Goal: Information Seeking & Learning: Check status

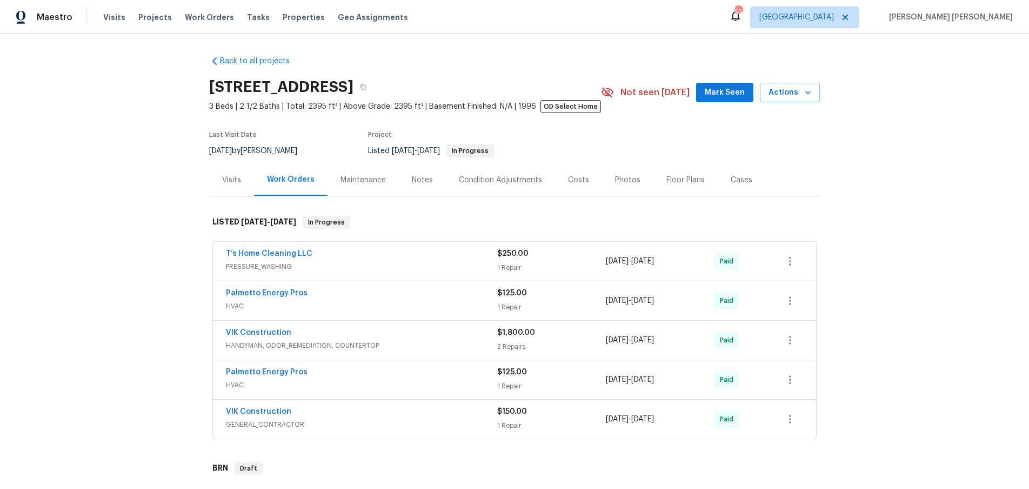
click at [421, 331] on div "VIK Construction" at bounding box center [361, 333] width 271 height 13
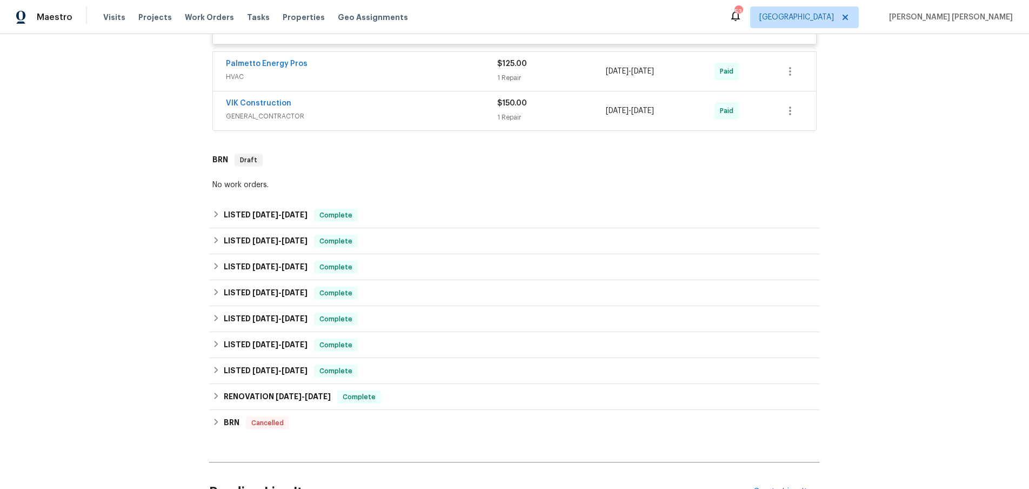
scroll to position [627, 0]
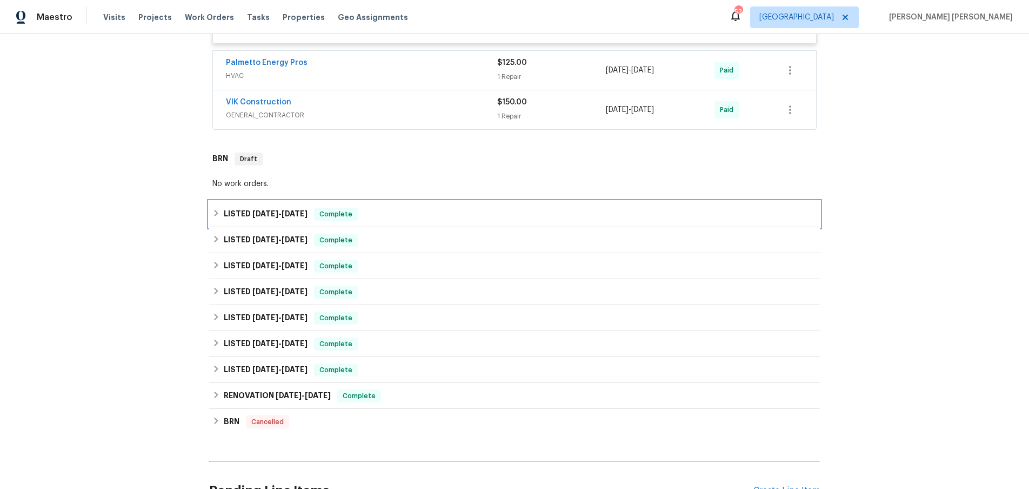
click at [216, 219] on div "LISTED 3/19/25 - 3/19/25 Complete" at bounding box center [514, 214] width 604 height 13
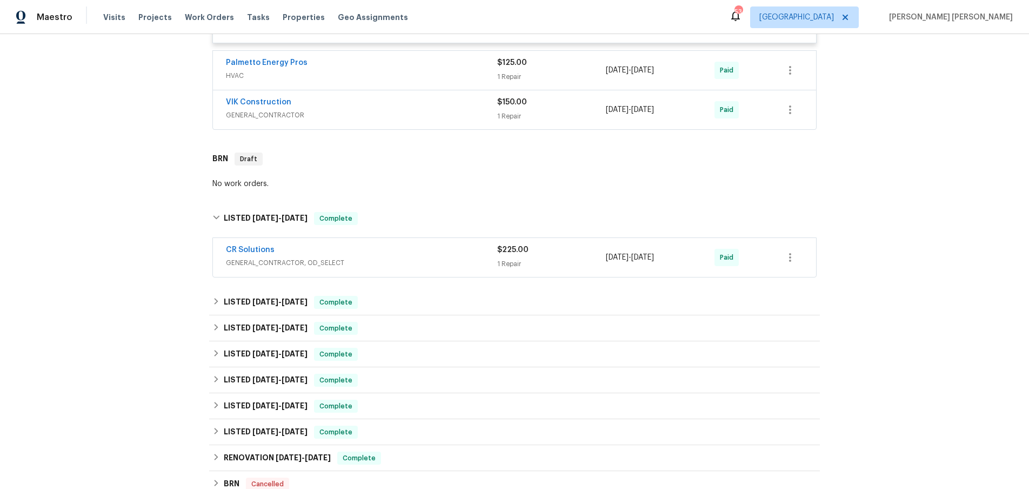
click at [330, 251] on div "CR Solutions" at bounding box center [361, 250] width 271 height 13
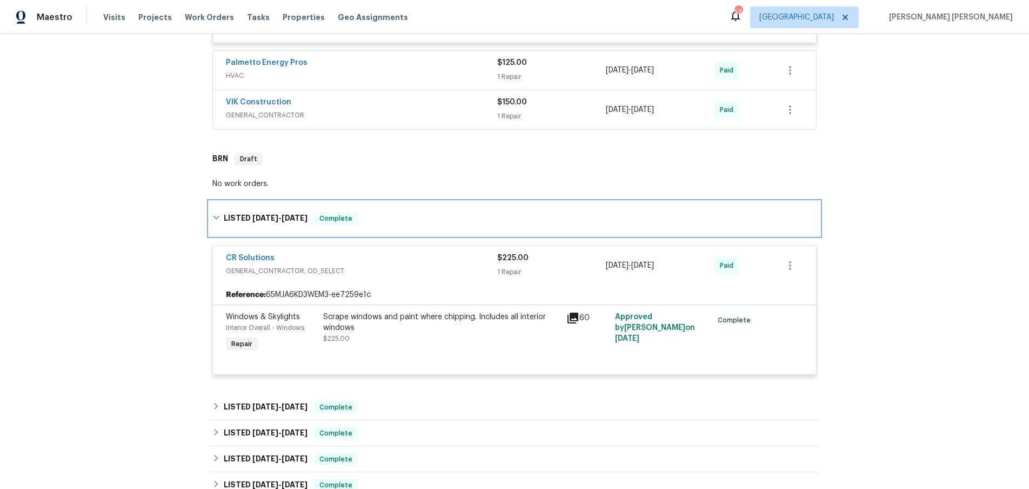
click at [211, 220] on div "LISTED 3/19/25 - 3/19/25 Complete" at bounding box center [514, 218] width 611 height 35
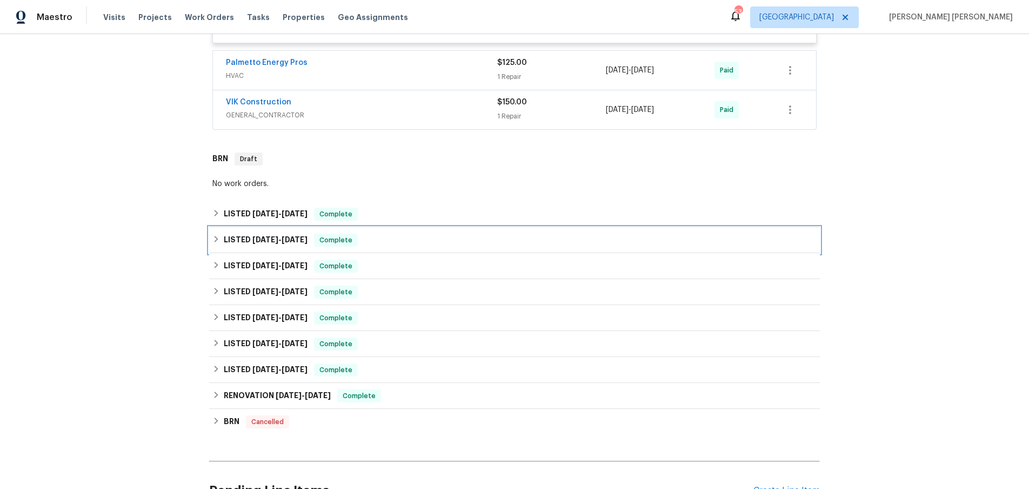
click at [215, 239] on icon at bounding box center [216, 239] width 8 height 8
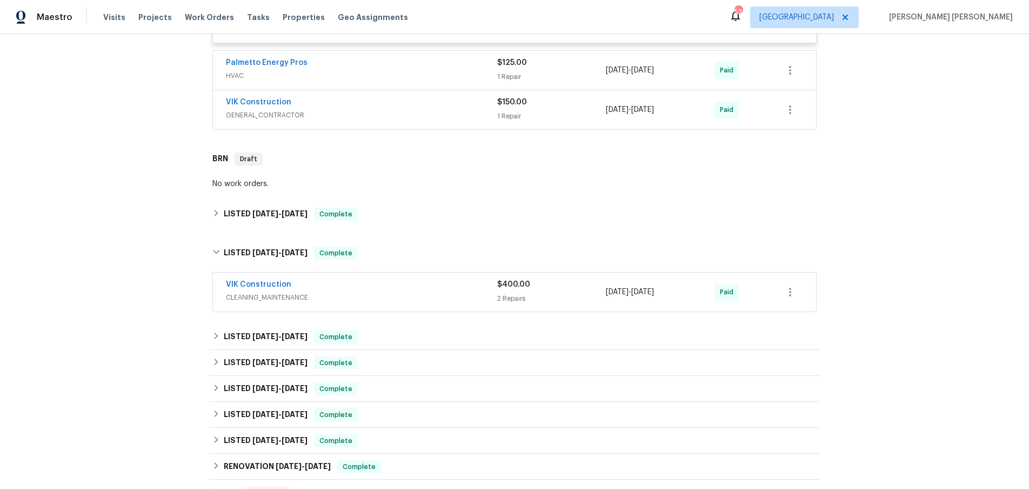
click at [360, 288] on div "VIK Construction" at bounding box center [361, 285] width 271 height 13
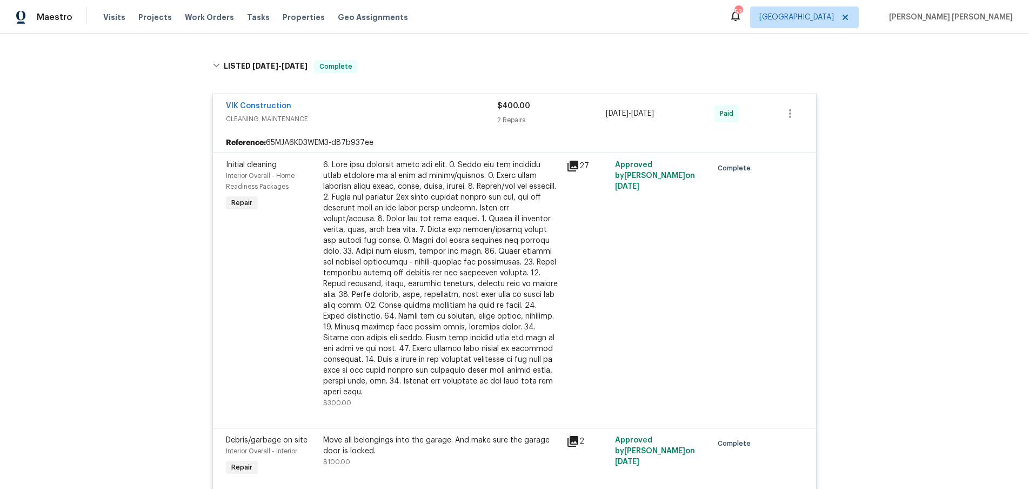
scroll to position [788, 0]
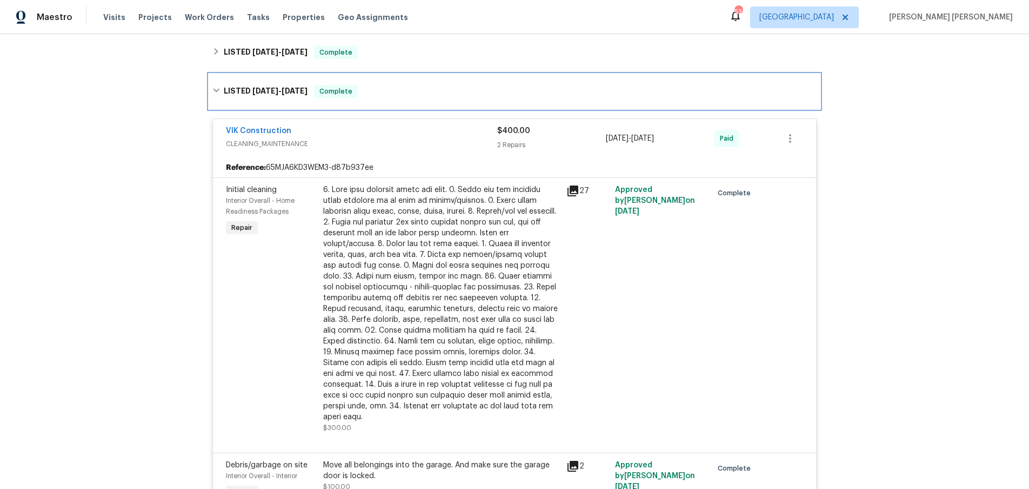
click at [218, 89] on icon at bounding box center [216, 90] width 8 height 8
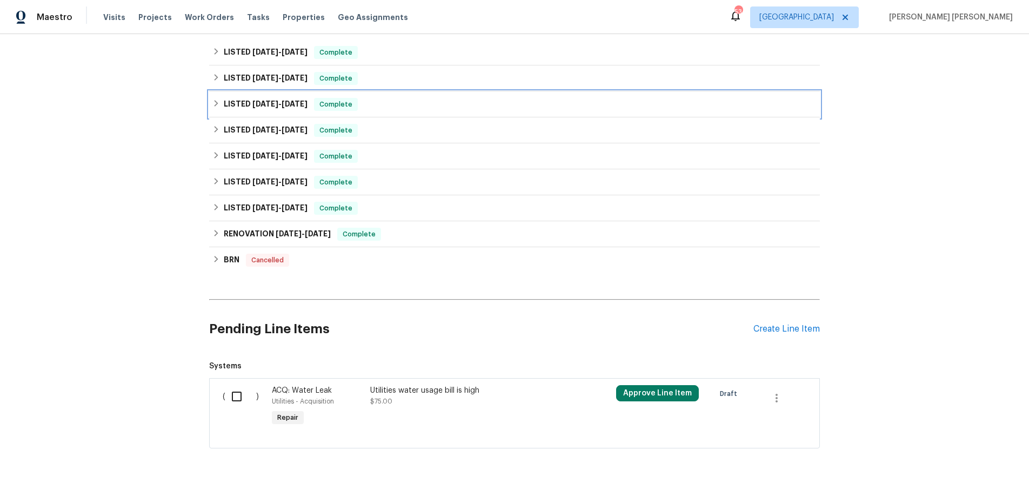
click at [210, 106] on div "LISTED 1/27/25 - 1/30/25 Complete" at bounding box center [514, 104] width 611 height 26
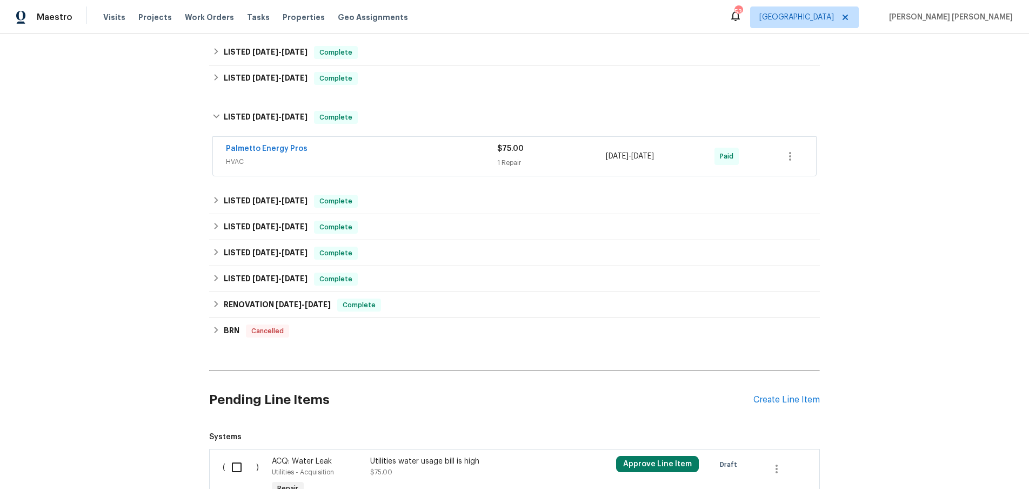
click at [403, 155] on div "Palmetto Energy Pros" at bounding box center [361, 149] width 271 height 13
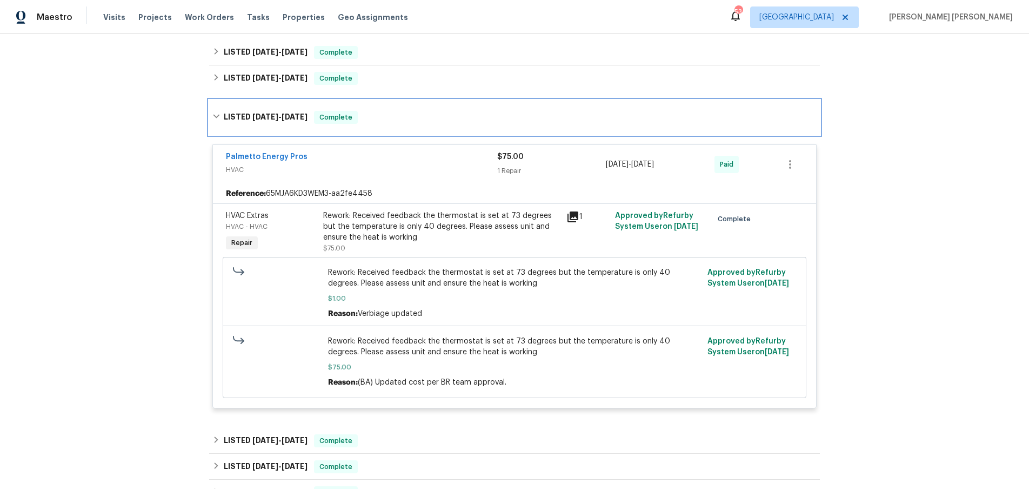
click at [214, 119] on icon at bounding box center [216, 116] width 8 height 8
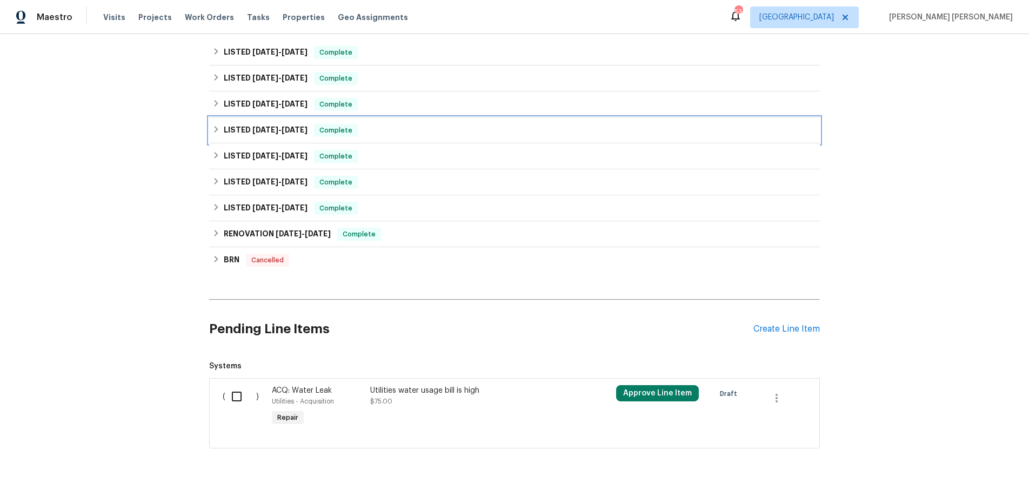
click at [214, 136] on div "LISTED 1/27/25 - 2/20/25 Complete" at bounding box center [514, 130] width 604 height 13
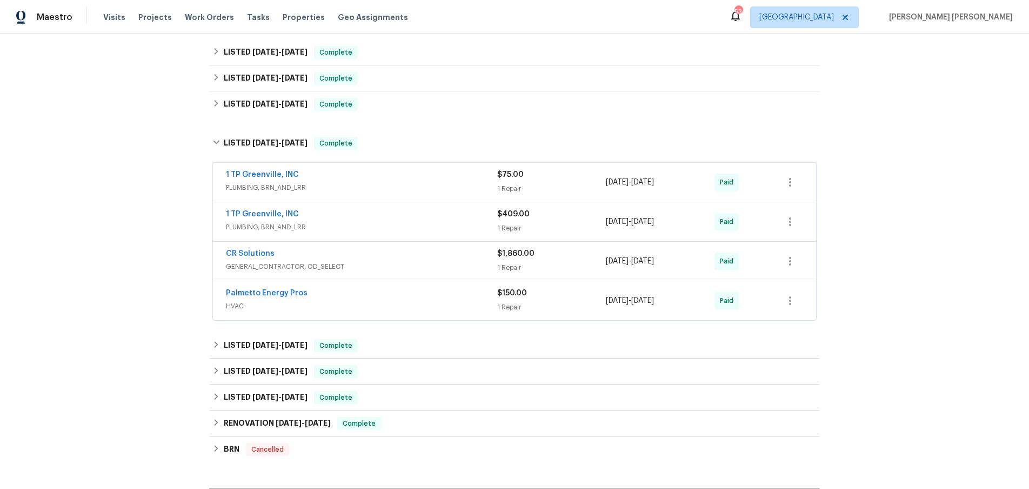
click at [414, 259] on div "CR Solutions" at bounding box center [361, 254] width 271 height 13
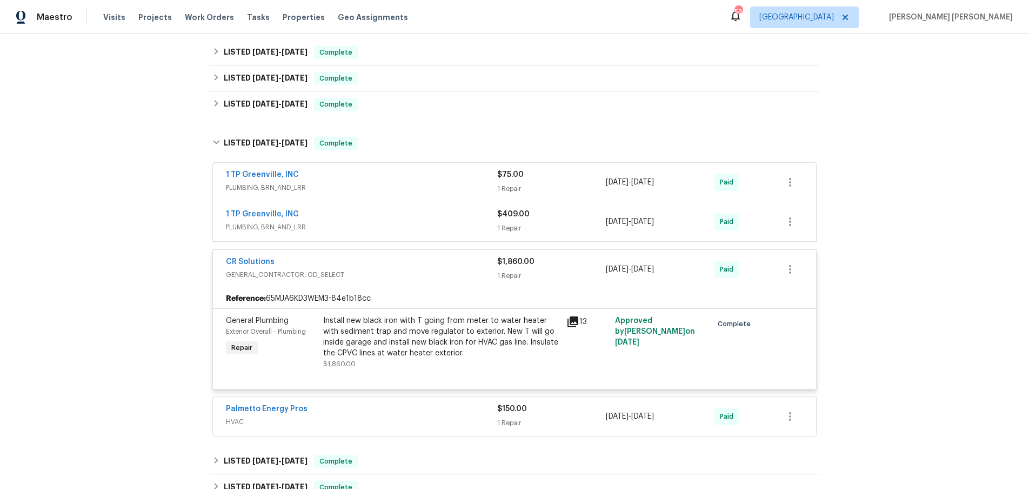
click at [574, 322] on icon at bounding box center [573, 321] width 11 height 11
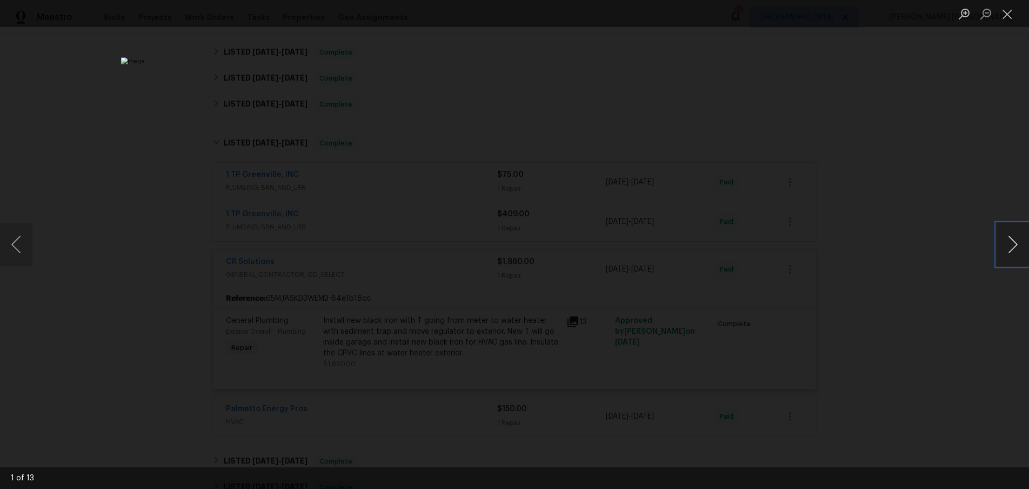
click at [1010, 249] on button "Next image" at bounding box center [1013, 244] width 32 height 43
click at [921, 307] on div "Lightbox" at bounding box center [514, 244] width 1029 height 489
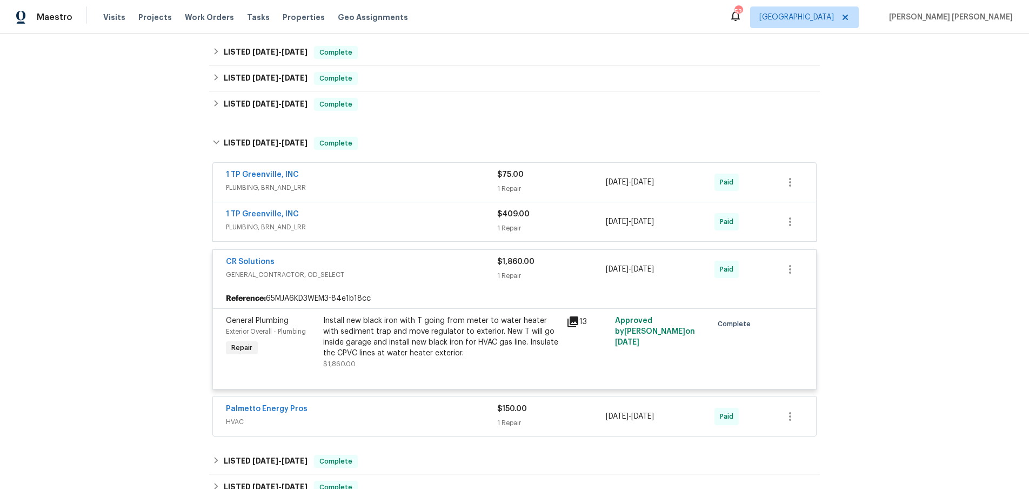
click at [357, 218] on div "1 TP Greenville, INC" at bounding box center [361, 215] width 271 height 13
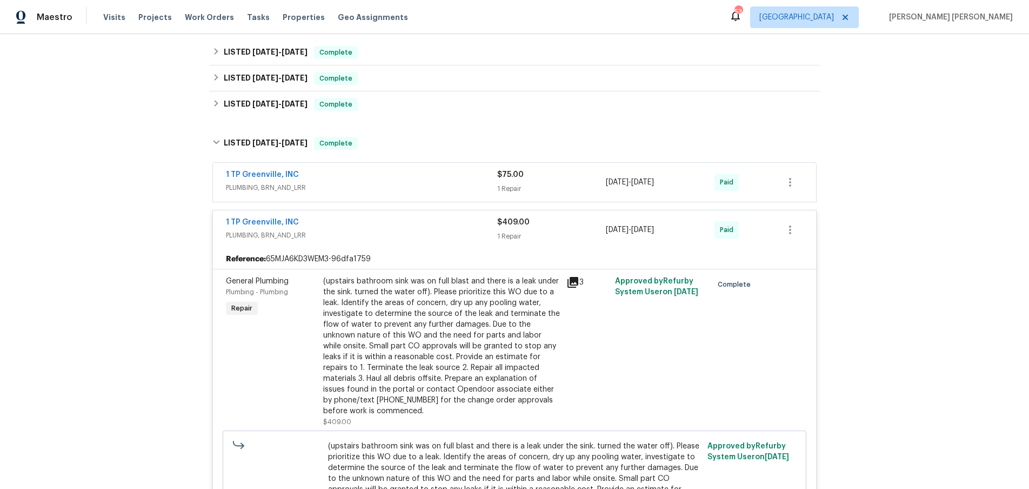
click at [357, 218] on div "1 TP Greenville, INC" at bounding box center [361, 223] width 271 height 13
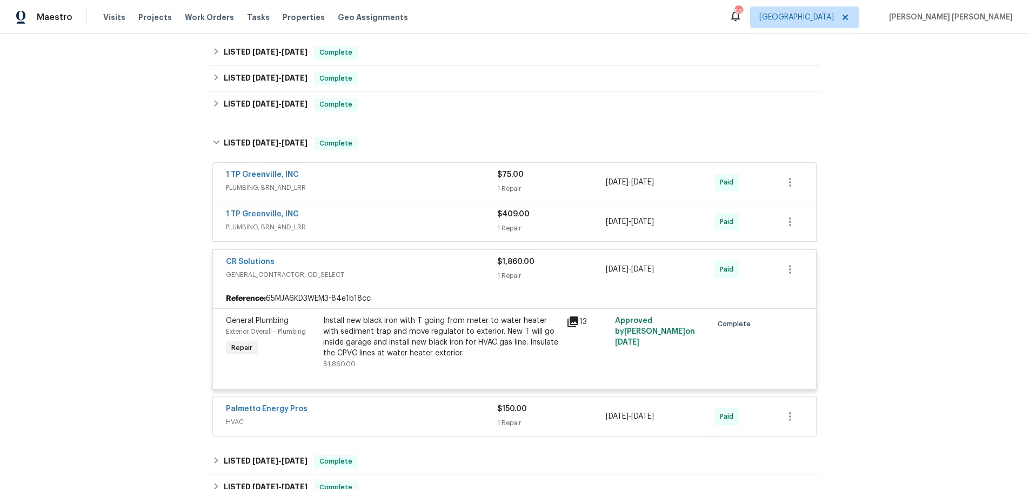
click at [372, 168] on div "1 TP Greenville, INC PLUMBING, BRN_AND_LRR $75.00 1 Repair 1/31/2025 - 2/3/2025…" at bounding box center [514, 182] width 603 height 39
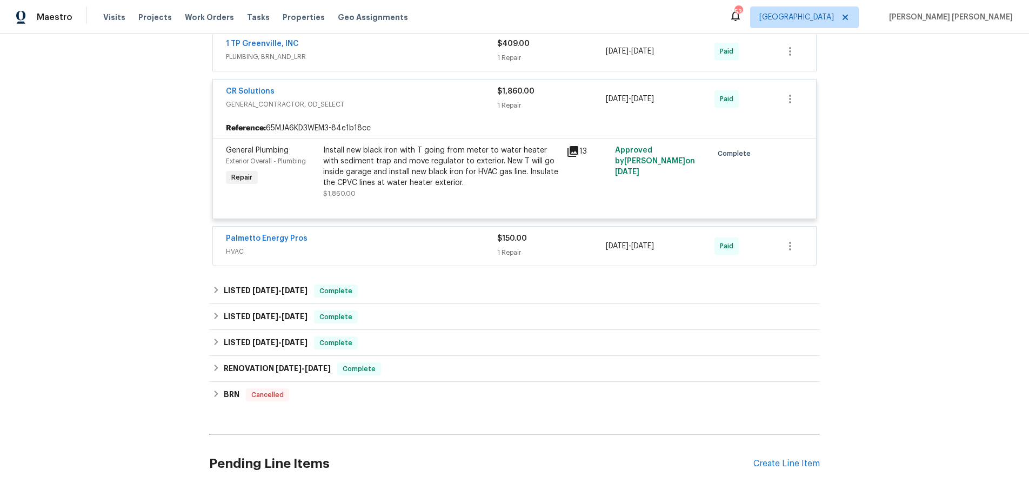
scroll to position [983, 0]
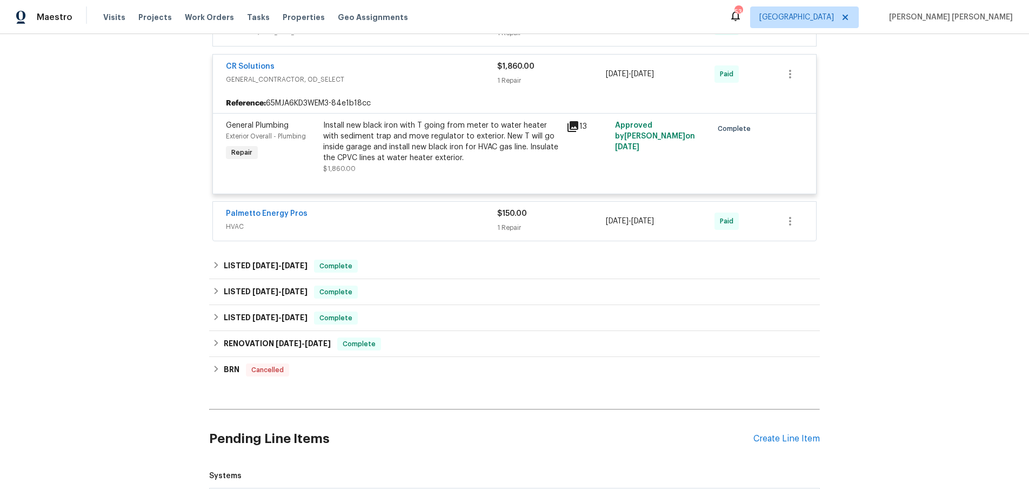
click at [394, 219] on div "Palmetto Energy Pros" at bounding box center [361, 214] width 271 height 13
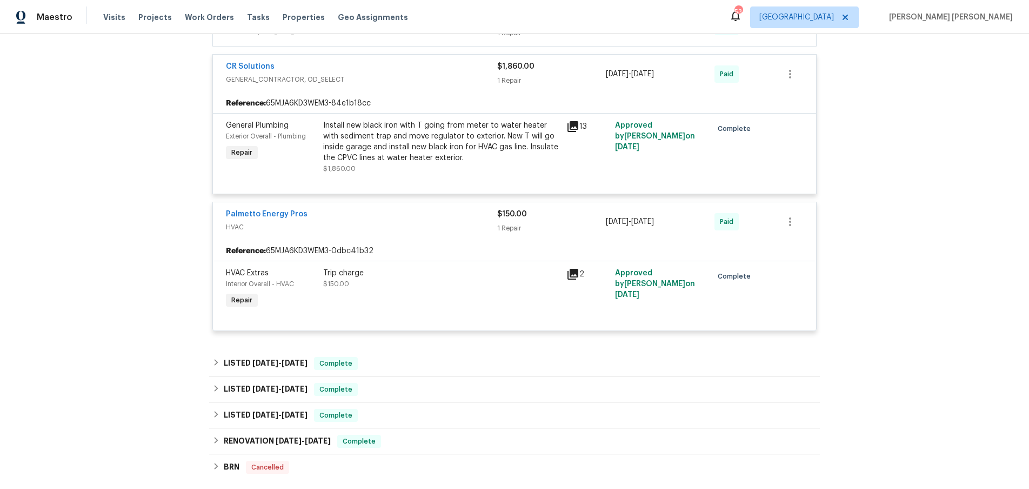
click at [394, 219] on div "Palmetto Energy Pros" at bounding box center [361, 215] width 271 height 13
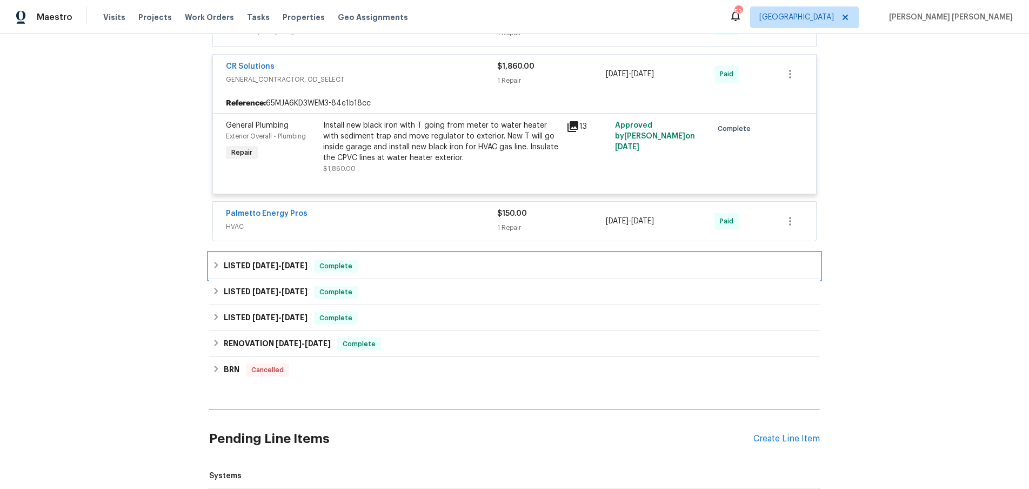
click at [399, 268] on div "LISTED 9/30/24 - 10/3/24 Complete" at bounding box center [514, 265] width 604 height 13
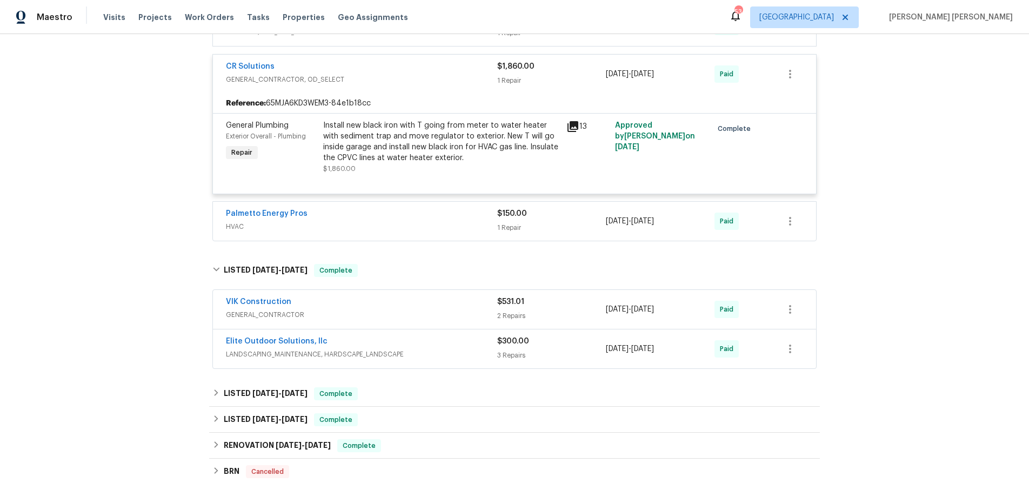
click at [449, 308] on div "VIK Construction" at bounding box center [361, 302] width 271 height 13
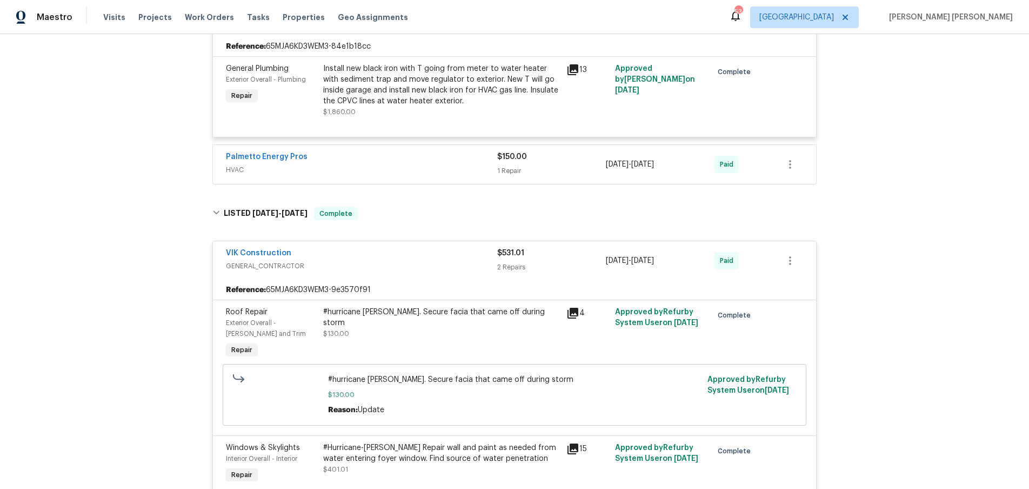
scroll to position [1066, 0]
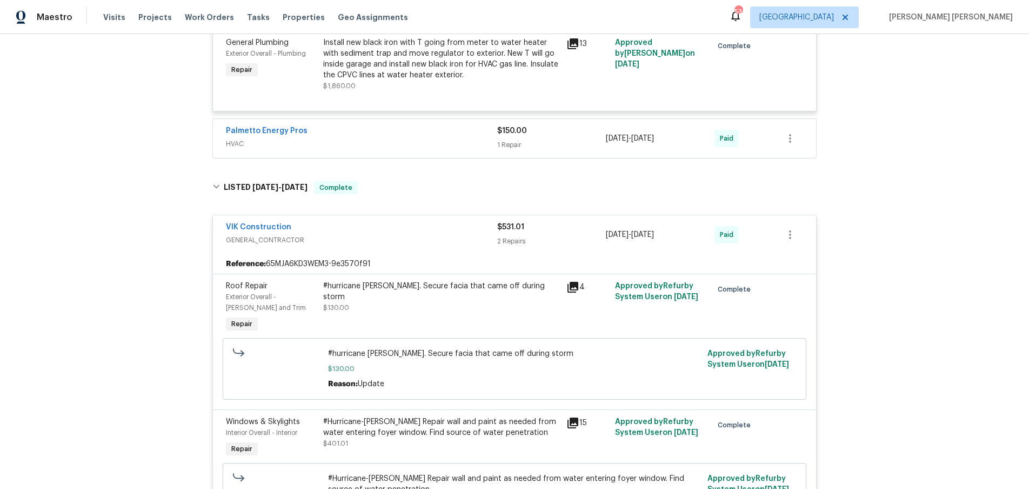
click at [574, 288] on icon at bounding box center [573, 287] width 11 height 11
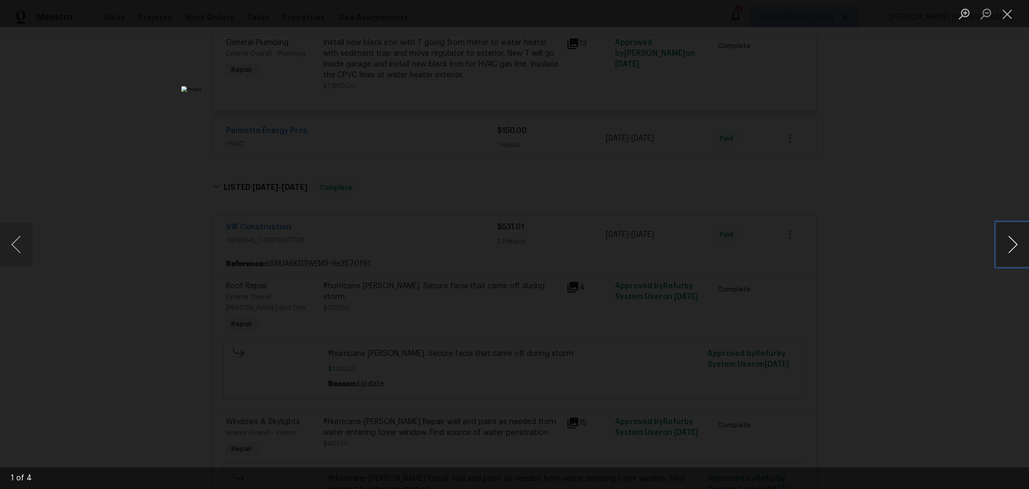
click at [1014, 249] on button "Next image" at bounding box center [1013, 244] width 32 height 43
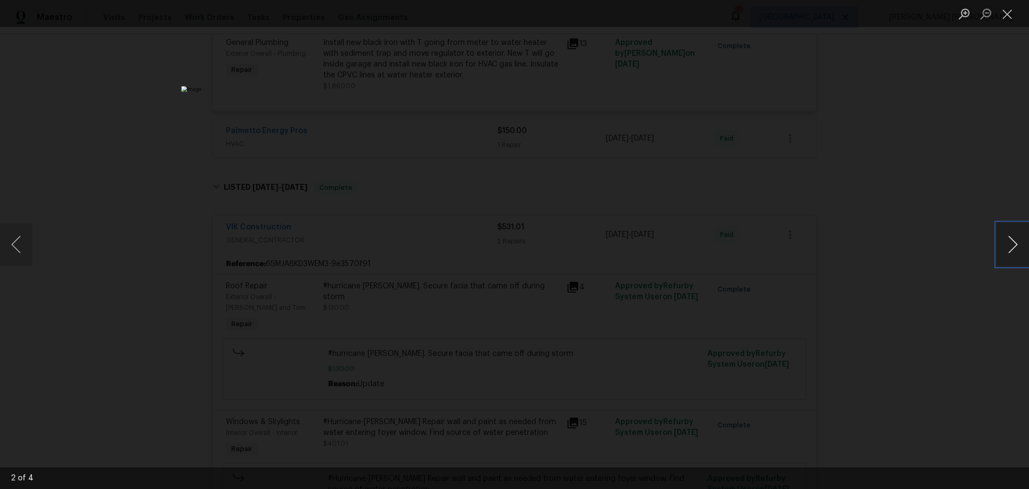
click at [1014, 249] on button "Next image" at bounding box center [1013, 244] width 32 height 43
click at [890, 184] on div "Lightbox" at bounding box center [514, 244] width 1029 height 489
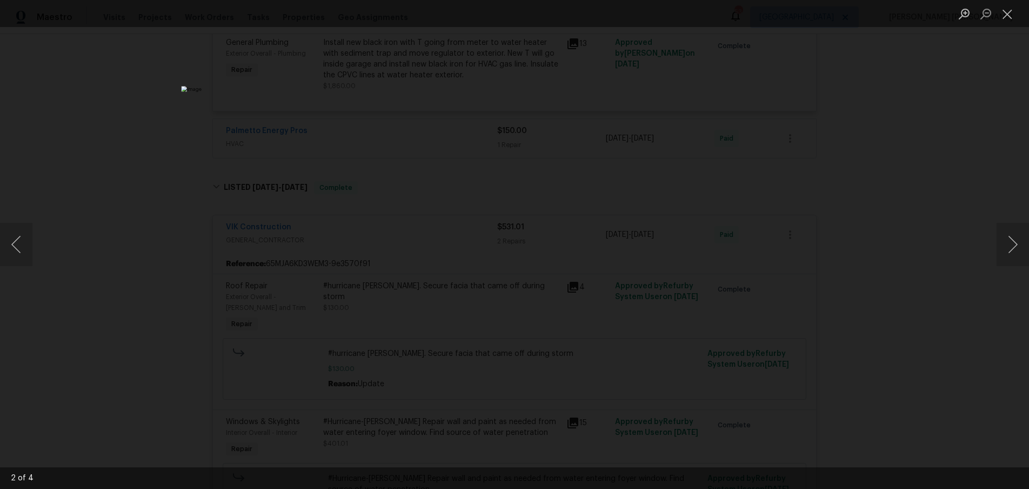
click at [891, 184] on div "Lightbox" at bounding box center [514, 244] width 1029 height 489
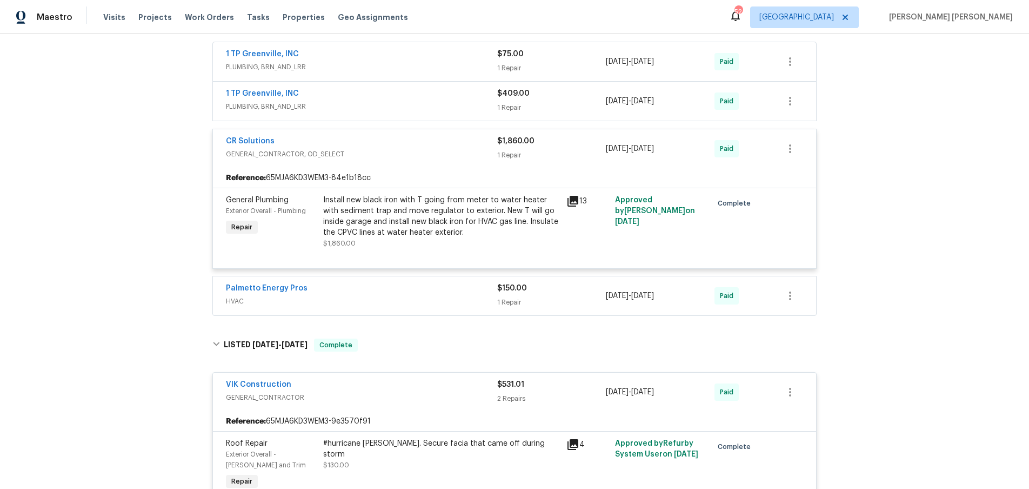
scroll to position [909, 0]
click at [575, 199] on icon at bounding box center [573, 200] width 11 height 11
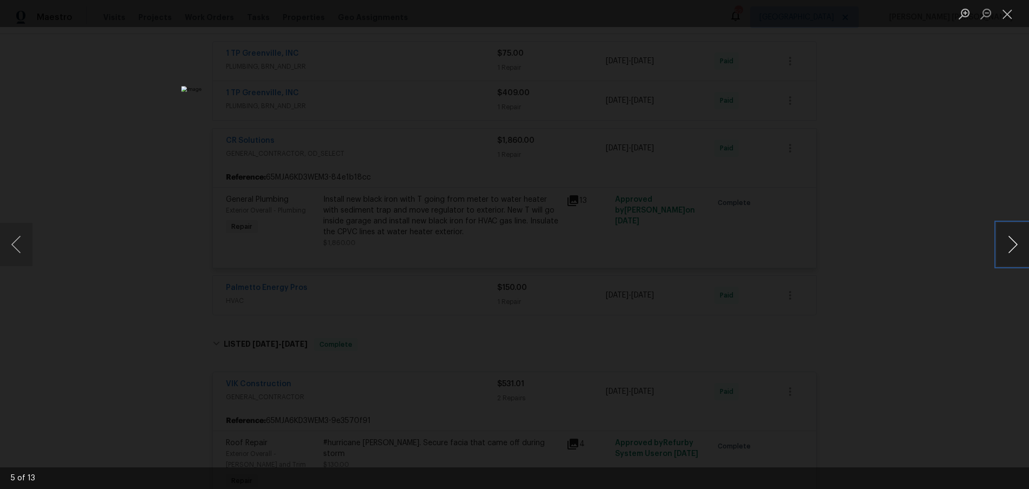
click at [1008, 247] on button "Next image" at bounding box center [1013, 244] width 32 height 43
click at [1008, 248] on button "Next image" at bounding box center [1013, 244] width 32 height 43
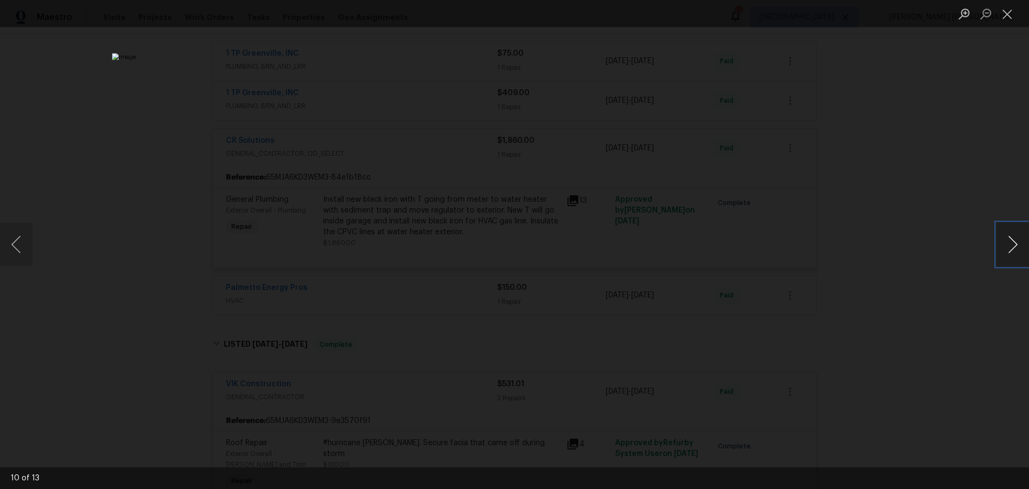
click at [1008, 248] on button "Next image" at bounding box center [1013, 244] width 32 height 43
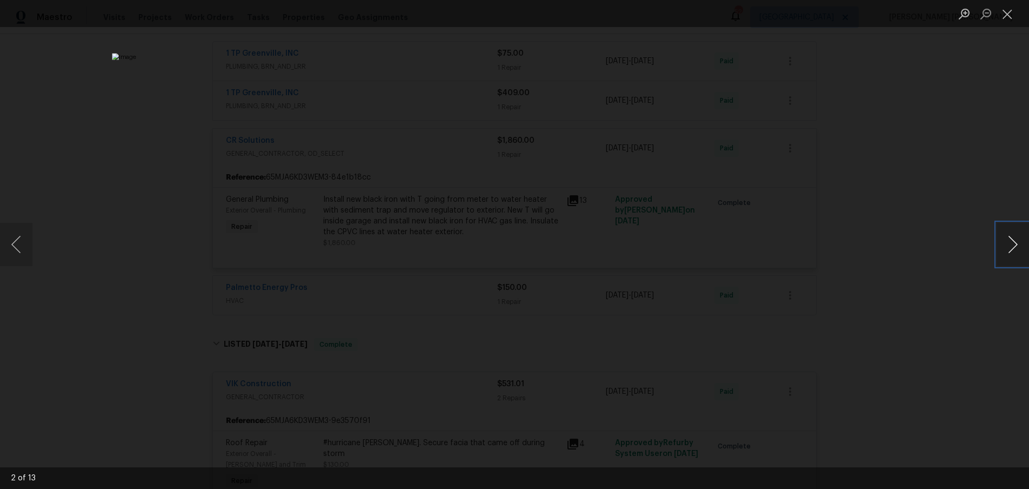
click at [1008, 248] on button "Next image" at bounding box center [1013, 244] width 32 height 43
drag, startPoint x: 913, startPoint y: 347, endPoint x: 908, endPoint y: 336, distance: 11.6
click at [909, 343] on div "Lightbox" at bounding box center [514, 244] width 1029 height 489
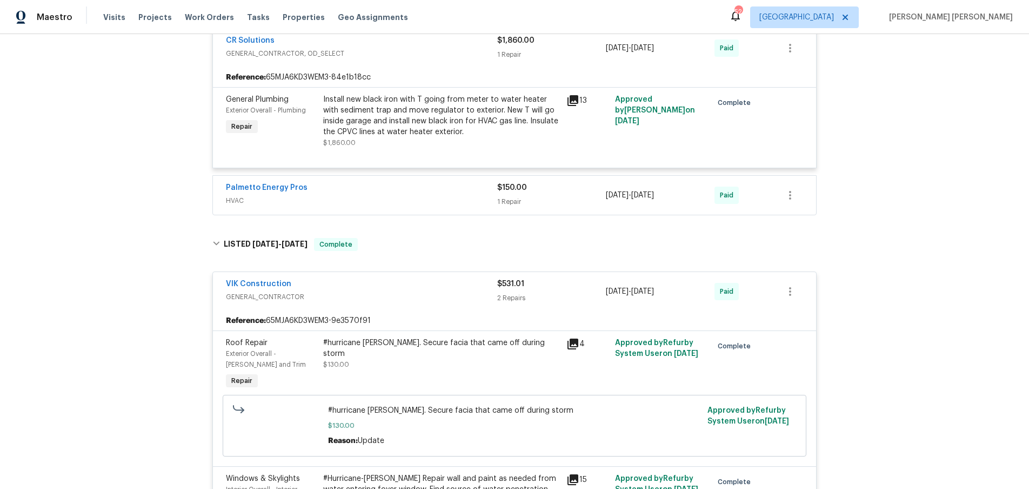
scroll to position [749, 0]
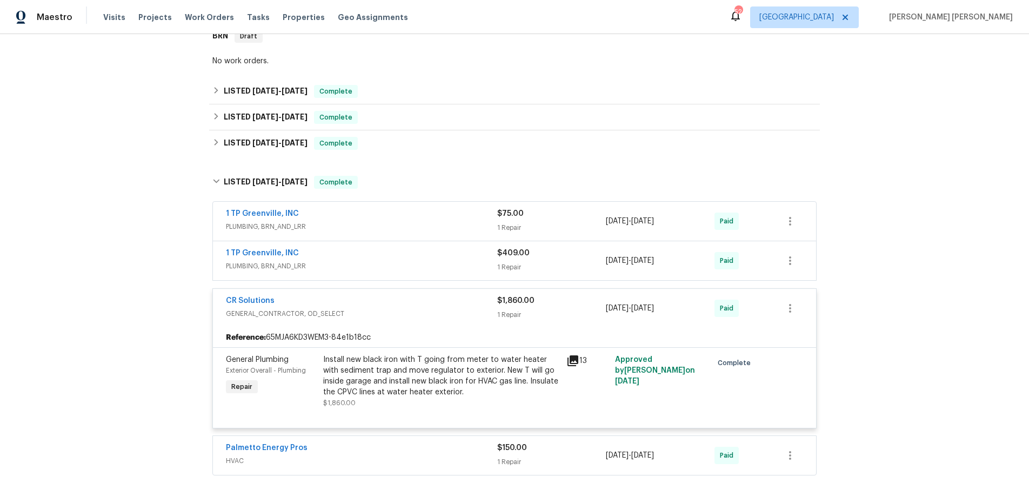
click at [348, 265] on span "PLUMBING, BRN_AND_LRR" at bounding box center [361, 266] width 271 height 11
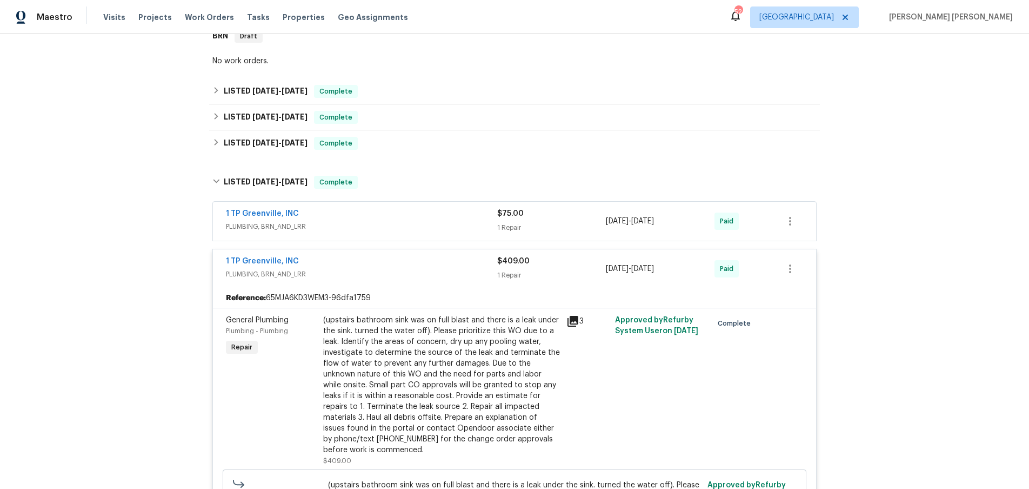
click at [364, 218] on div "1 TP Greenville, INC" at bounding box center [361, 214] width 271 height 13
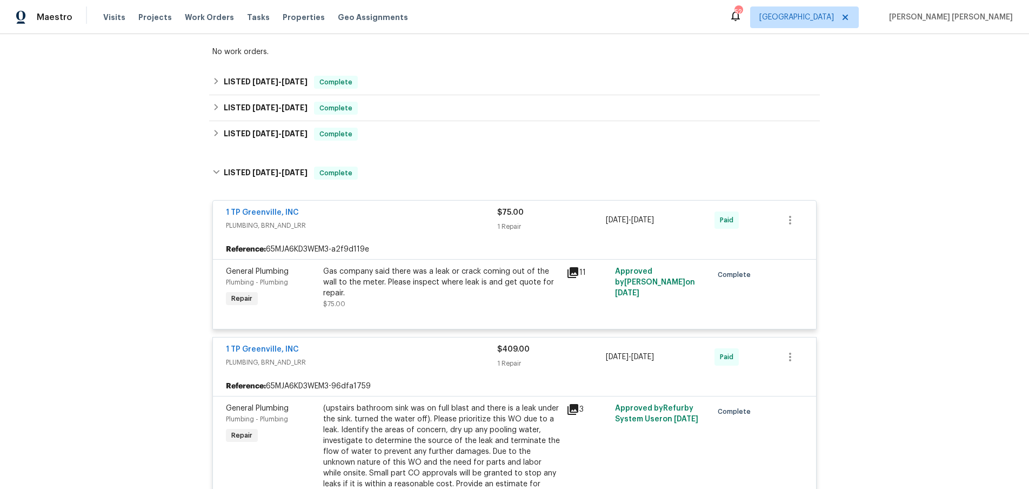
scroll to position [759, 0]
click at [214, 169] on icon at bounding box center [216, 172] width 8 height 8
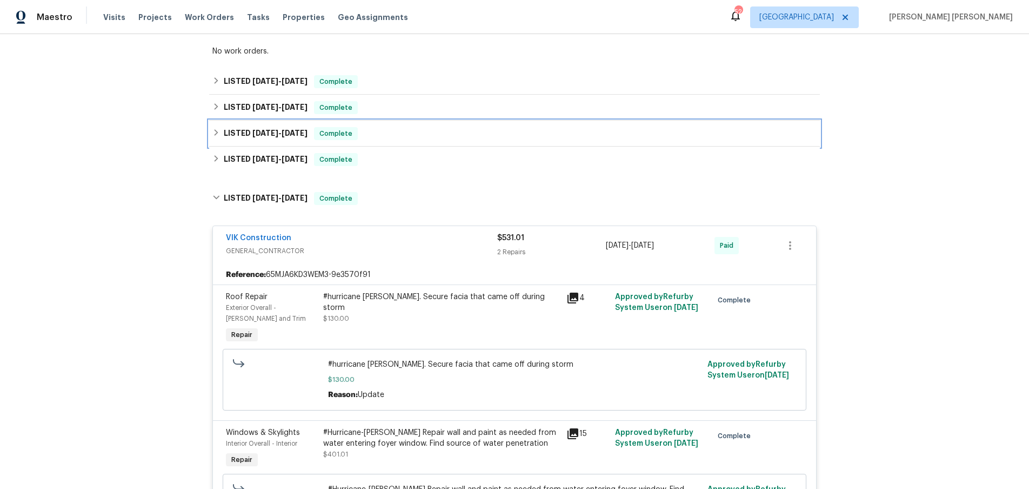
click at [211, 140] on div "LISTED 1/27/25 - 1/30/25 Complete" at bounding box center [514, 134] width 611 height 26
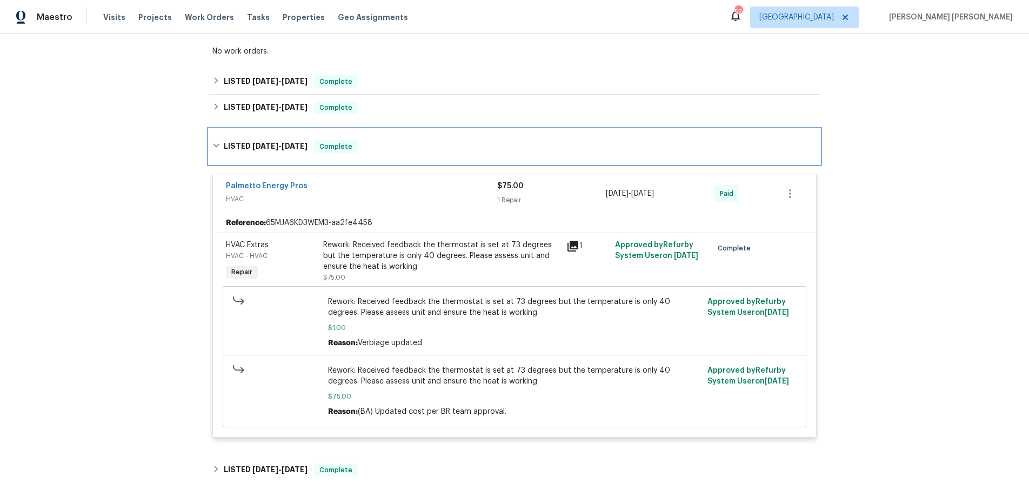
click at [211, 140] on div "LISTED 1/27/25 - 1/30/25 Complete" at bounding box center [514, 146] width 611 height 35
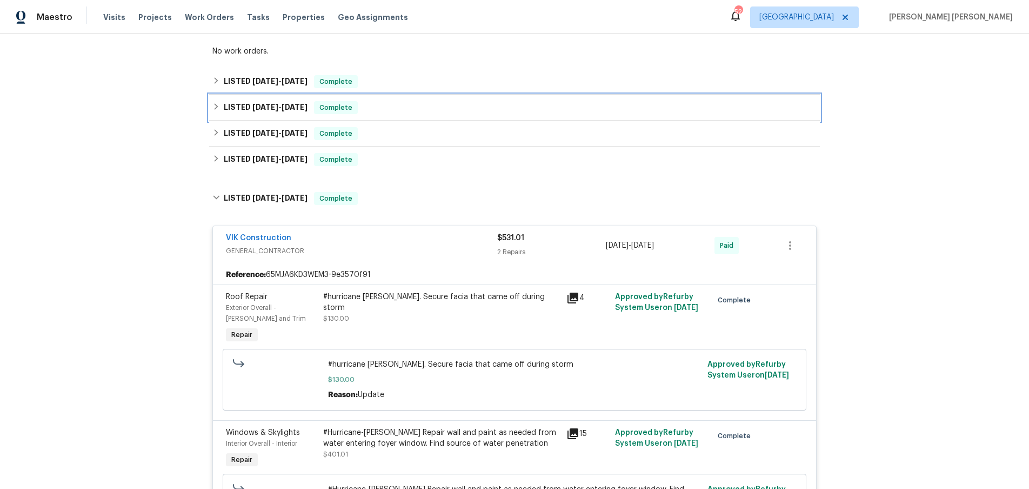
click at [213, 106] on icon at bounding box center [216, 107] width 8 height 8
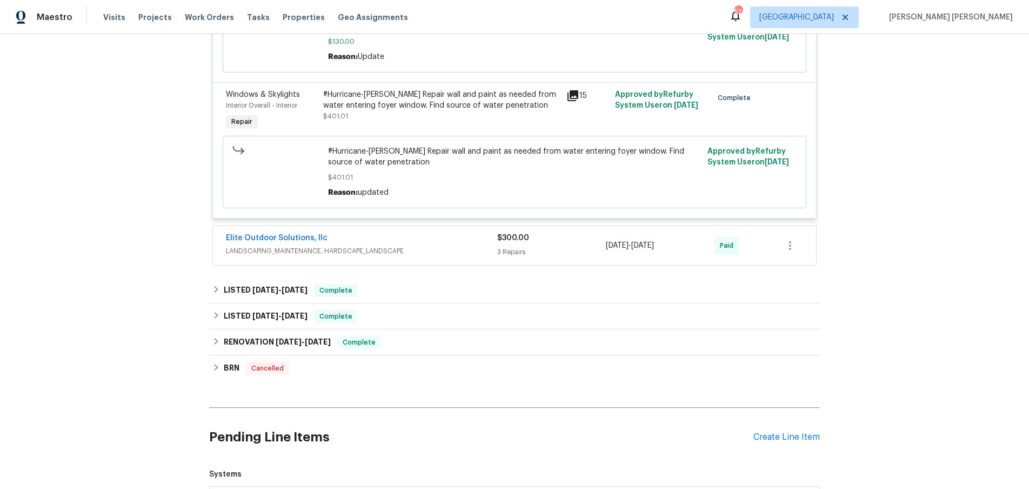
scroll to position [1556, 0]
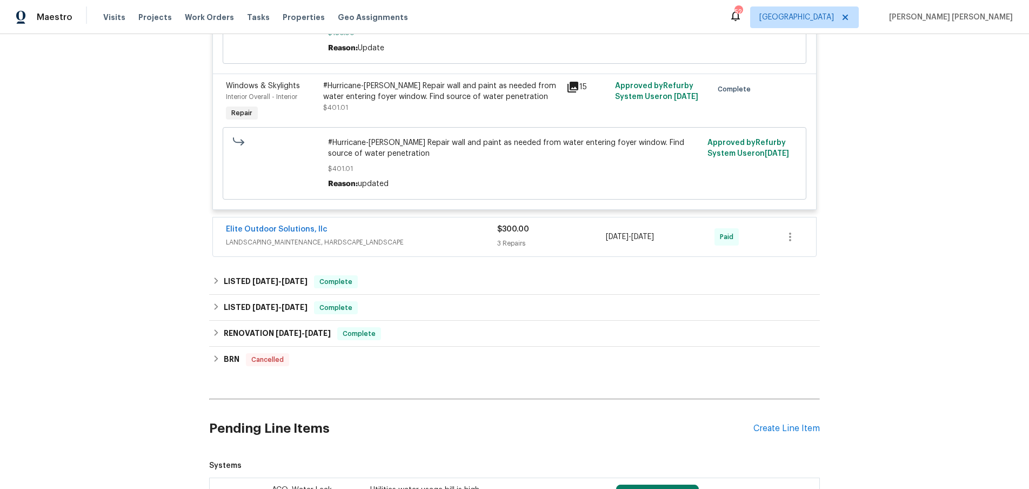
click at [210, 271] on div "Back to all projects 7 Riverton Ct, Greer, SC 29650 3 Beds | 2 1/2 Baths | Tota…" at bounding box center [514, 261] width 1029 height 455
click at [211, 272] on div "LISTED 9/18/24 - 9/20/24 Complete" at bounding box center [514, 282] width 611 height 26
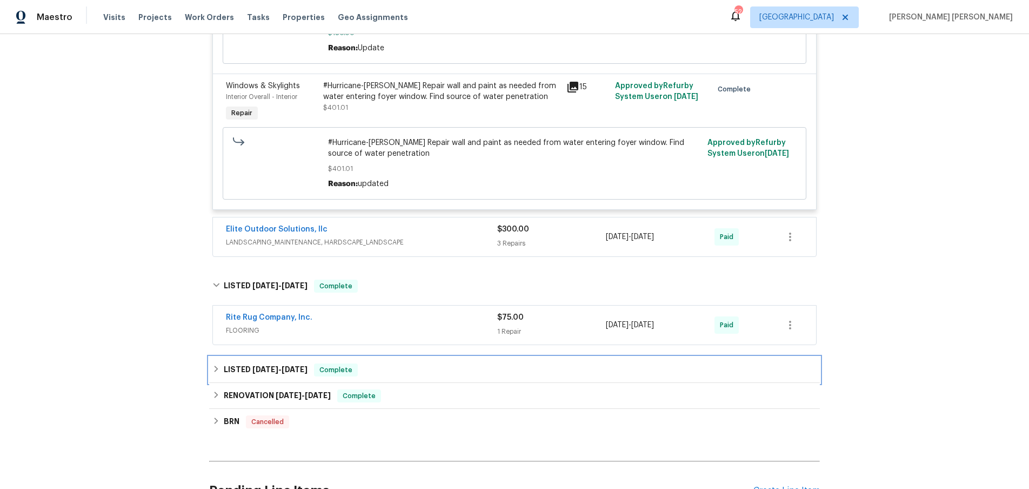
click at [217, 365] on icon at bounding box center [216, 369] width 8 height 8
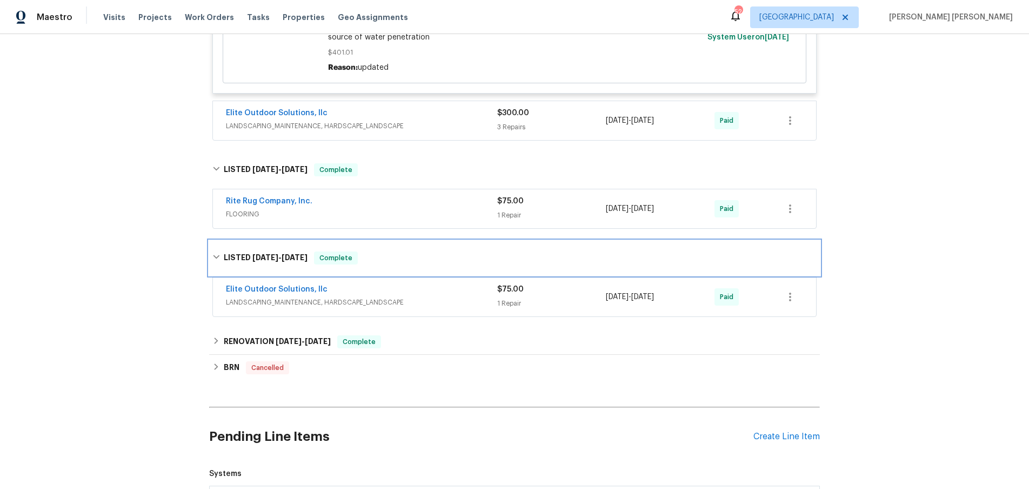
scroll to position [1686, 0]
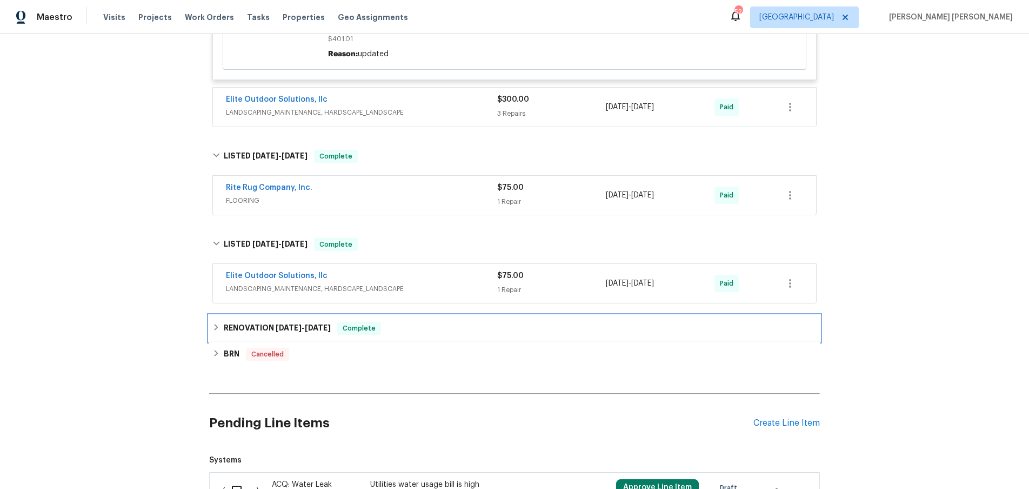
click at [213, 323] on icon at bounding box center [216, 327] width 8 height 8
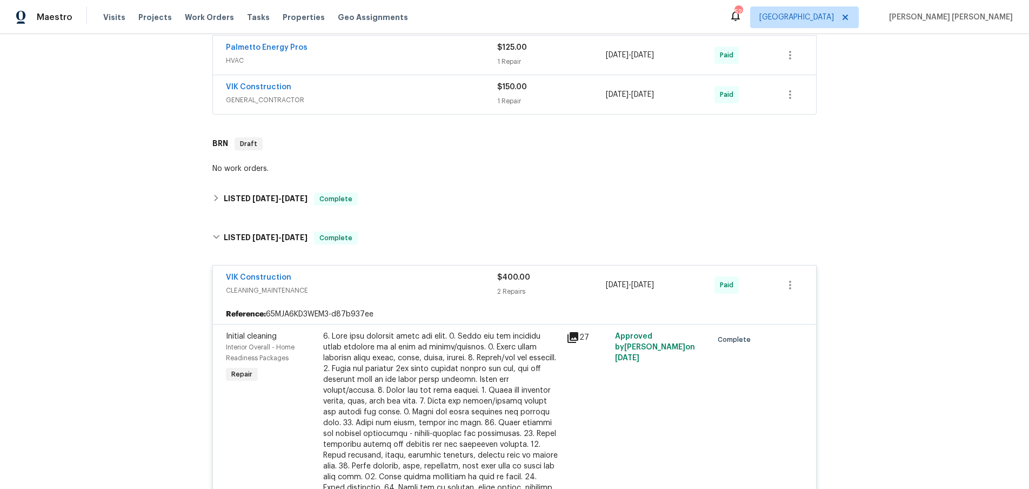
scroll to position [640, 0]
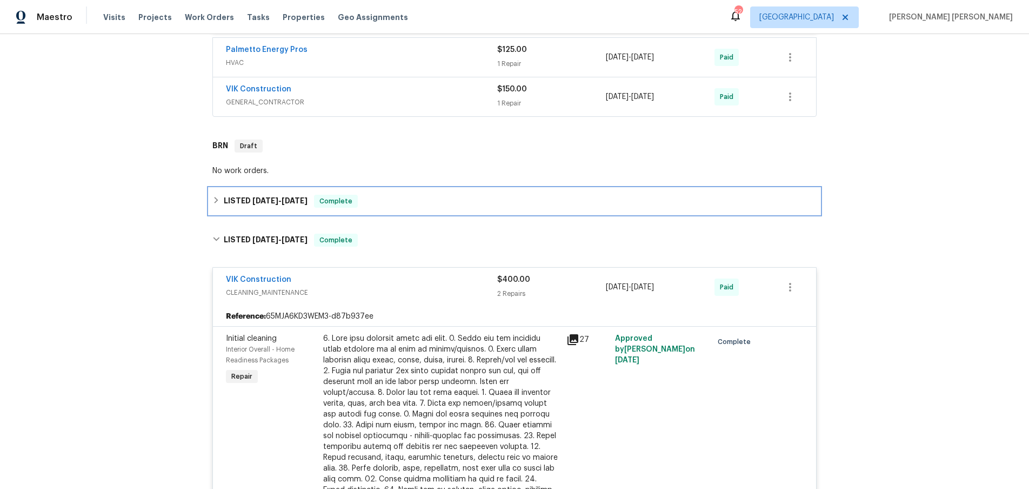
click at [215, 203] on icon at bounding box center [217, 200] width 4 height 6
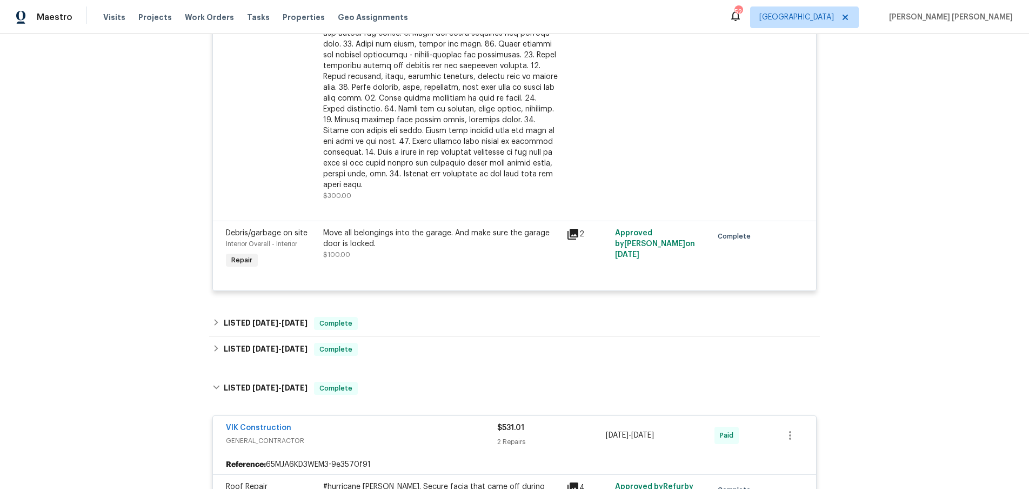
scroll to position [1183, 0]
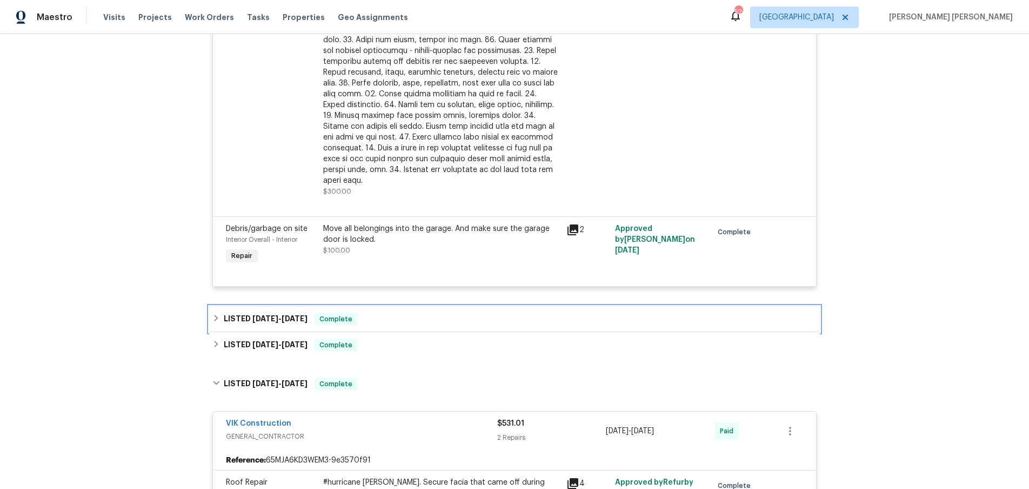
click at [212, 312] on div "LISTED 1/27/25 - 1/30/25 Complete" at bounding box center [514, 318] width 604 height 13
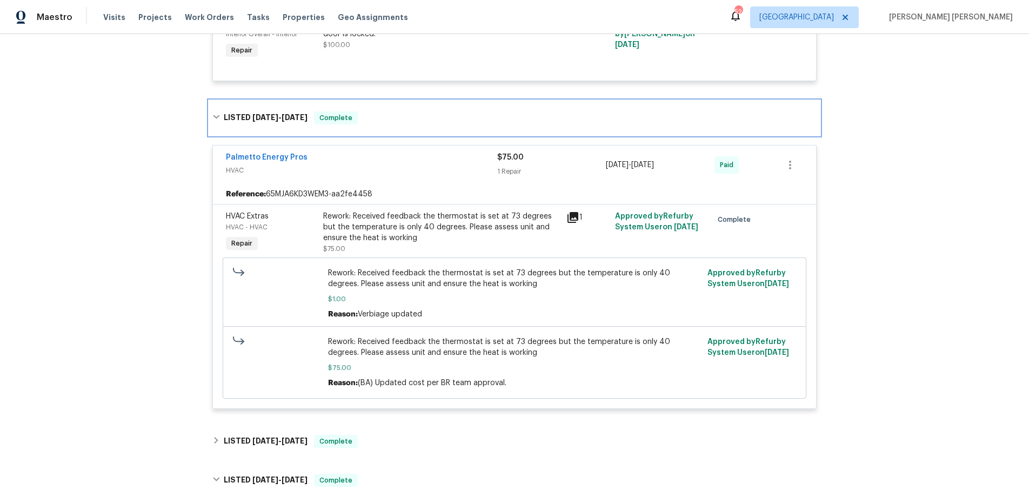
scroll to position [1533, 0]
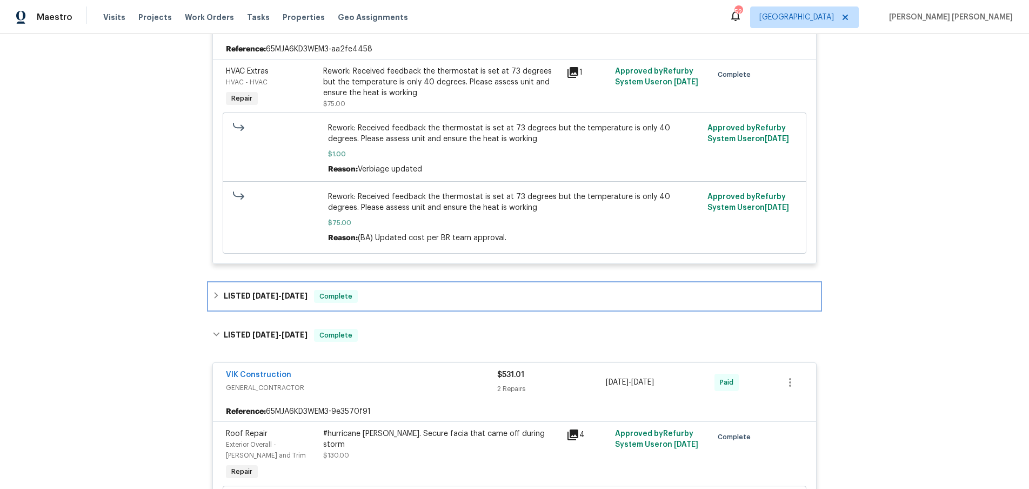
click at [219, 291] on icon at bounding box center [216, 295] width 8 height 8
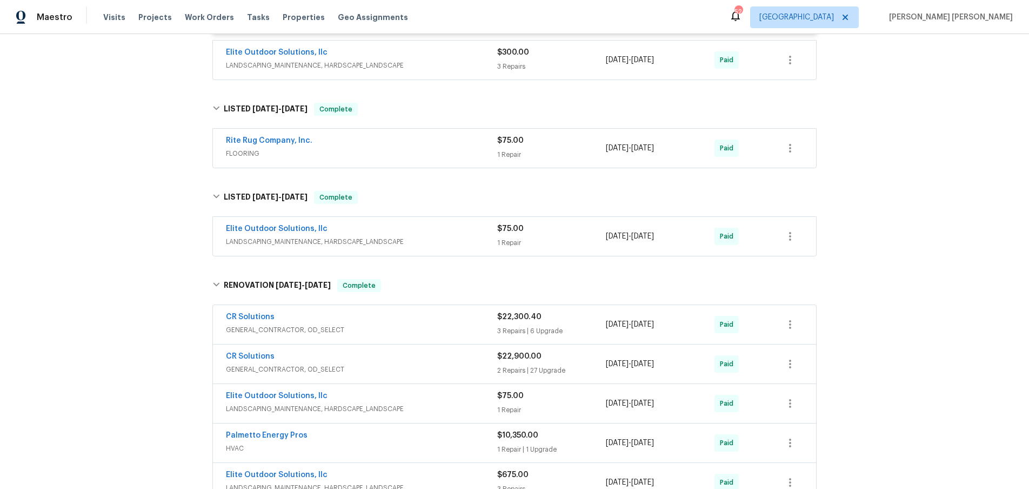
scroll to position [2915, 0]
click at [396, 314] on div "CR Solutions" at bounding box center [361, 317] width 271 height 13
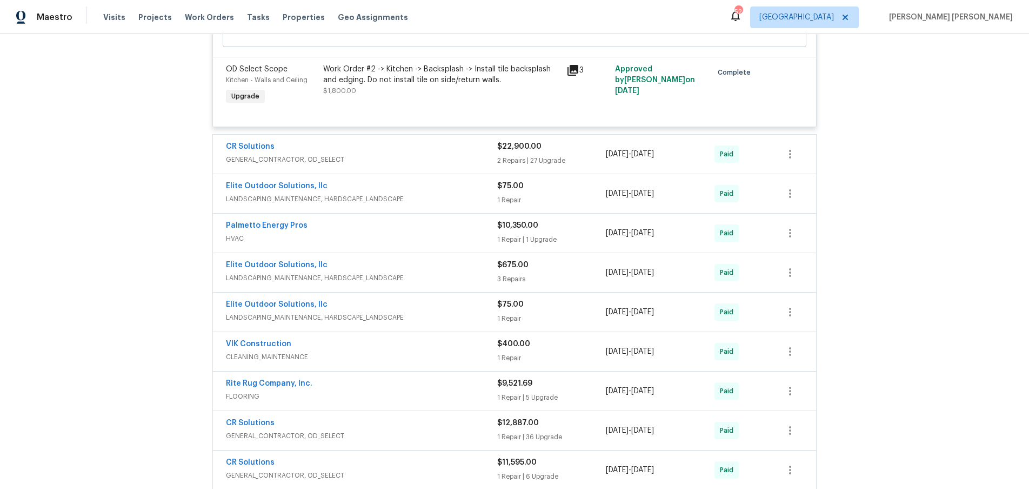
scroll to position [3945, 0]
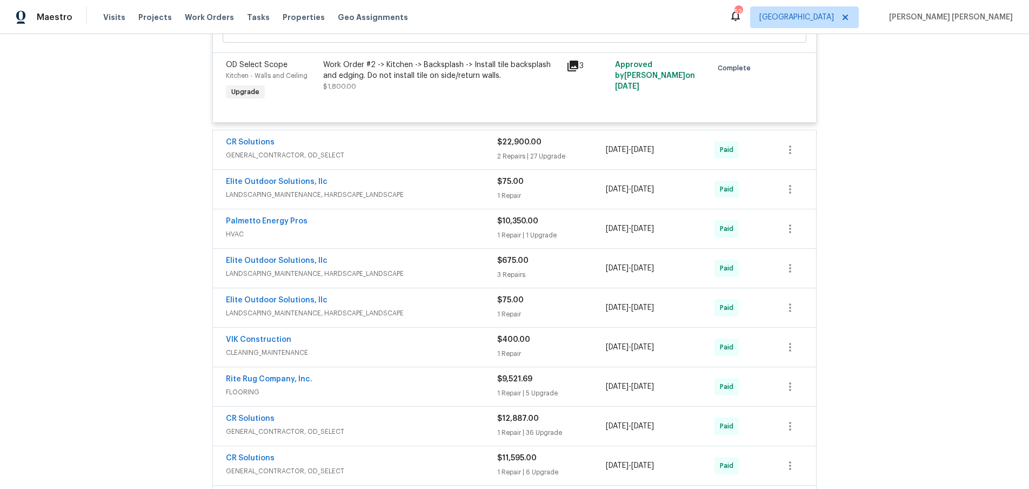
click at [433, 154] on span "GENERAL_CONTRACTOR, OD_SELECT" at bounding box center [361, 155] width 271 height 11
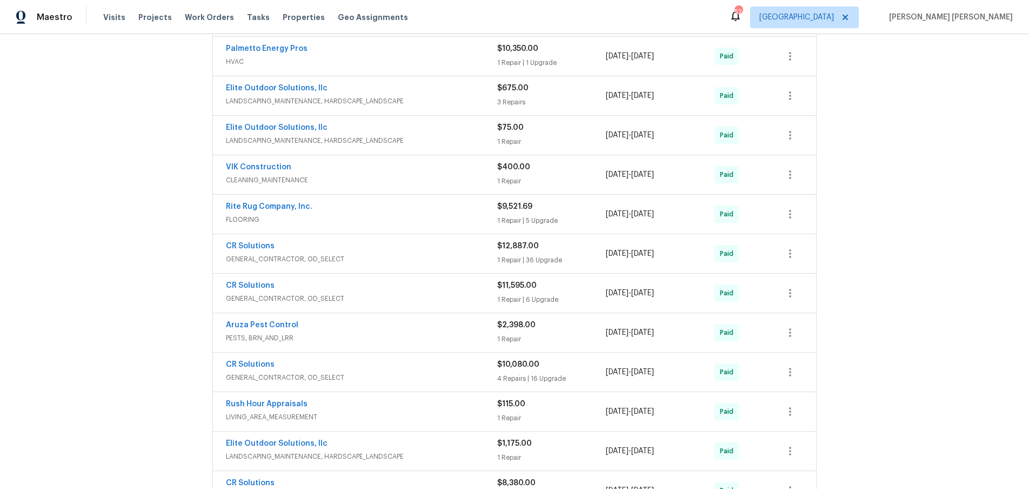
scroll to position [6279, 0]
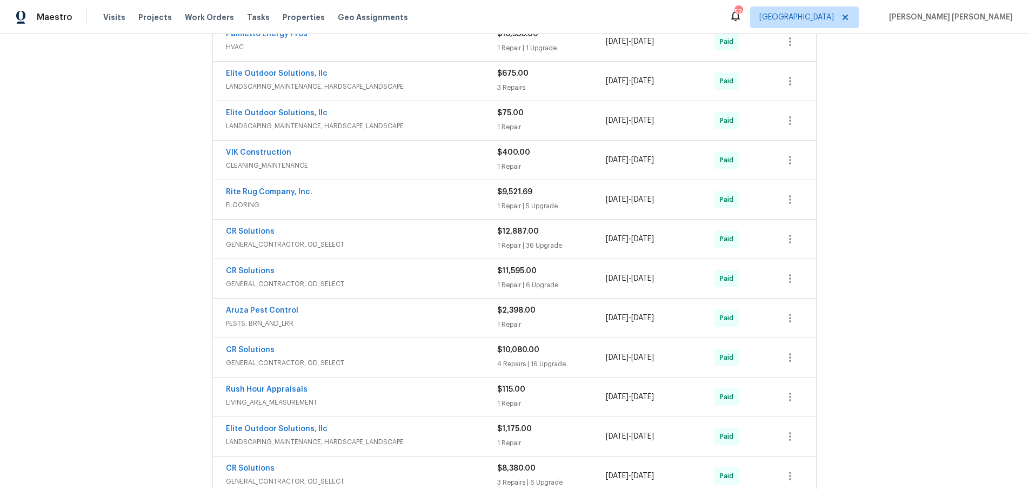
click at [448, 239] on span "GENERAL_CONTRACTOR, OD_SELECT" at bounding box center [361, 244] width 271 height 11
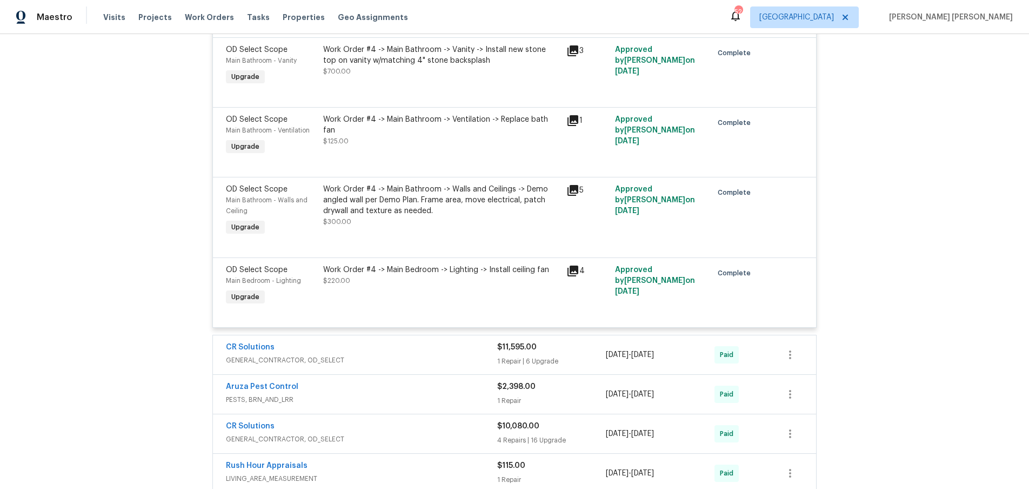
scroll to position [8884, 0]
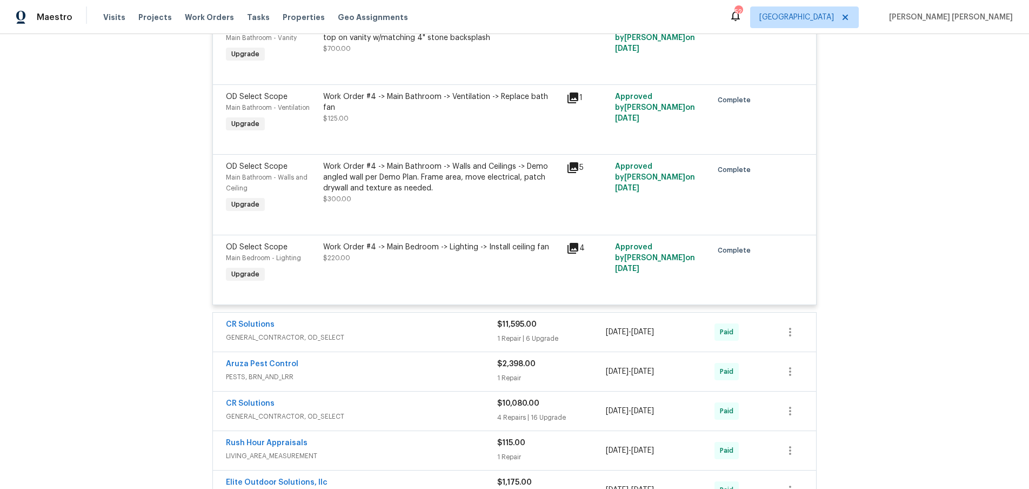
click at [445, 332] on span "GENERAL_CONTRACTOR, OD_SELECT" at bounding box center [361, 337] width 271 height 11
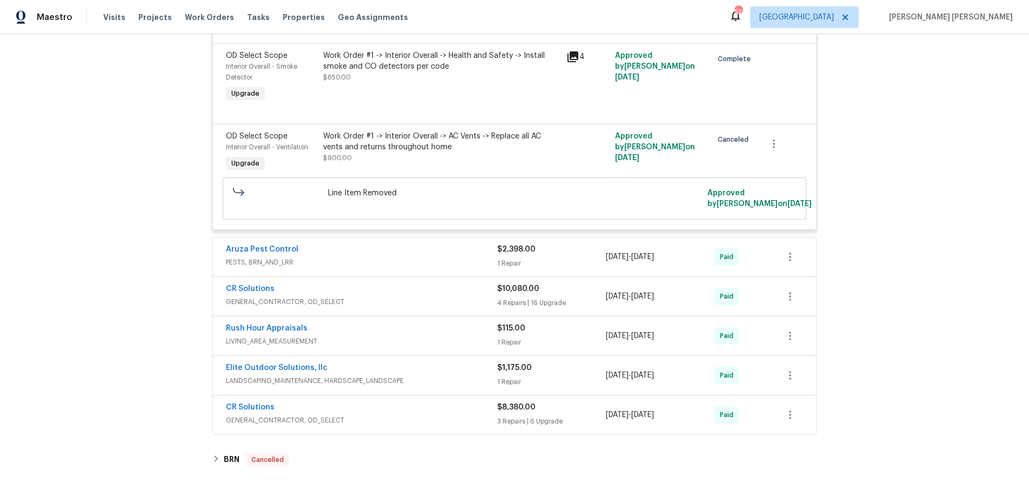
scroll to position [9595, 0]
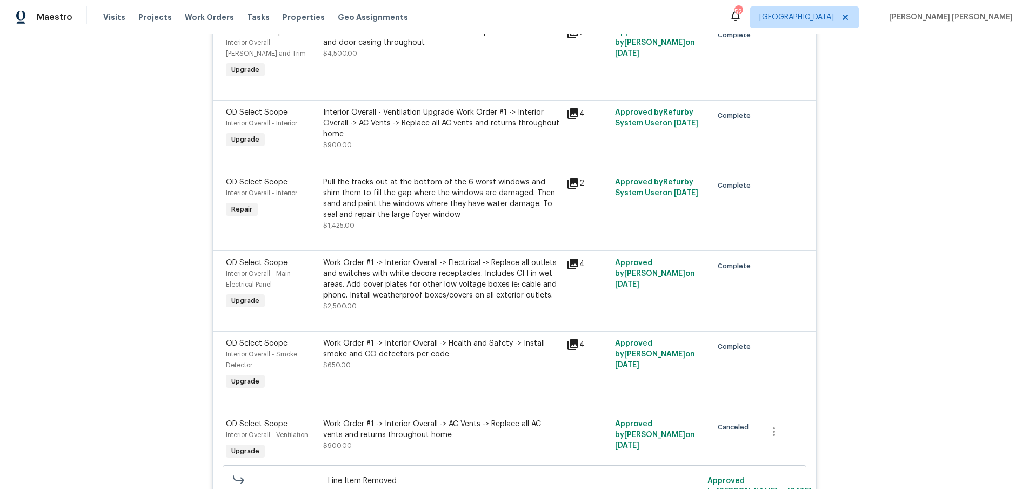
click at [171, 134] on div "Back to all projects 7 Riverton Ct, Greer, SC 29650 3 Beds | 2 1/2 Baths | Tota…" at bounding box center [514, 261] width 1029 height 455
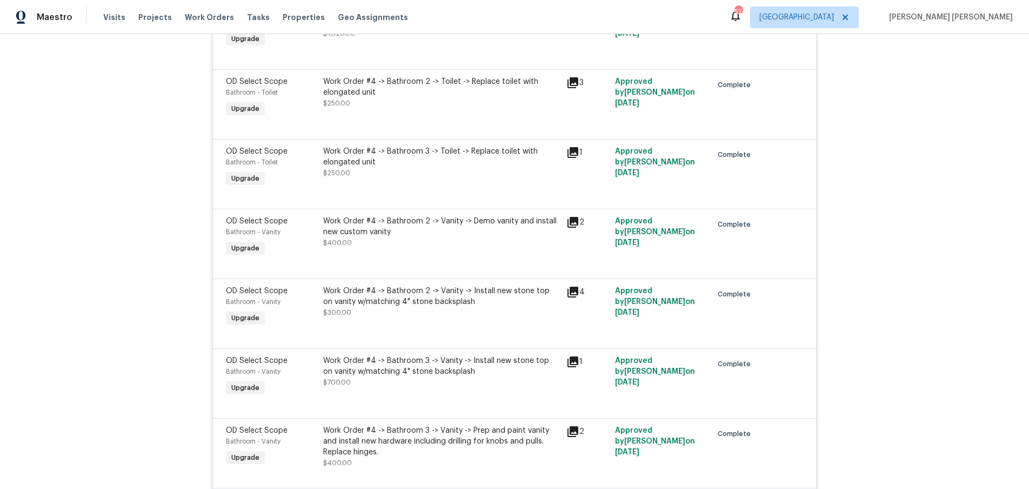
scroll to position [7003, 0]
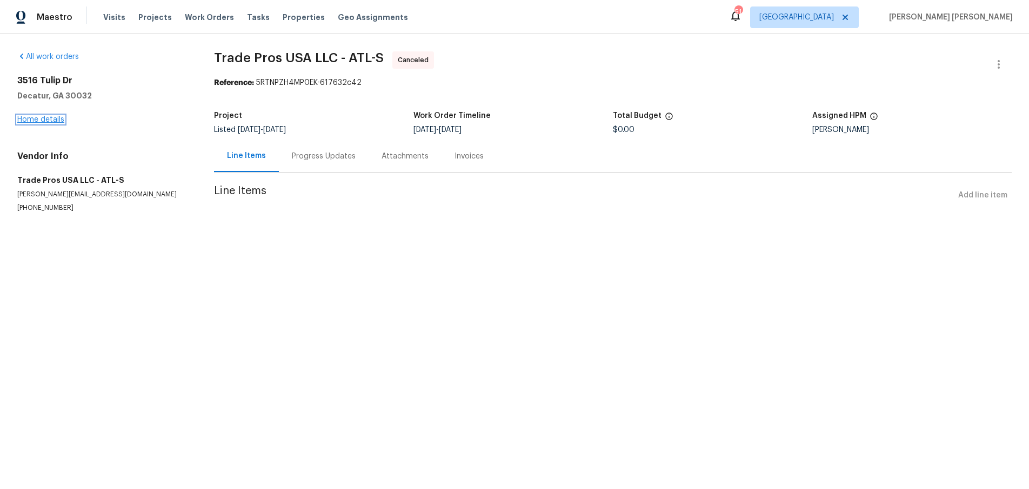
click at [44, 118] on link "Home details" at bounding box center [40, 120] width 47 height 8
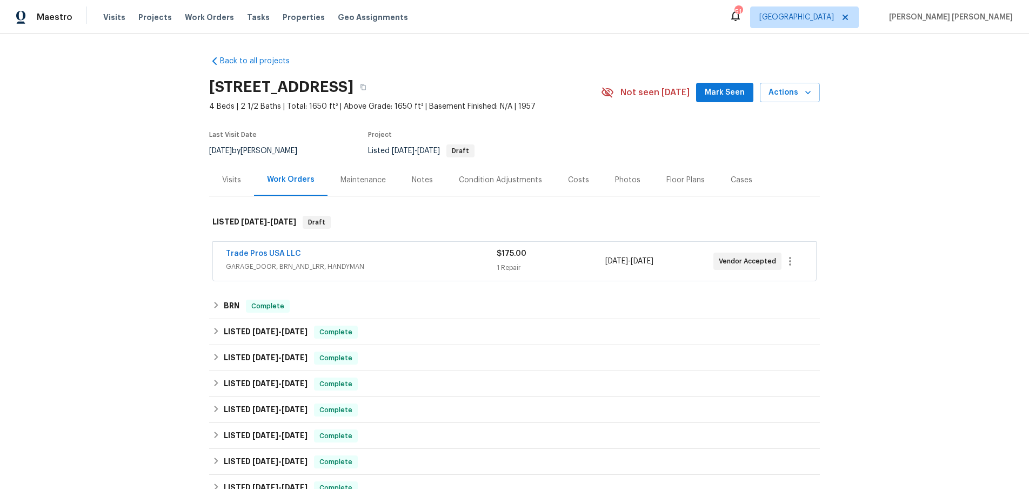
click at [382, 271] on div "Trade Pros USA LLC GARAGE_DOOR, BRN_AND_LRR, HANDYMAN" at bounding box center [361, 261] width 271 height 26
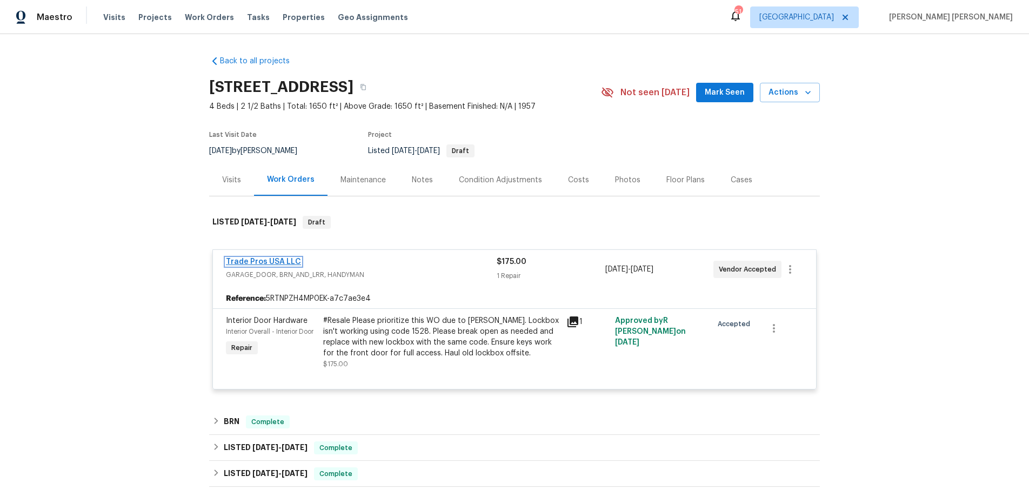
click at [263, 259] on link "Trade Pros USA LLC" at bounding box center [263, 262] width 75 height 8
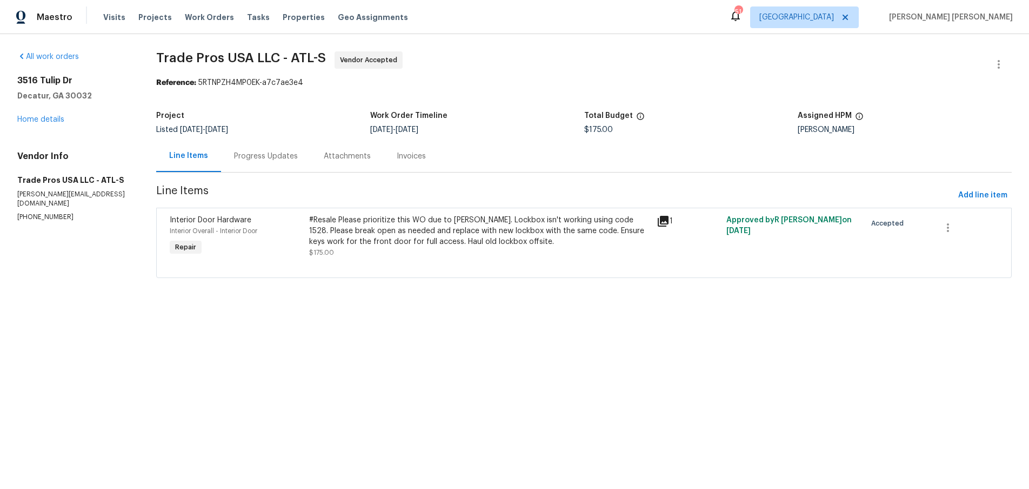
click at [256, 156] on div "Progress Updates" at bounding box center [266, 156] width 64 height 11
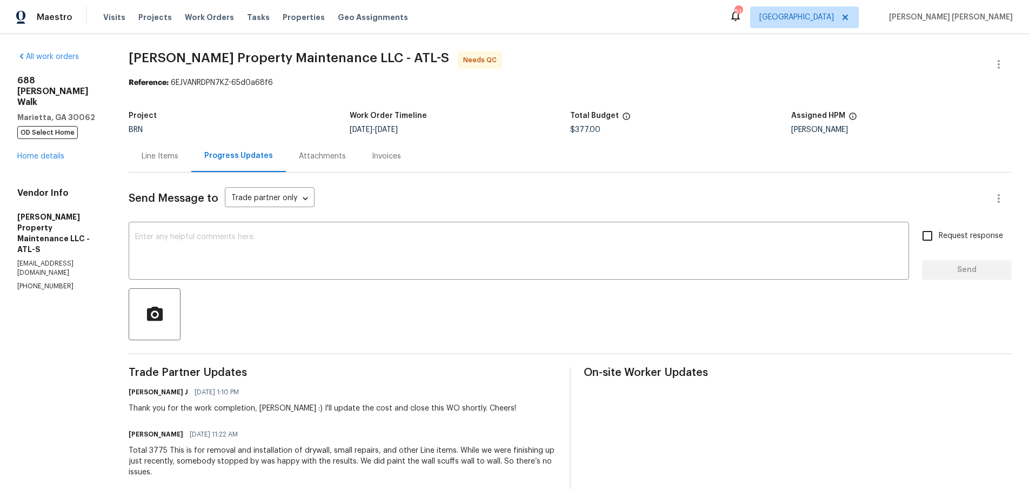
click at [172, 159] on div "Line Items" at bounding box center [160, 156] width 37 height 11
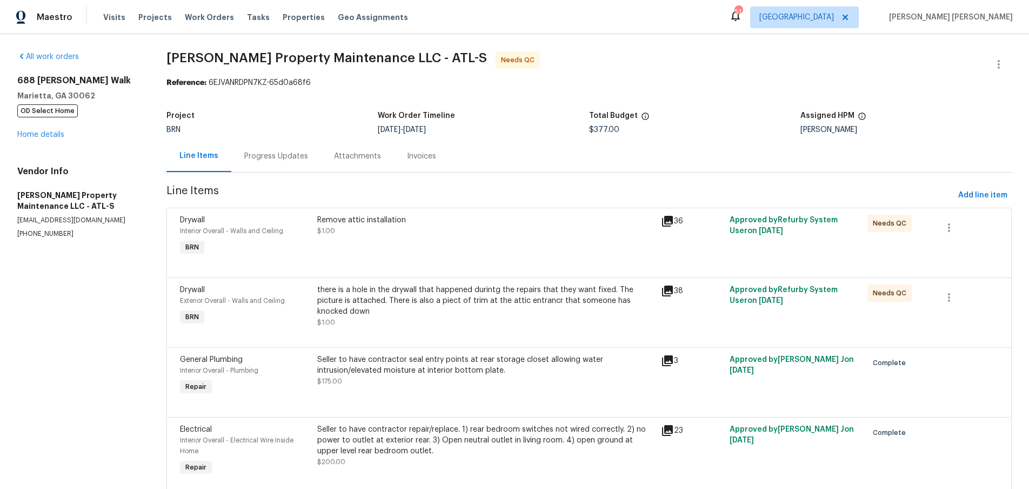
scroll to position [40, 0]
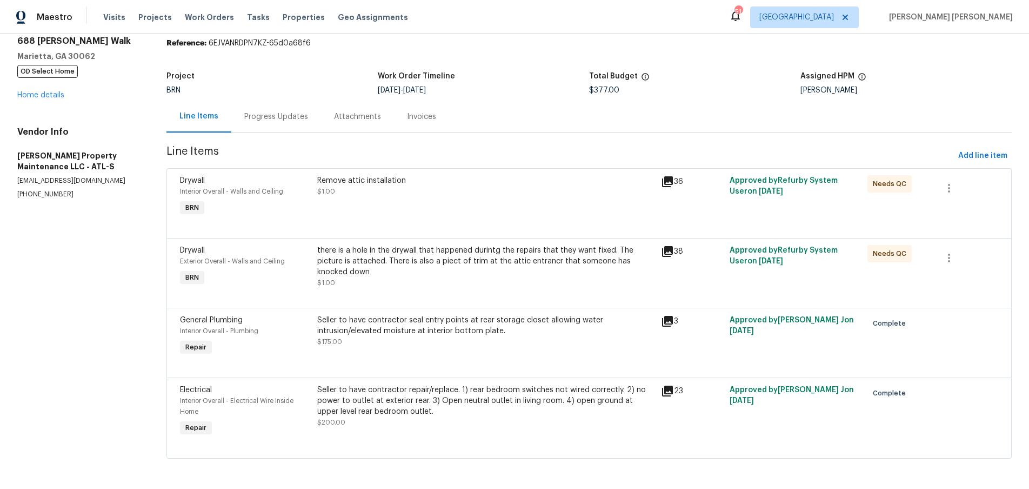
click at [670, 255] on icon at bounding box center [667, 251] width 13 height 13
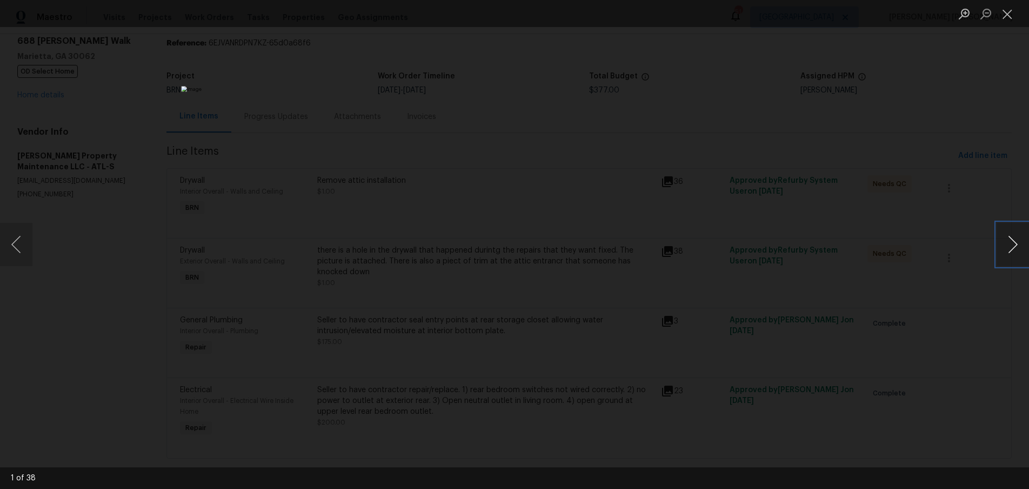
click at [1023, 247] on button "Next image" at bounding box center [1013, 244] width 32 height 43
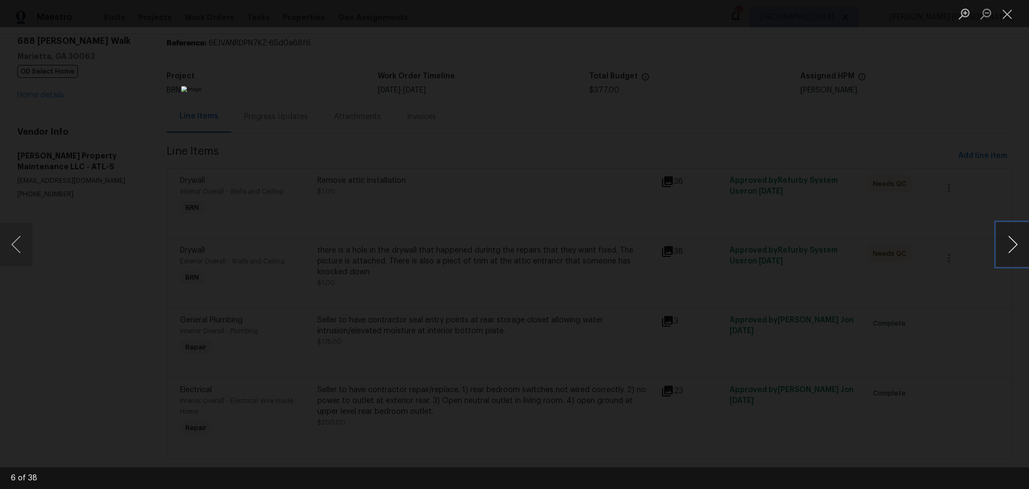
click at [1023, 247] on button "Next image" at bounding box center [1013, 244] width 32 height 43
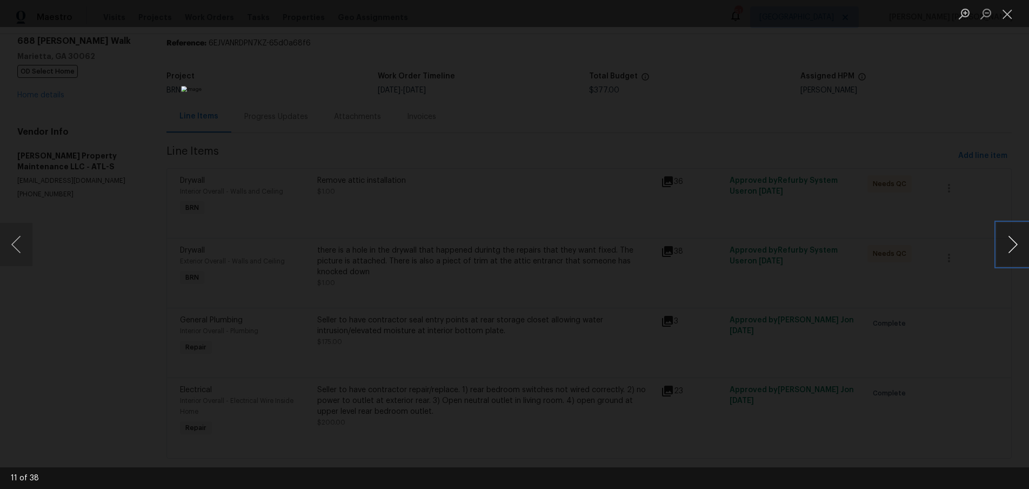
click at [1023, 247] on button "Next image" at bounding box center [1013, 244] width 32 height 43
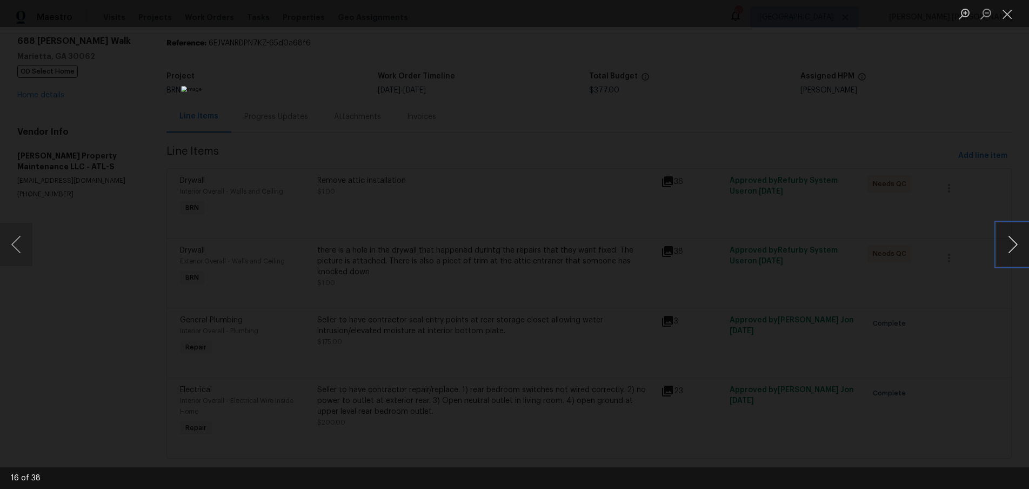
click at [1023, 247] on button "Next image" at bounding box center [1013, 244] width 32 height 43
click at [879, 247] on div "Lightbox" at bounding box center [514, 244] width 1029 height 489
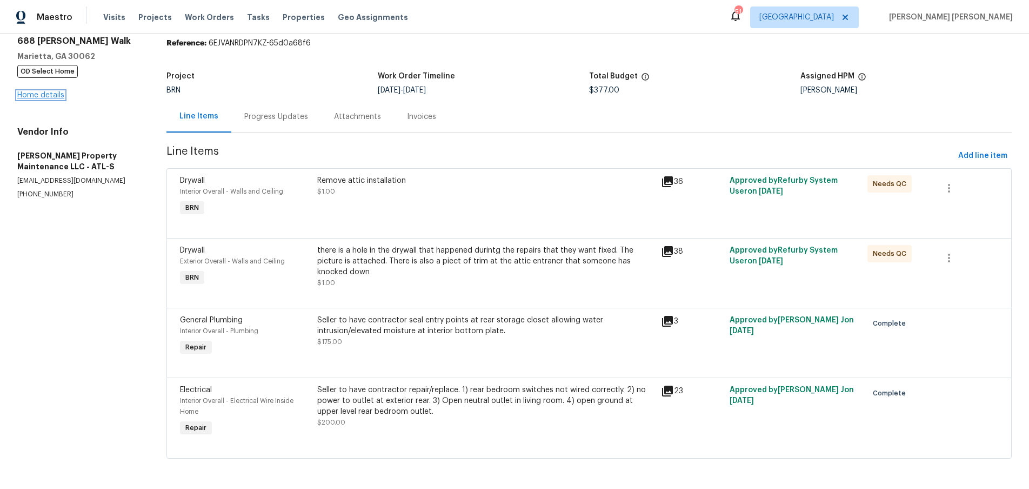
click at [44, 95] on link "Home details" at bounding box center [40, 95] width 47 height 8
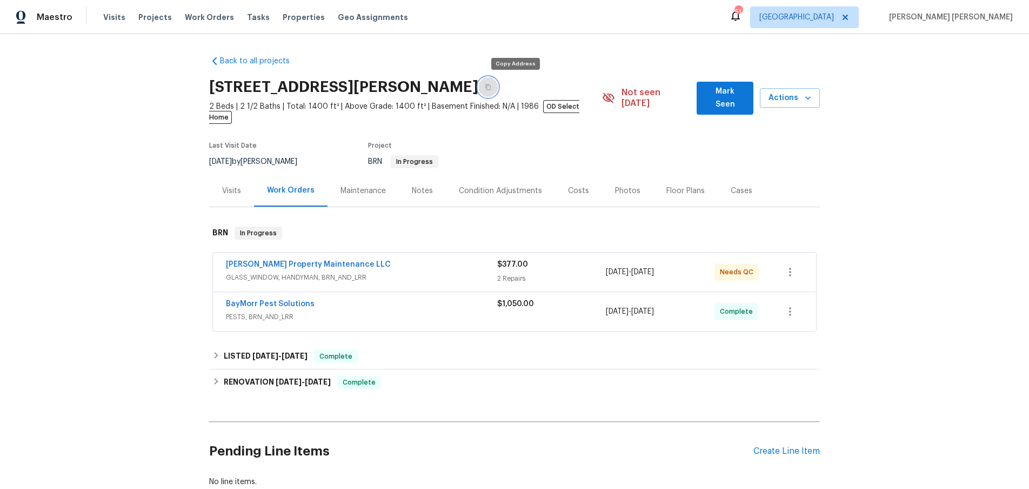
click at [491, 89] on icon "button" at bounding box center [488, 87] width 6 height 6
click at [339, 298] on div "BayMorr Pest Solutions" at bounding box center [361, 304] width 271 height 13
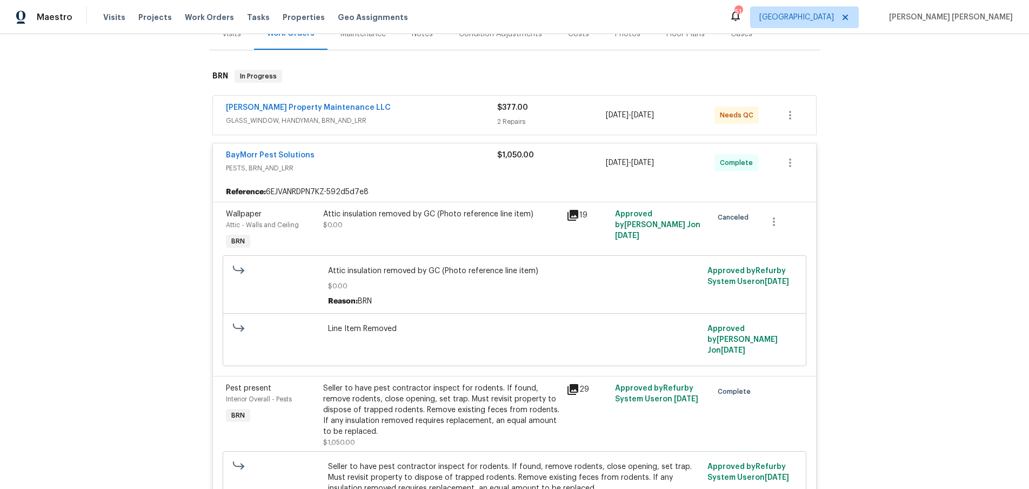
scroll to position [157, 0]
click at [572, 208] on icon at bounding box center [573, 214] width 13 height 13
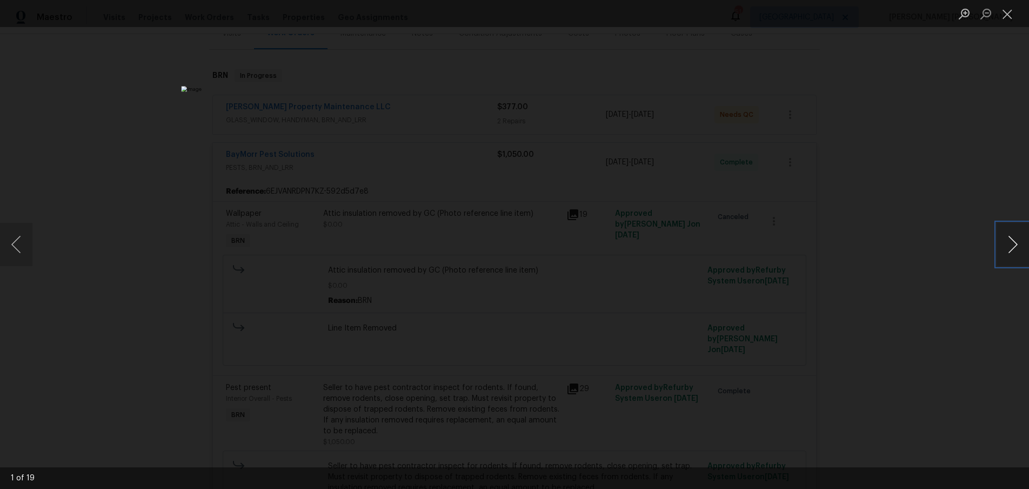
click at [1010, 245] on button "Next image" at bounding box center [1013, 244] width 32 height 43
drag, startPoint x: 958, startPoint y: 299, endPoint x: 937, endPoint y: 287, distance: 24.2
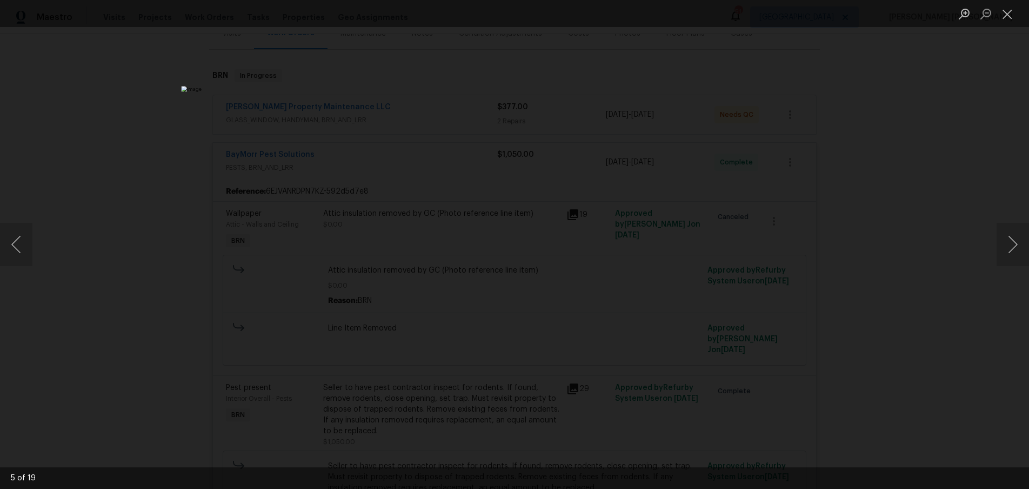
click at [947, 295] on div "Lightbox" at bounding box center [514, 244] width 1029 height 489
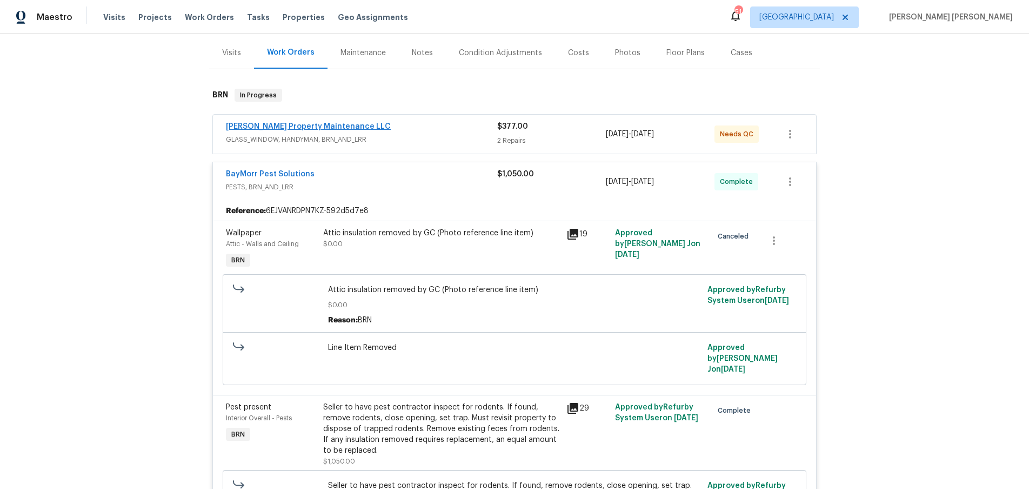
scroll to position [137, 0]
click at [306, 123] on link "Glen Property Maintenance LLC" at bounding box center [308, 127] width 165 height 8
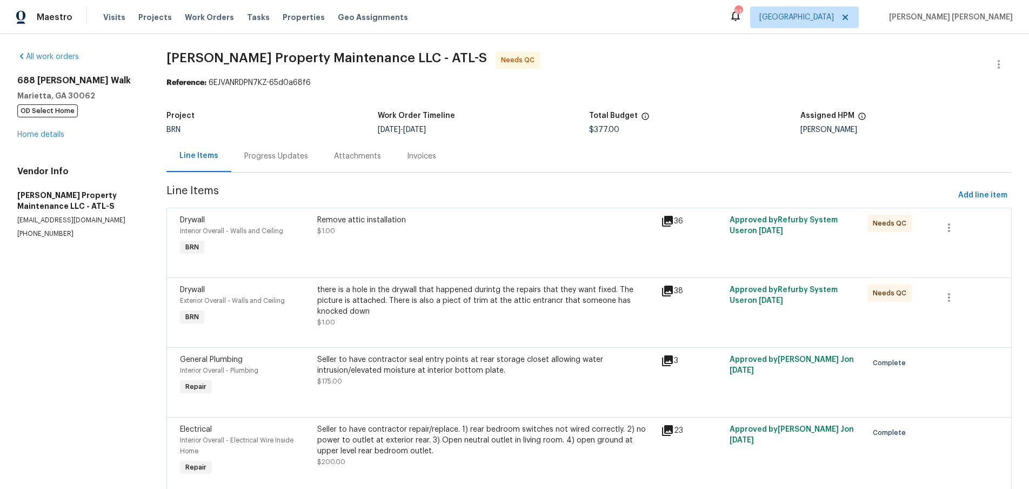
drag, startPoint x: 667, startPoint y: 224, endPoint x: 660, endPoint y: 228, distance: 8.7
click at [668, 223] on icon at bounding box center [667, 221] width 11 height 11
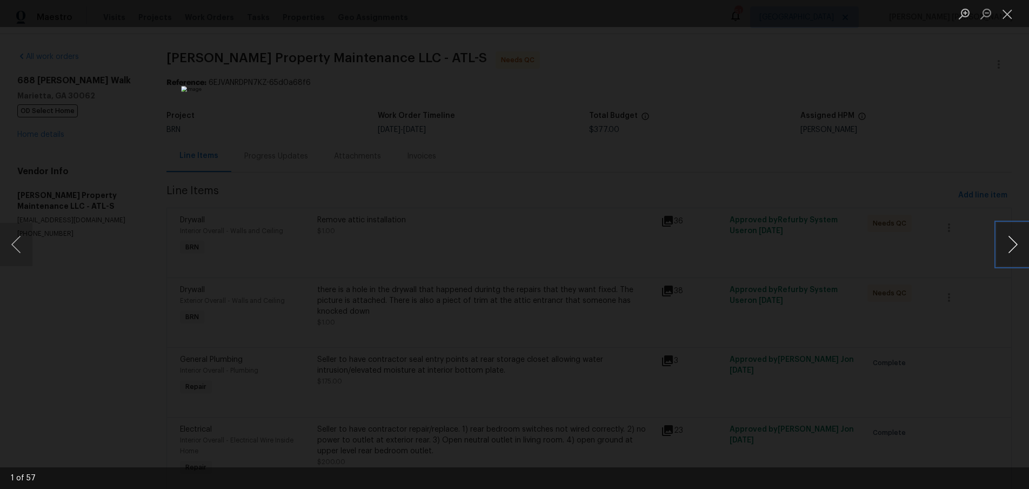
click at [1005, 256] on button "Next image" at bounding box center [1013, 244] width 32 height 43
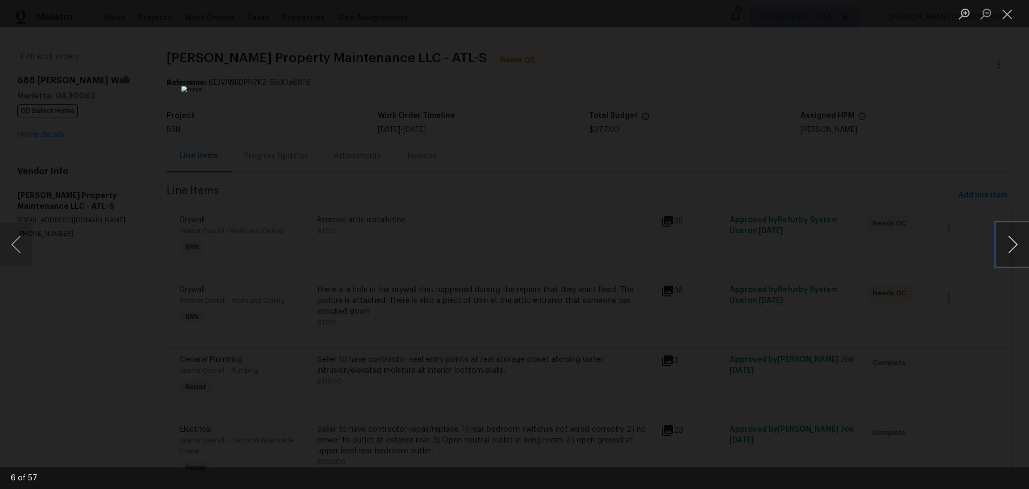
click at [1005, 256] on button "Next image" at bounding box center [1013, 244] width 32 height 43
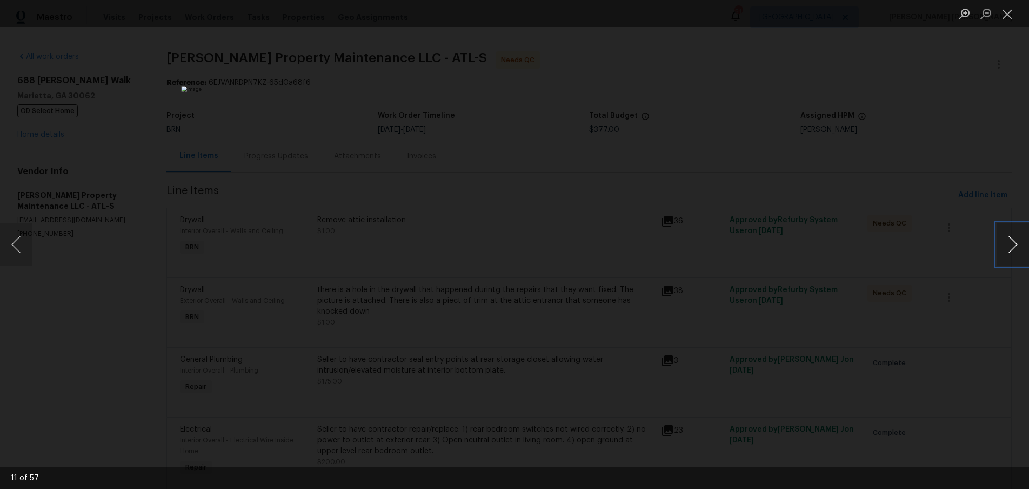
click at [1005, 256] on button "Next image" at bounding box center [1013, 244] width 32 height 43
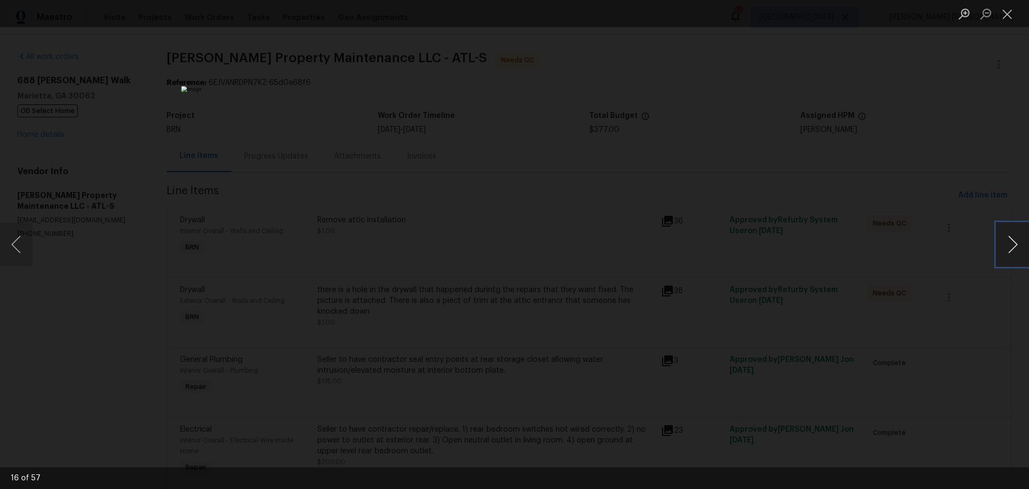
click at [1005, 256] on button "Next image" at bounding box center [1013, 244] width 32 height 43
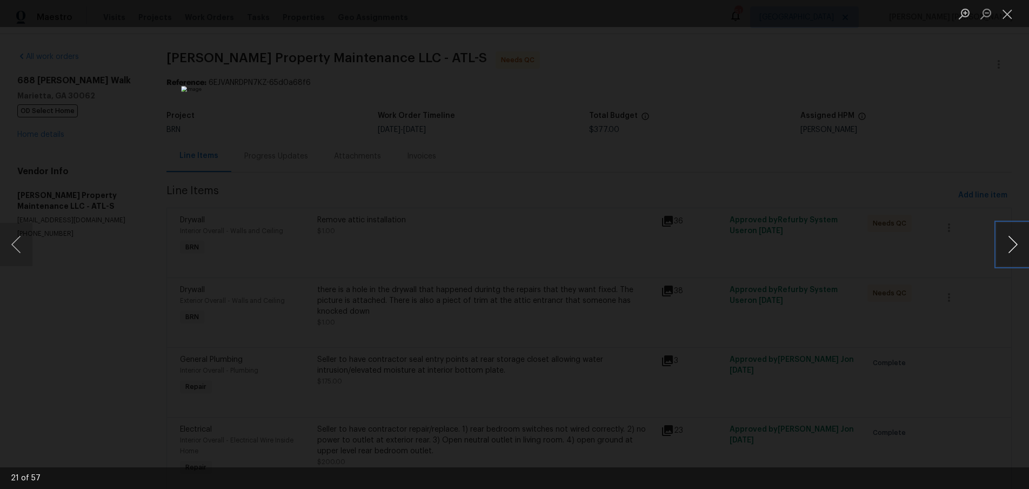
click at [1005, 256] on button "Next image" at bounding box center [1013, 244] width 32 height 43
click at [894, 372] on div "Lightbox" at bounding box center [514, 244] width 1029 height 489
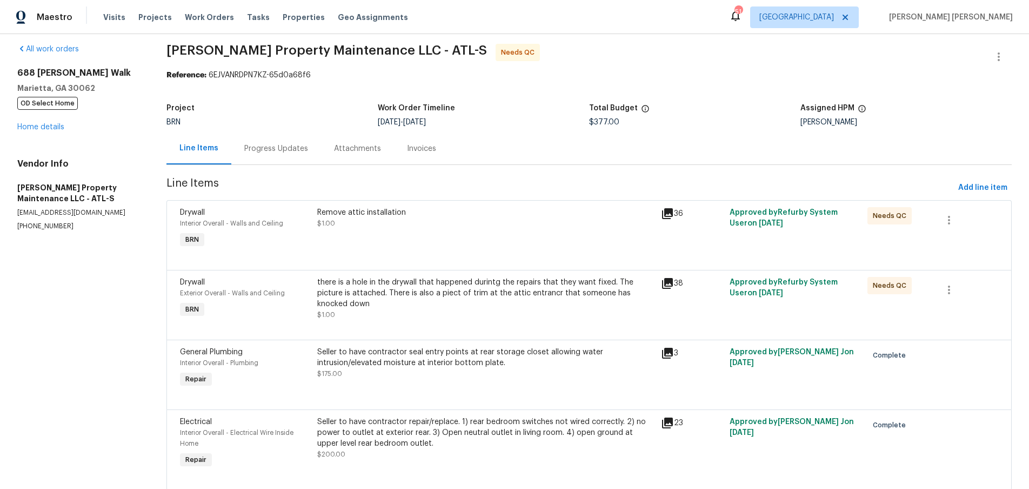
scroll to position [40, 0]
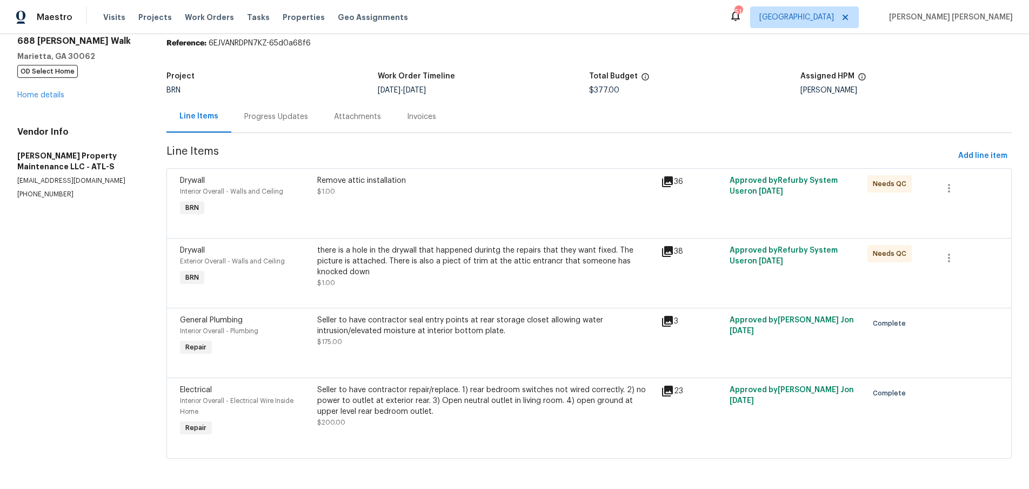
click at [671, 319] on icon at bounding box center [667, 321] width 11 height 11
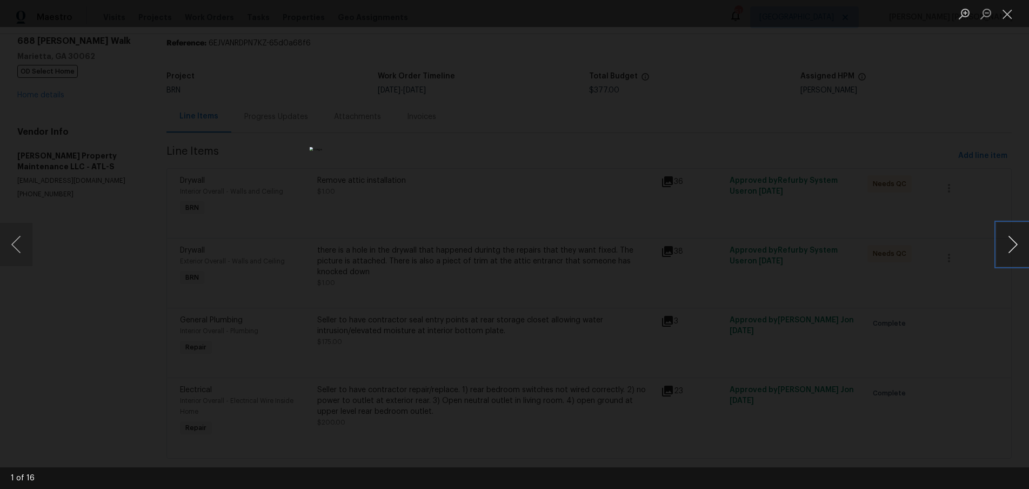
click at [1001, 255] on button "Next image" at bounding box center [1013, 244] width 32 height 43
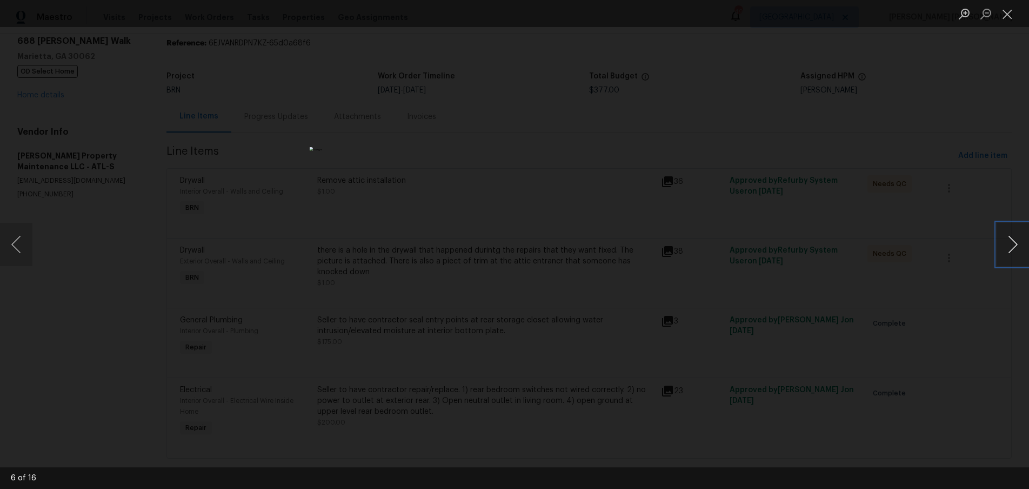
click at [1001, 255] on button "Next image" at bounding box center [1013, 244] width 32 height 43
click at [808, 363] on div "Lightbox" at bounding box center [514, 244] width 1029 height 489
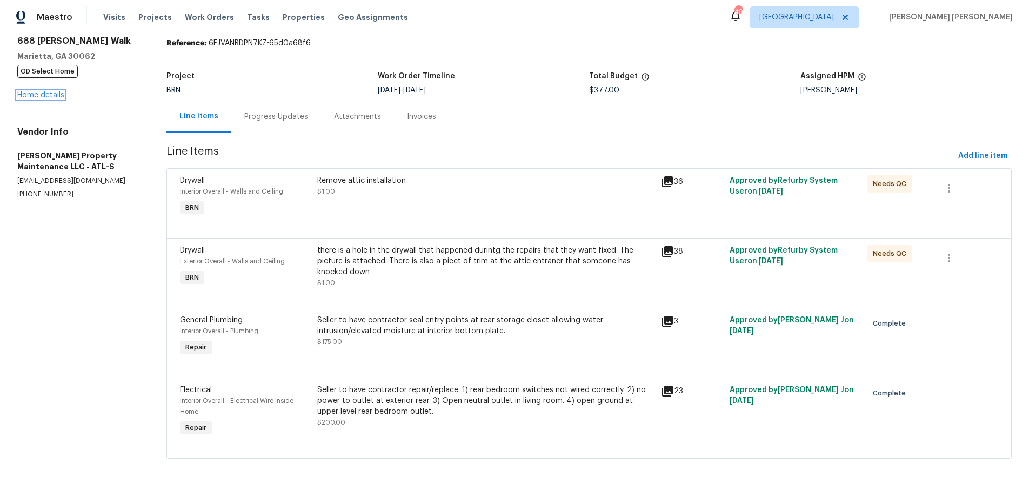
click at [25, 94] on link "Home details" at bounding box center [40, 95] width 47 height 8
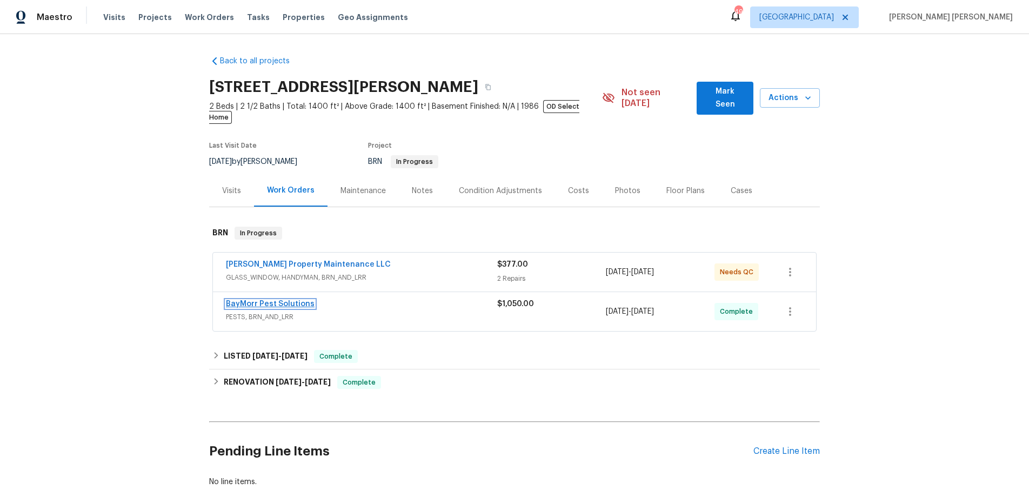
click at [263, 300] on link "BayMorr Pest Solutions" at bounding box center [270, 304] width 89 height 8
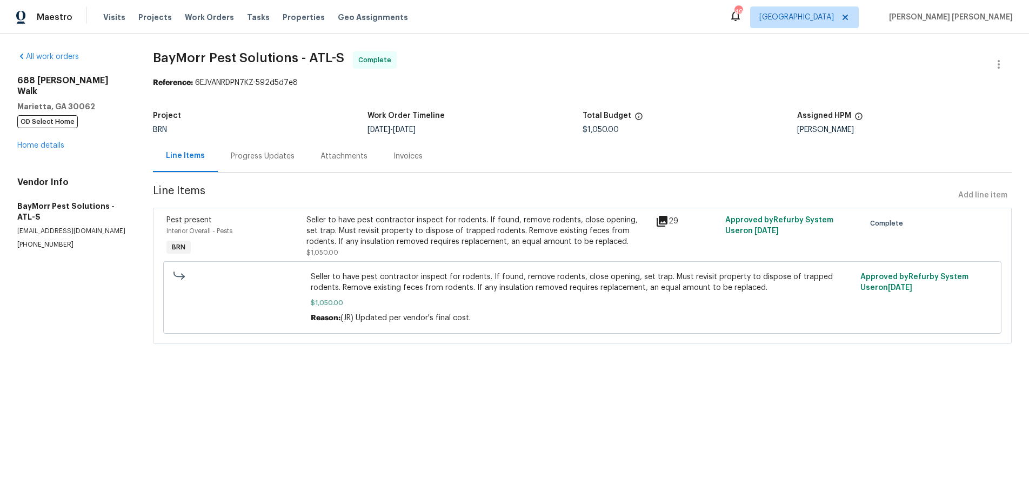
click at [241, 154] on div "Progress Updates" at bounding box center [263, 156] width 64 height 11
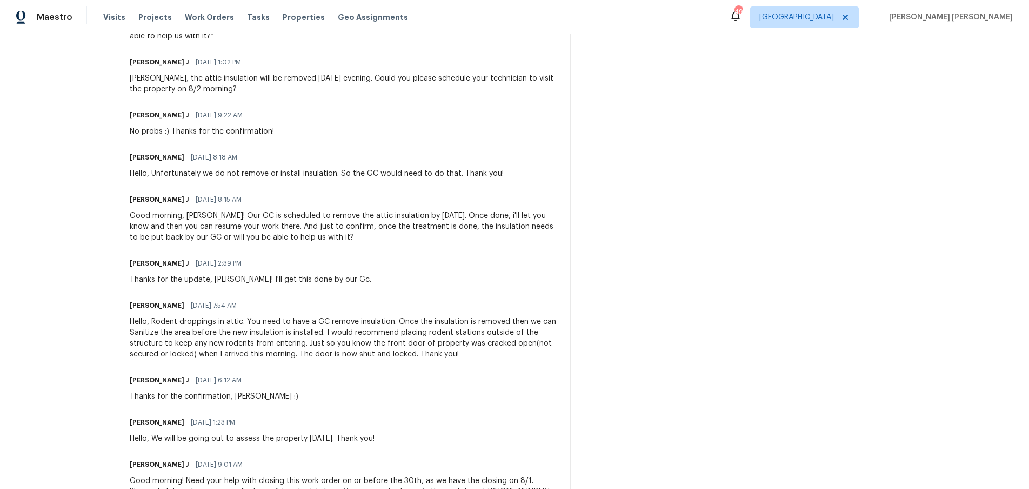
scroll to position [2230, 0]
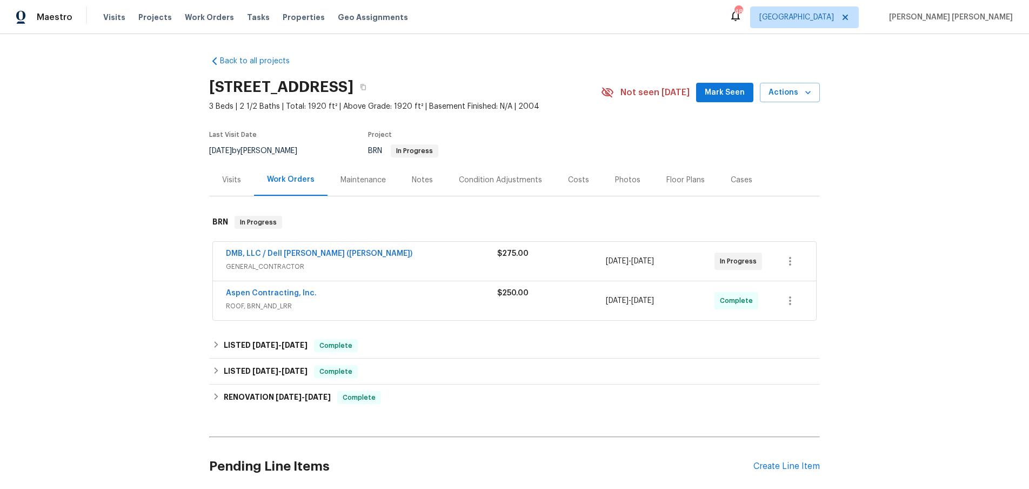
click at [458, 264] on span "GENERAL_CONTRACTOR" at bounding box center [361, 266] width 271 height 11
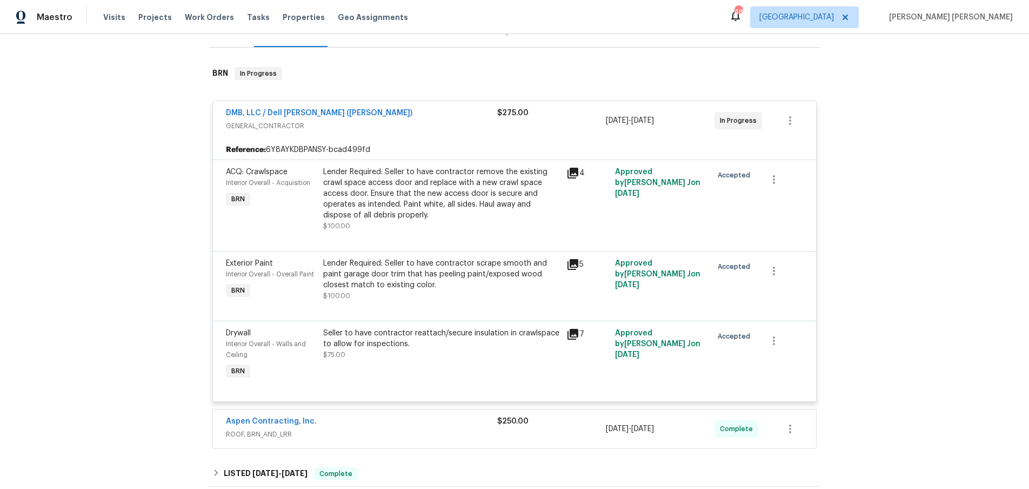
scroll to position [148, 0]
click at [574, 336] on icon at bounding box center [573, 334] width 13 height 13
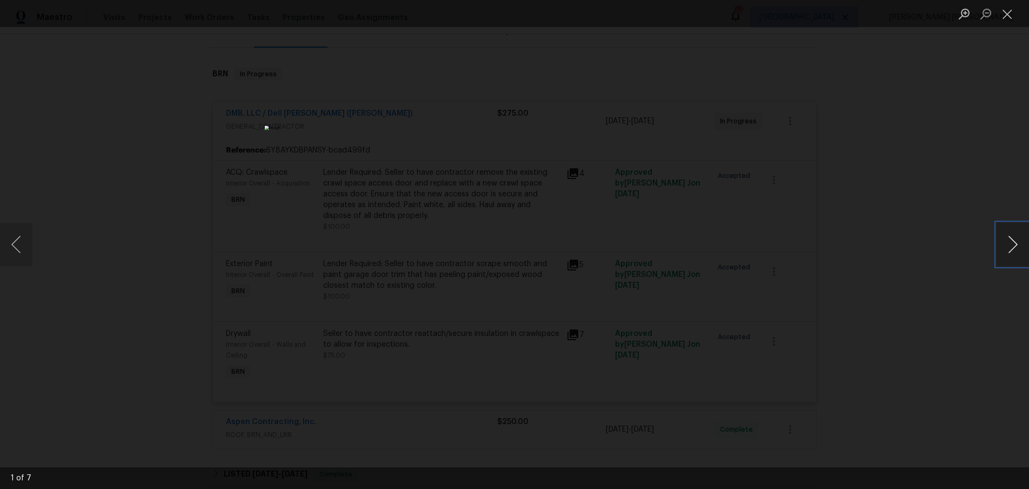
click at [1026, 250] on button "Next image" at bounding box center [1013, 244] width 32 height 43
click at [1015, 251] on button "Next image" at bounding box center [1013, 244] width 32 height 43
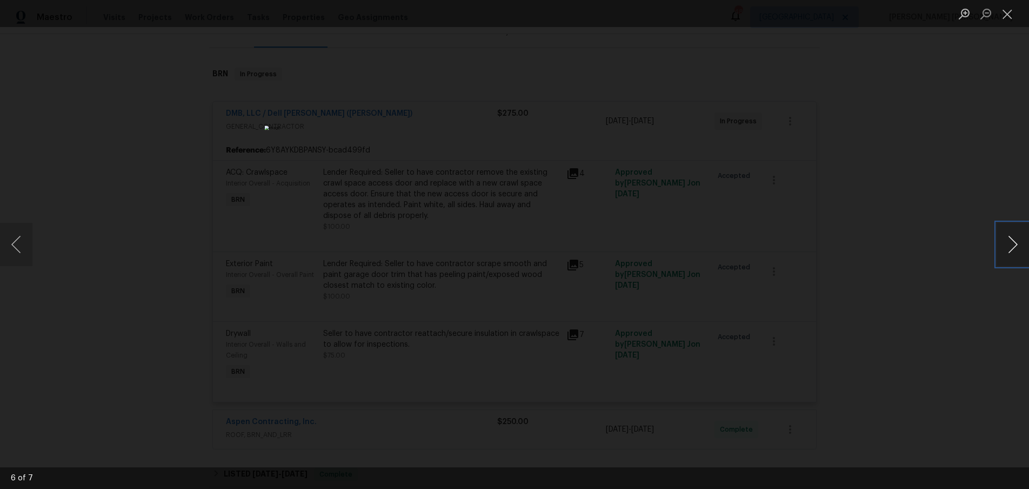
click at [1015, 250] on button "Next image" at bounding box center [1013, 244] width 32 height 43
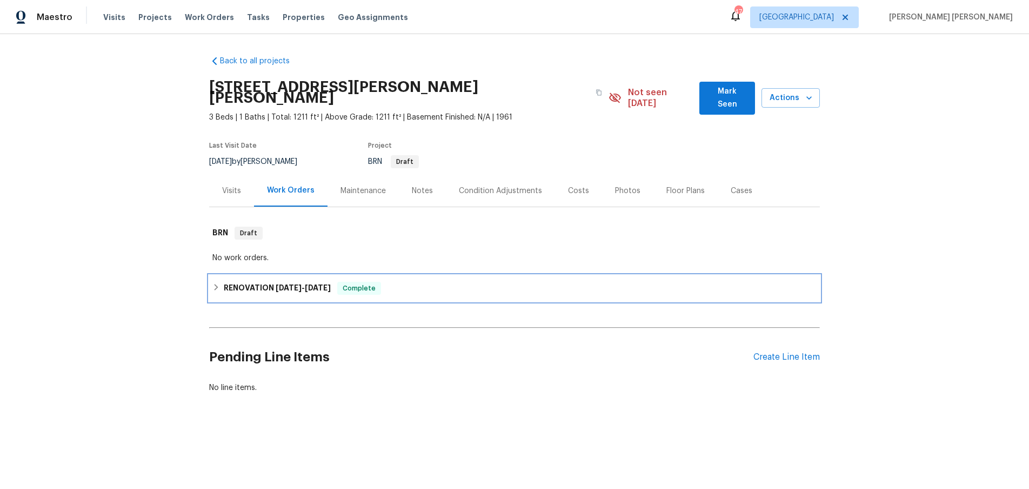
drag, startPoint x: 224, startPoint y: 277, endPoint x: 223, endPoint y: 289, distance: 12.5
click at [224, 282] on h6 "RENOVATION [DATE] - [DATE]" at bounding box center [277, 288] width 107 height 13
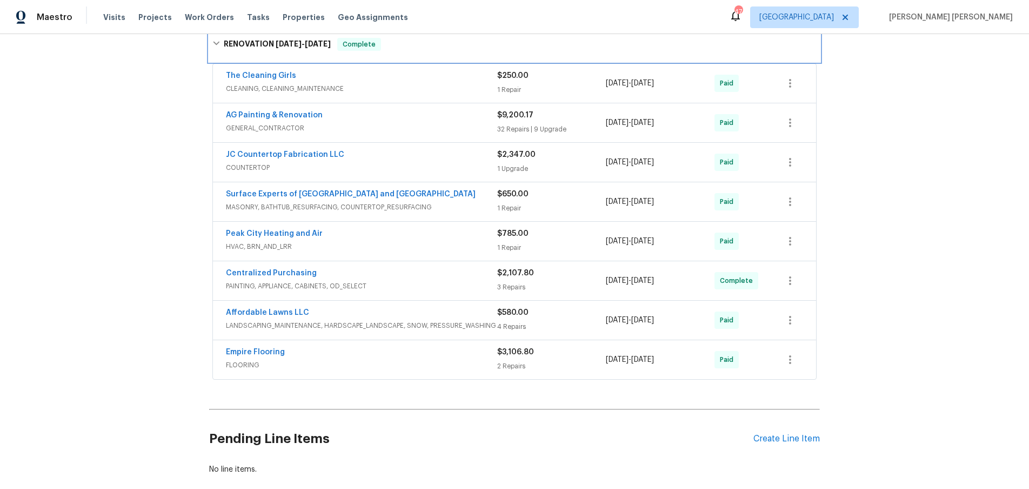
scroll to position [269, 0]
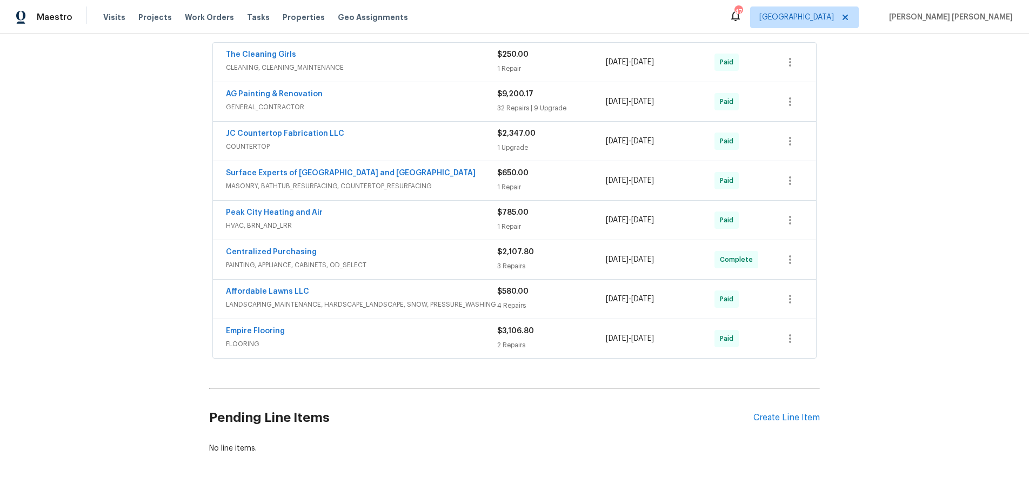
click at [460, 247] on div "Centralized Purchasing" at bounding box center [361, 253] width 271 height 13
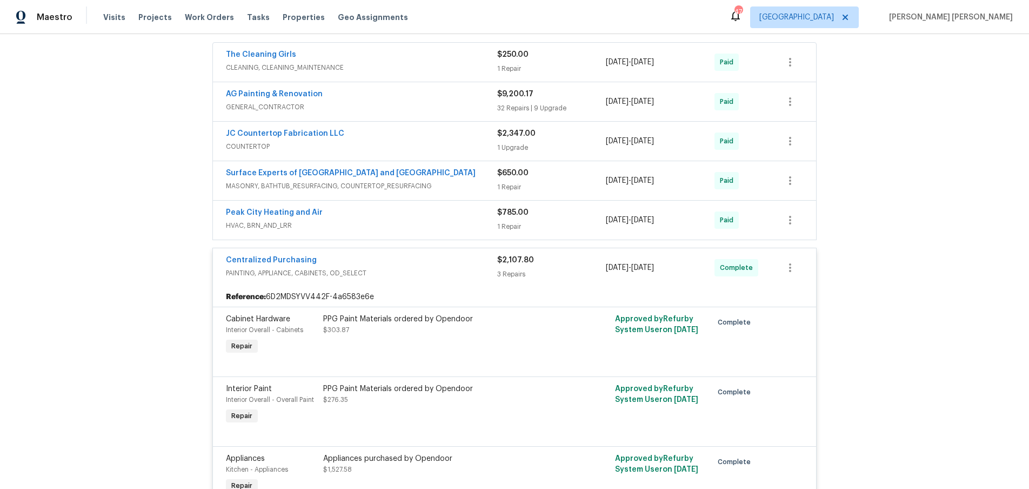
click at [460, 255] on div "Centralized Purchasing" at bounding box center [361, 261] width 271 height 13
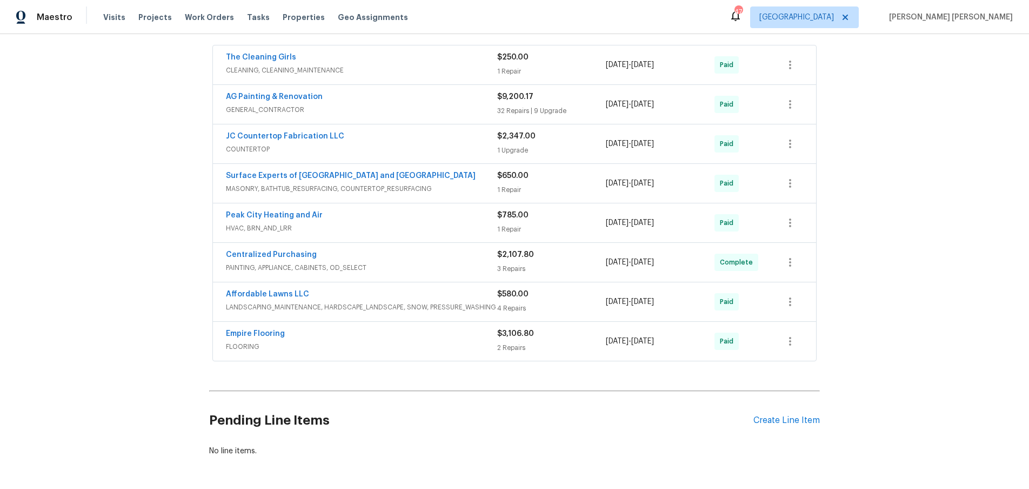
scroll to position [265, 0]
click at [449, 184] on span "MASONRY, BATHTUB_RESURFACING, COUNTERTOP_RESURFACING" at bounding box center [361, 189] width 271 height 11
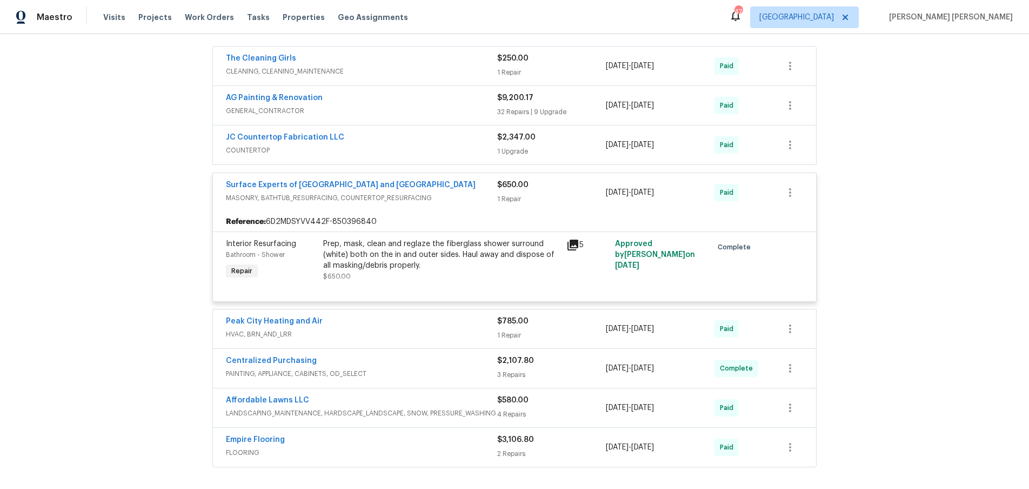
click at [449, 179] on div "Surface Experts of [GEOGRAPHIC_DATA] and [GEOGRAPHIC_DATA]" at bounding box center [361, 185] width 271 height 13
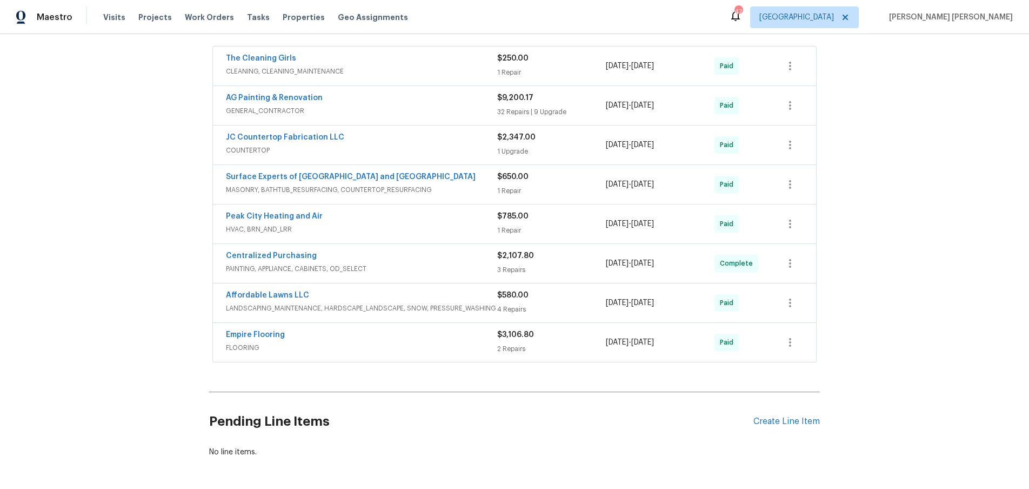
click at [449, 145] on span "COUNTERTOP" at bounding box center [361, 150] width 271 height 11
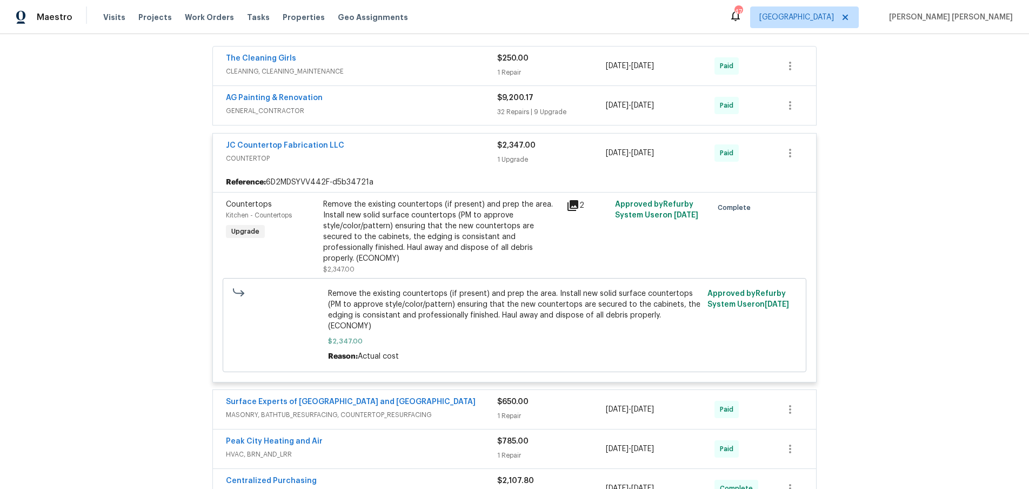
click at [449, 141] on div "JC Countertop Fabrication LLC" at bounding box center [361, 146] width 271 height 13
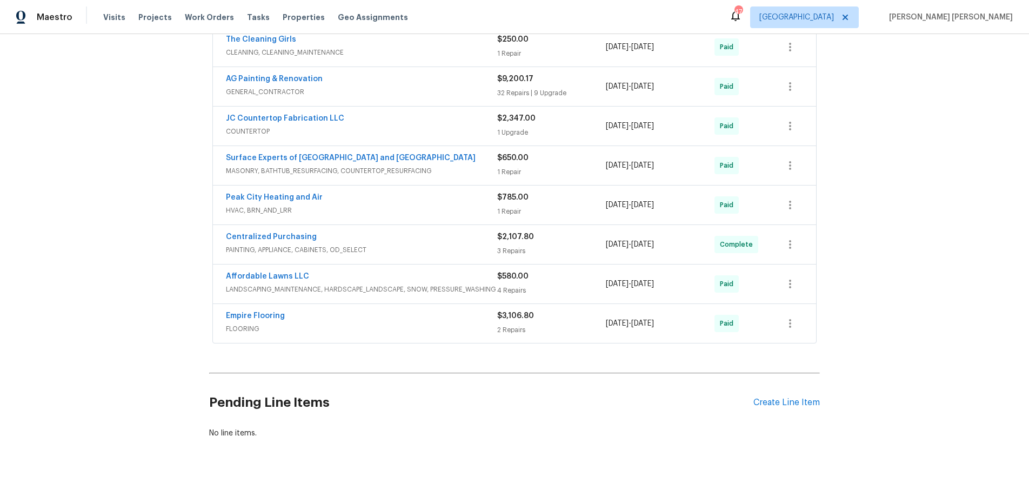
drag, startPoint x: 456, startPoint y: 72, endPoint x: 457, endPoint y: 93, distance: 21.1
click at [456, 74] on div "AG Painting & Renovation" at bounding box center [361, 80] width 271 height 13
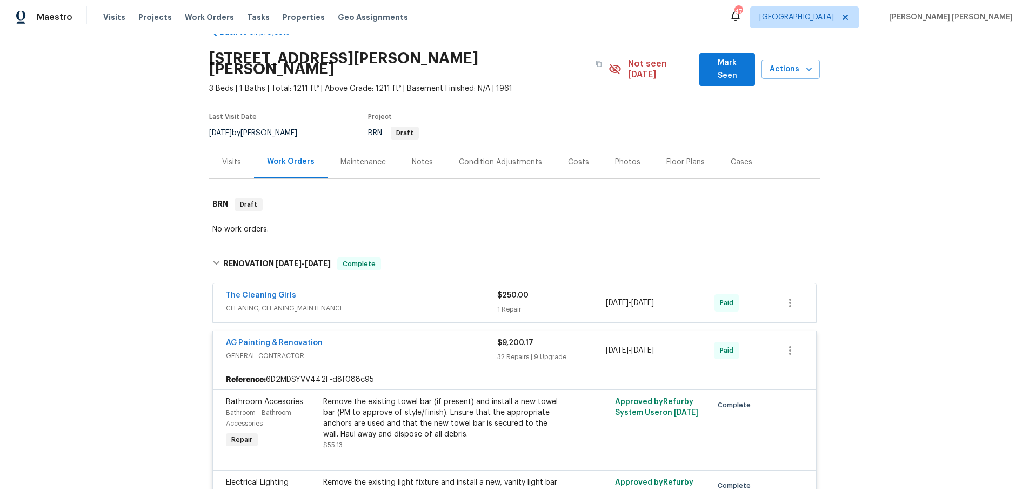
scroll to position [0, 0]
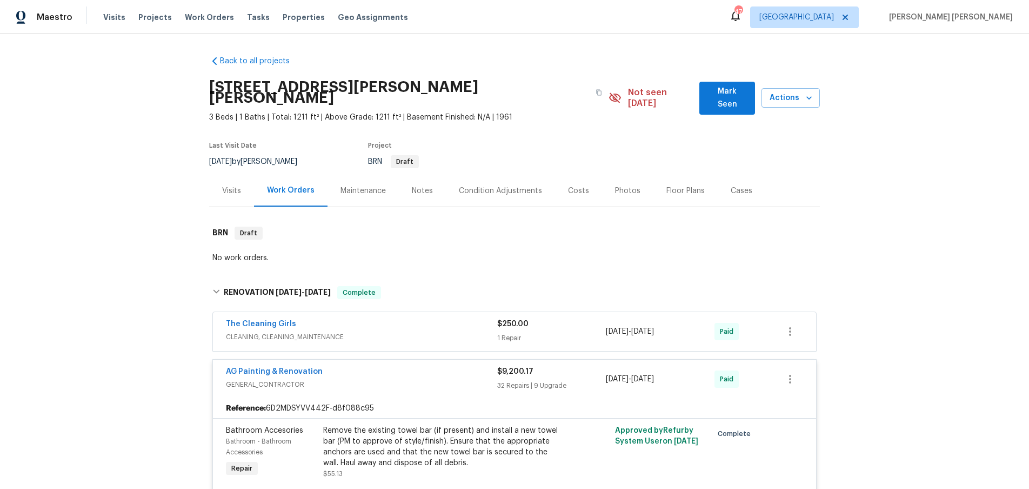
click at [230, 185] on div "Visits" at bounding box center [231, 190] width 19 height 11
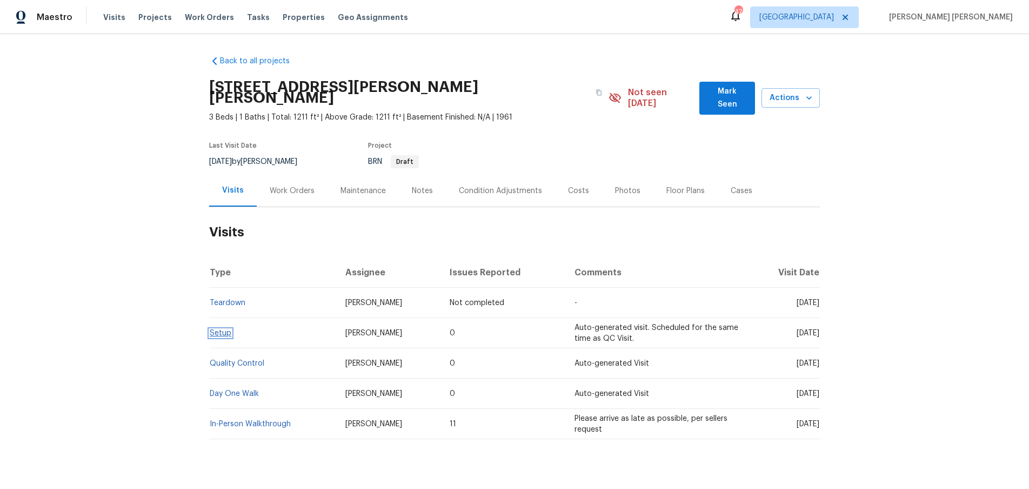
click at [223, 329] on link "Setup" at bounding box center [221, 333] width 22 height 8
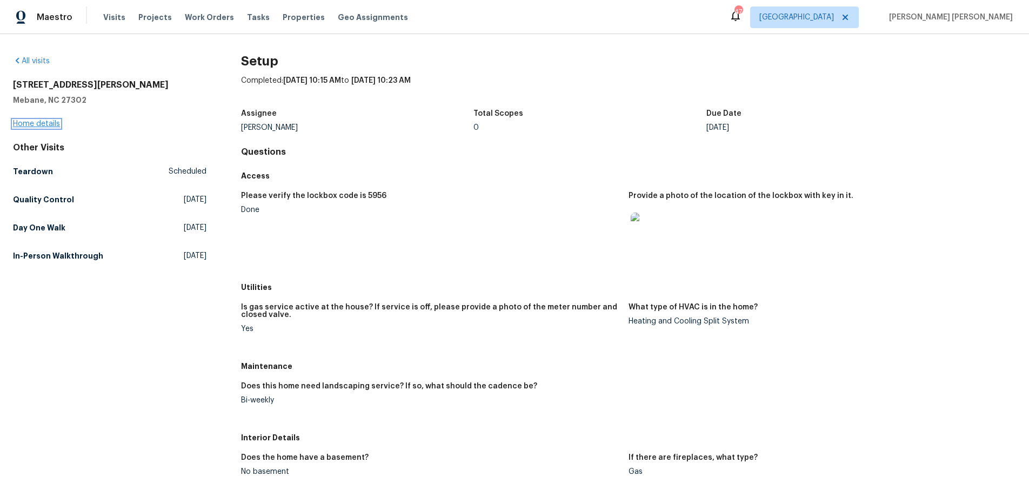
click at [46, 124] on link "Home details" at bounding box center [36, 124] width 47 height 8
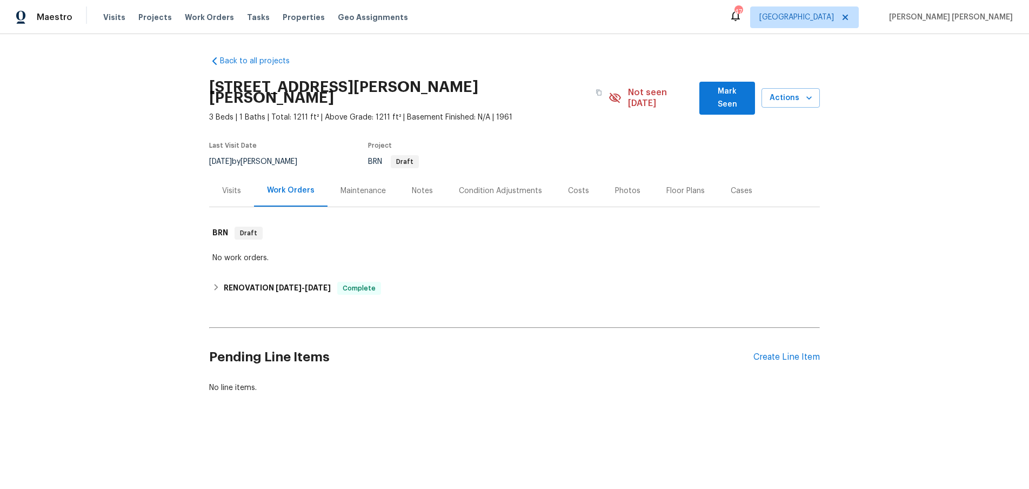
drag, startPoint x: 233, startPoint y: 179, endPoint x: 230, endPoint y: 194, distance: 14.3
click at [232, 185] on div "Visits" at bounding box center [231, 190] width 19 height 11
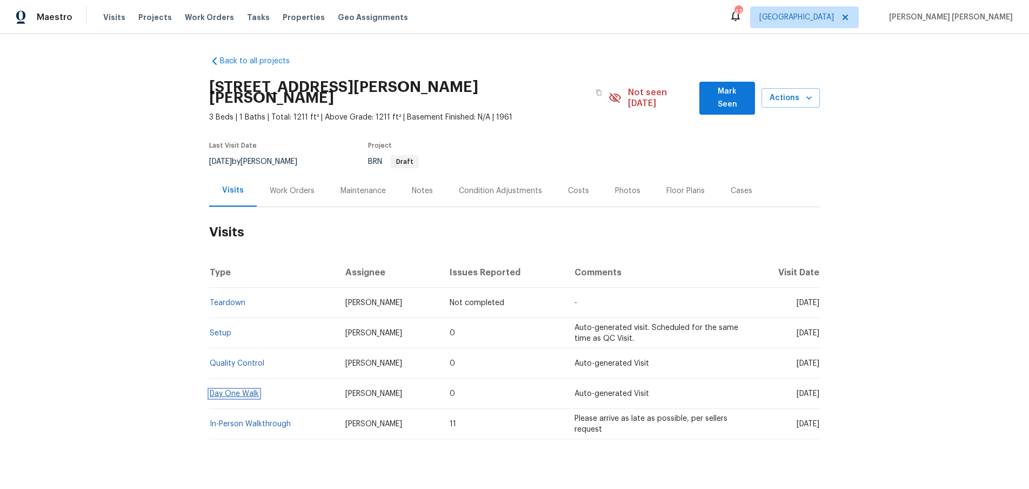
click at [253, 390] on link "Day One Walk" at bounding box center [234, 394] width 49 height 8
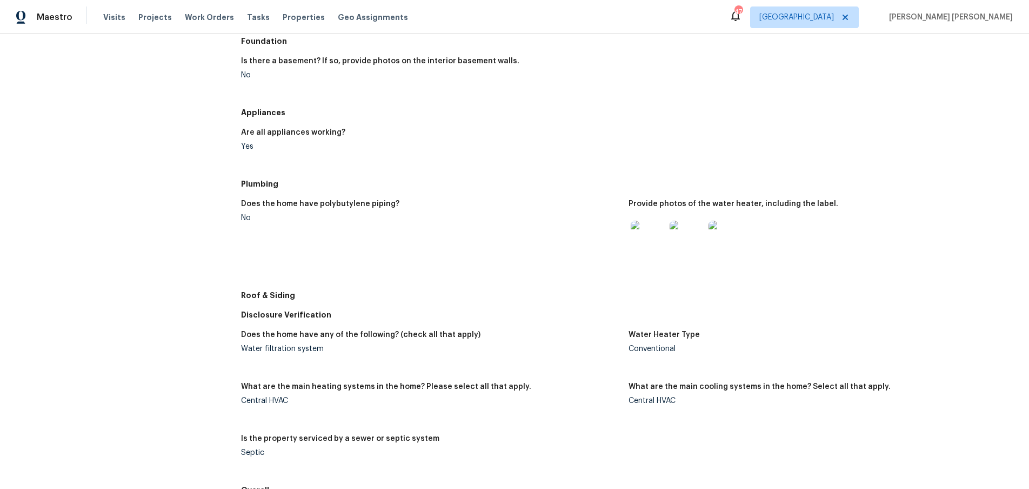
scroll to position [352, 0]
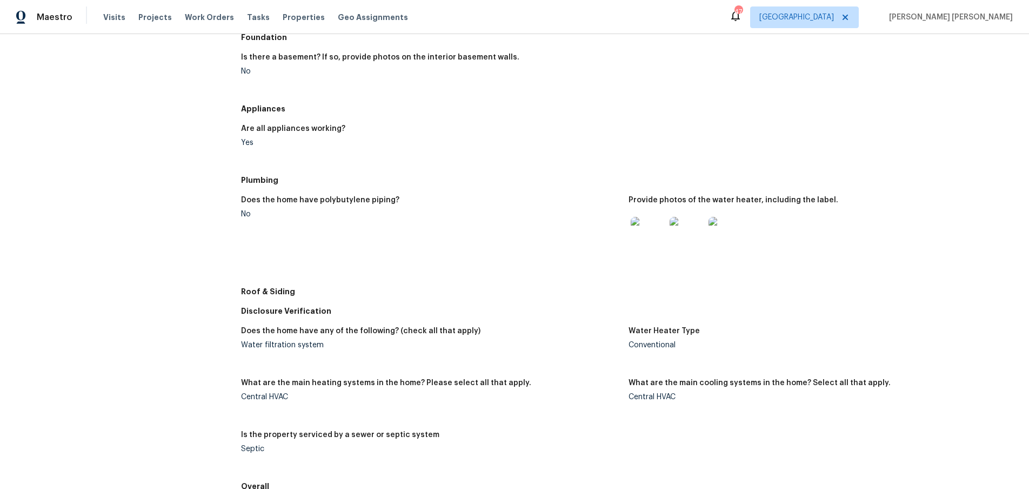
click at [651, 232] on img at bounding box center [648, 234] width 35 height 35
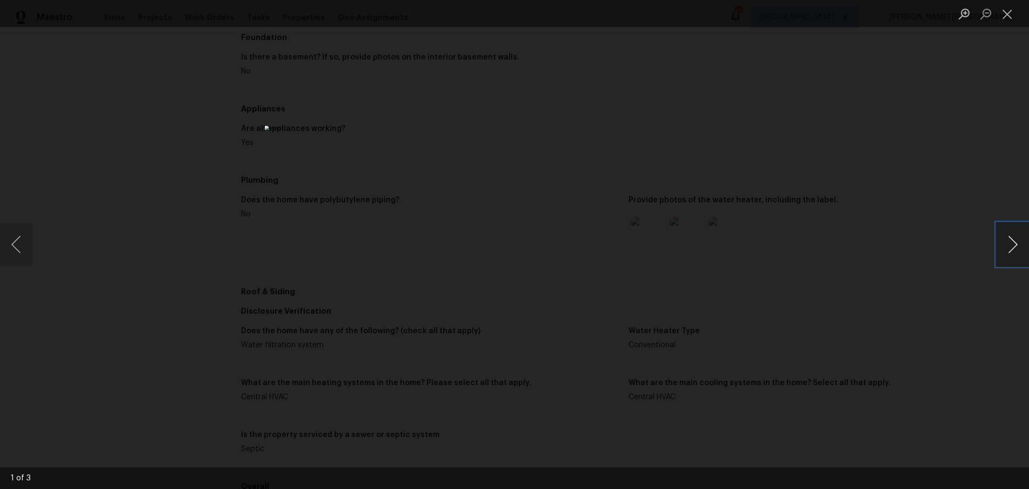
click at [1012, 256] on button "Next image" at bounding box center [1013, 244] width 32 height 43
drag, startPoint x: 863, startPoint y: 333, endPoint x: 857, endPoint y: 324, distance: 10.5
click at [857, 331] on div "Lightbox" at bounding box center [514, 244] width 1029 height 489
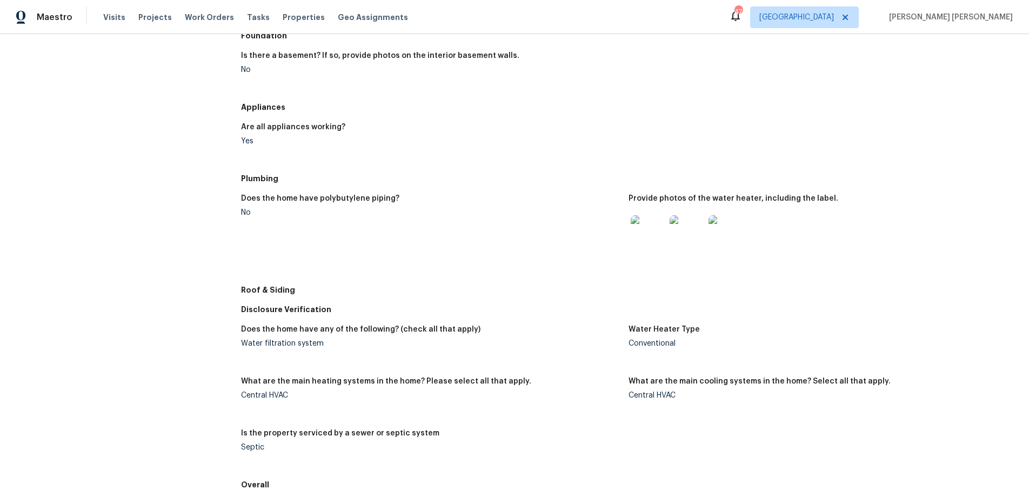
scroll to position [0, 0]
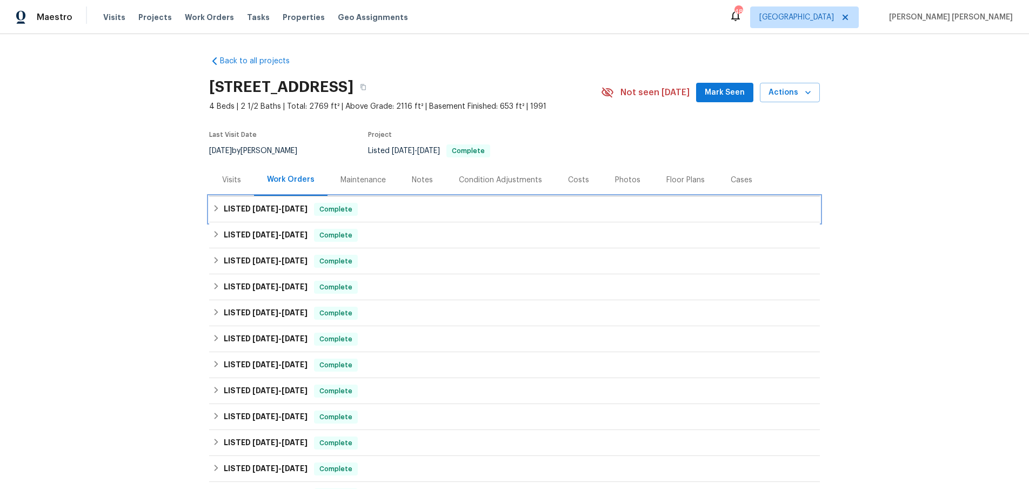
click at [216, 212] on div "LISTED [DATE] - [DATE] Complete" at bounding box center [514, 209] width 604 height 13
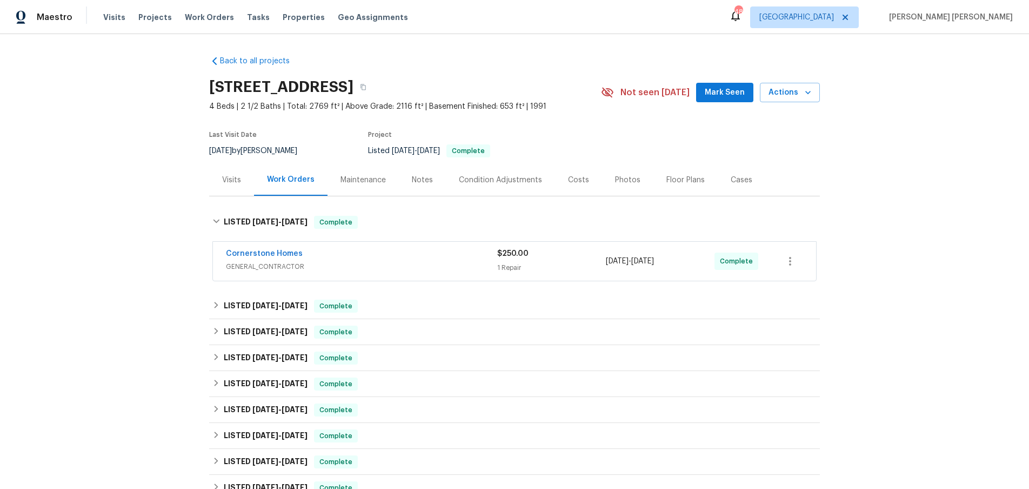
click at [437, 268] on span "GENERAL_CONTRACTOR" at bounding box center [361, 266] width 271 height 11
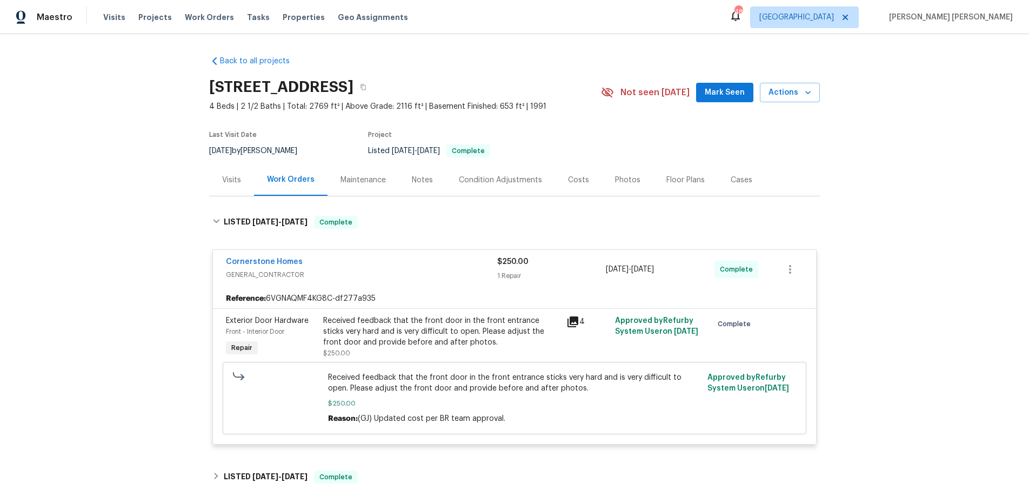
click at [437, 268] on div "Cornerstone Homes" at bounding box center [361, 262] width 271 height 13
click at [437, 269] on span "GENERAL_CONTRACTOR" at bounding box center [361, 274] width 271 height 11
click at [314, 261] on div "Cornerstone Homes" at bounding box center [361, 262] width 271 height 13
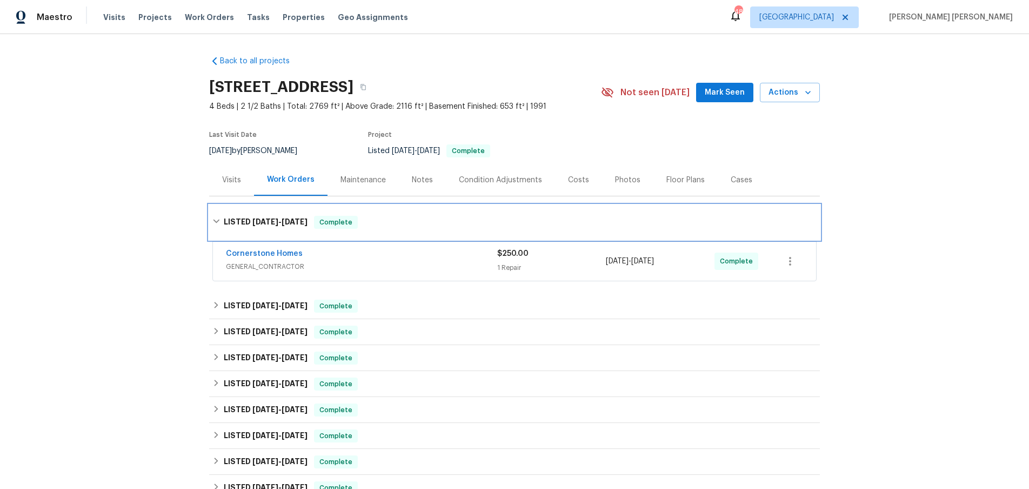
click at [222, 221] on div "LISTED 8/4/25 - 8/11/25 Complete" at bounding box center [514, 222] width 604 height 13
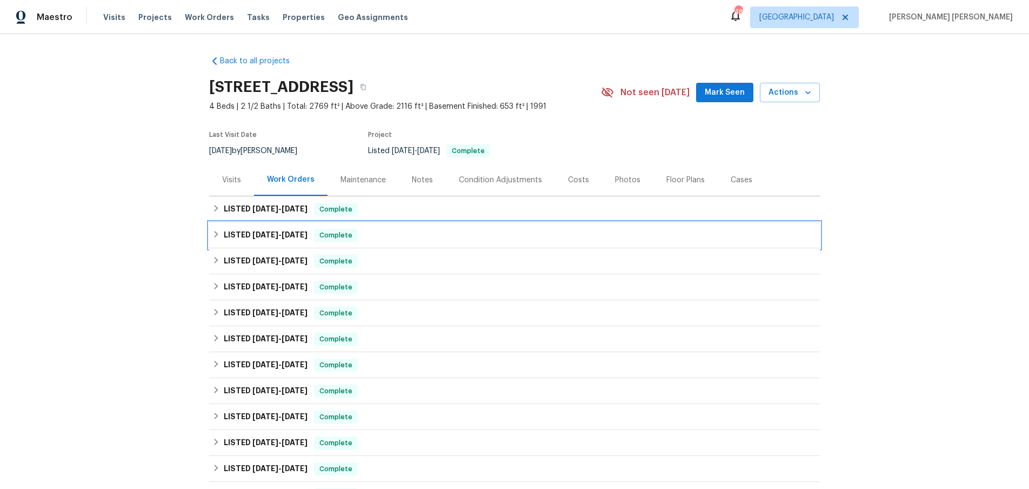
click at [221, 236] on div "LISTED 7/29/25 - 8/4/25 Complete" at bounding box center [514, 235] width 604 height 13
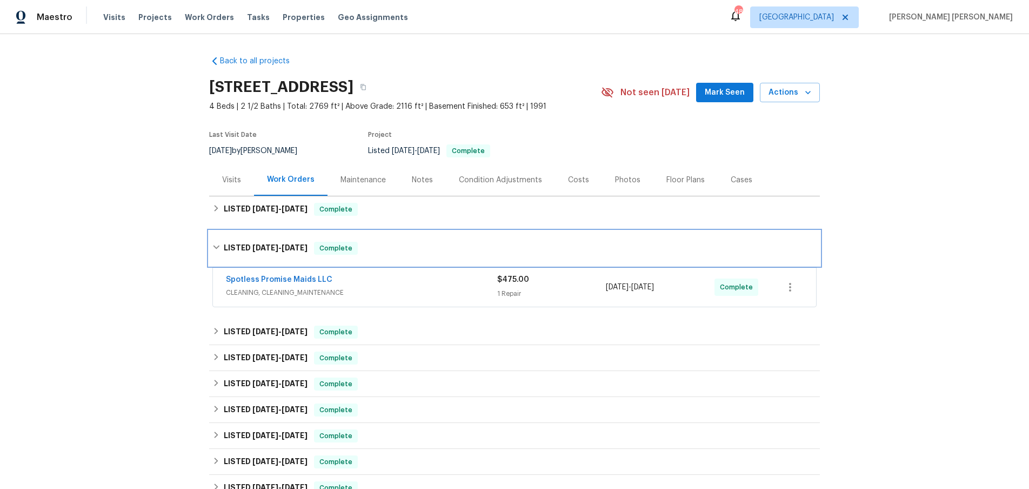
click at [218, 242] on div "LISTED 7/29/25 - 8/4/25 Complete" at bounding box center [514, 248] width 604 height 13
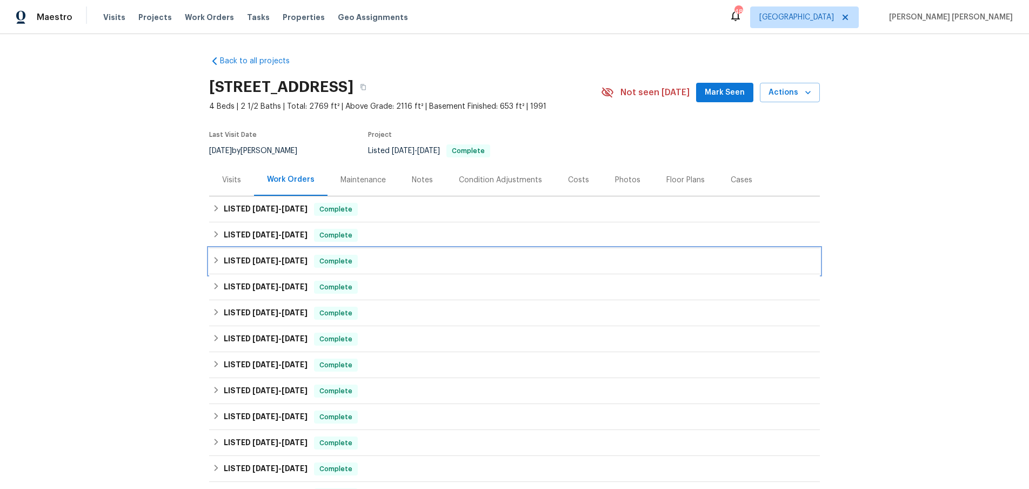
click at [219, 255] on div "LISTED 7/23/25 - 7/28/25 Complete" at bounding box center [514, 261] width 604 height 13
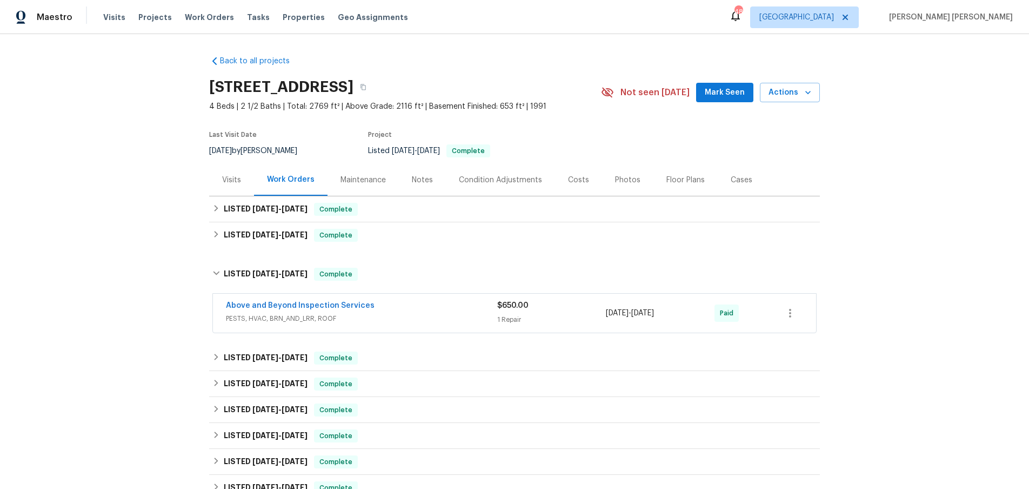
click at [425, 315] on span "PESTS, HVAC, BRN_AND_LRR, ROOF" at bounding box center [361, 318] width 271 height 11
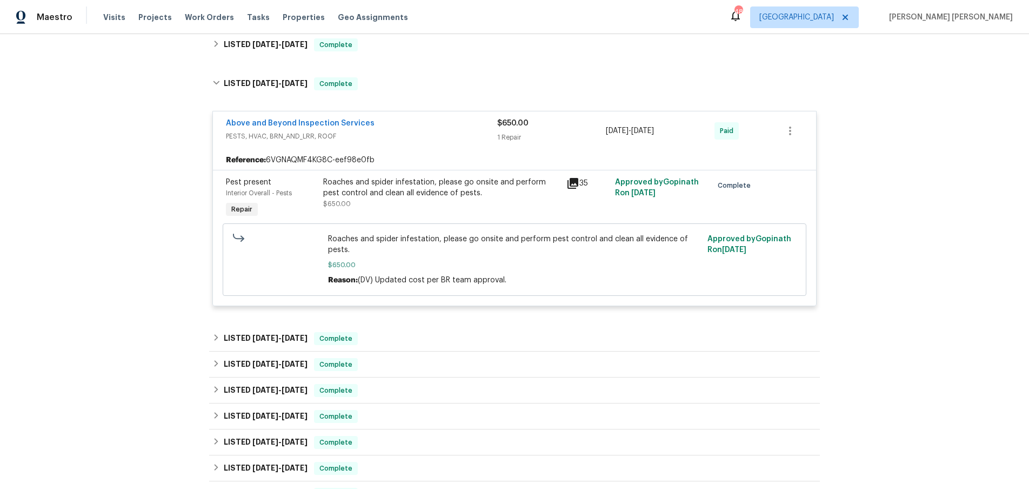
scroll to position [185, 0]
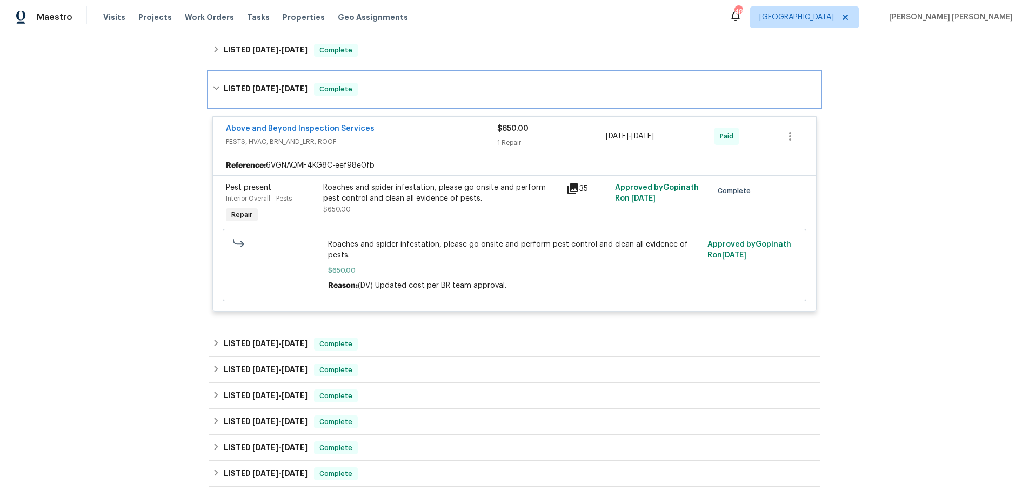
click at [218, 89] on icon at bounding box center [216, 88] width 8 height 8
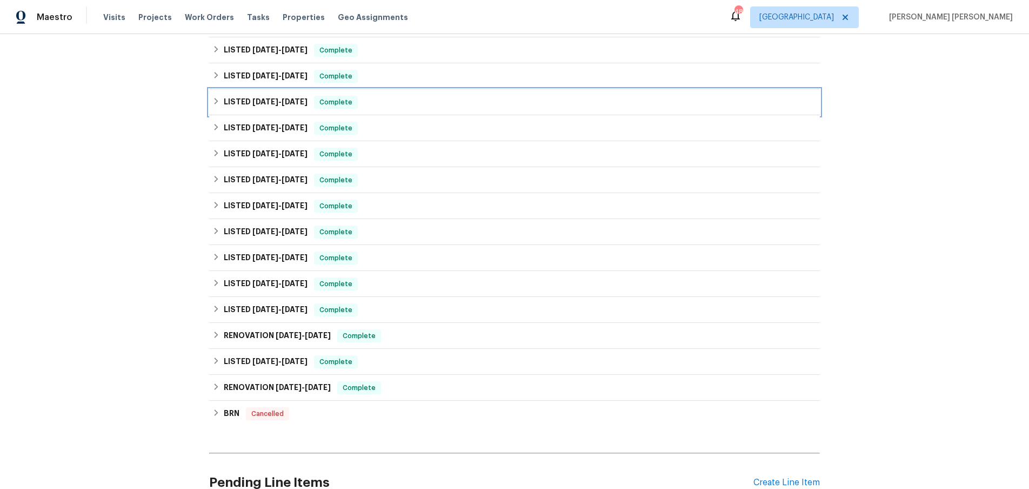
click at [221, 104] on div "LISTED 6/11/25 - 7/15/25 Complete" at bounding box center [514, 102] width 604 height 13
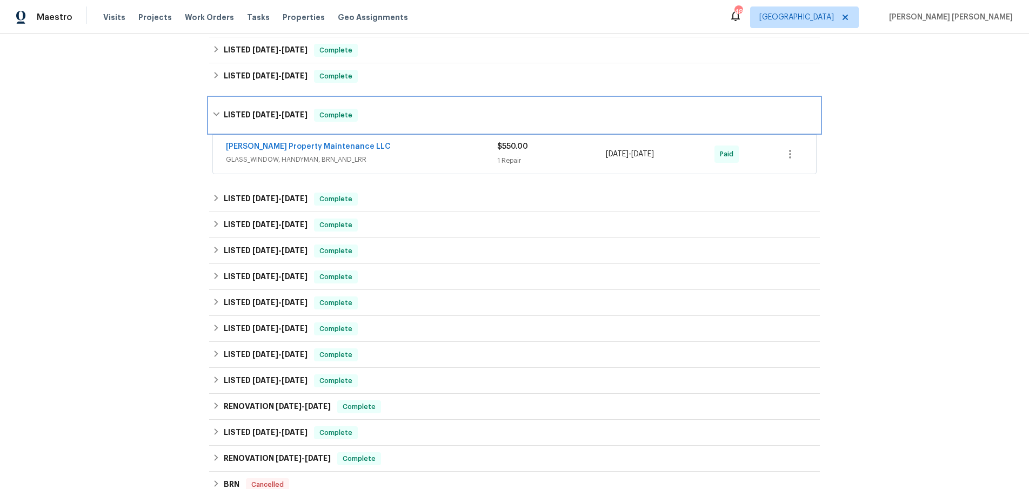
click at [219, 114] on icon at bounding box center [216, 114] width 8 height 8
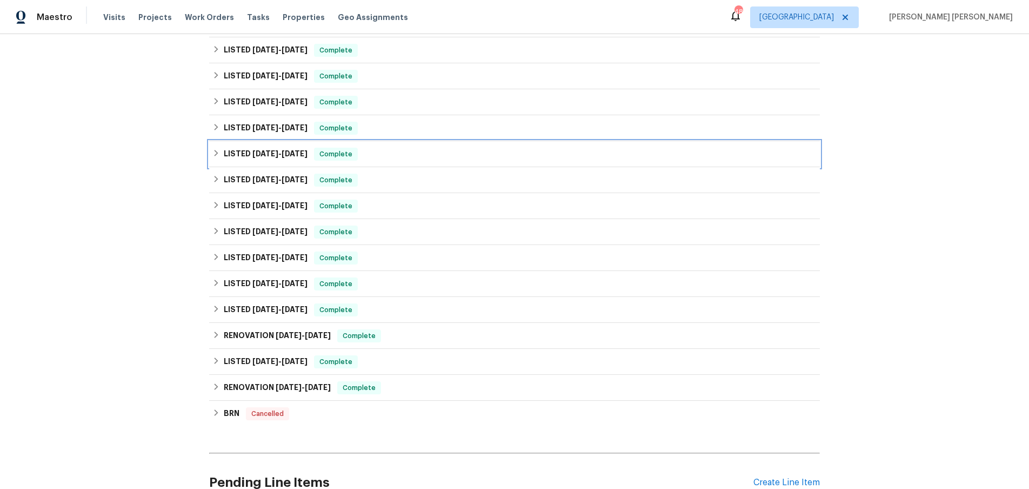
click at [220, 141] on div "LISTED 4/29/25 - 5/1/25 Complete" at bounding box center [514, 154] width 611 height 26
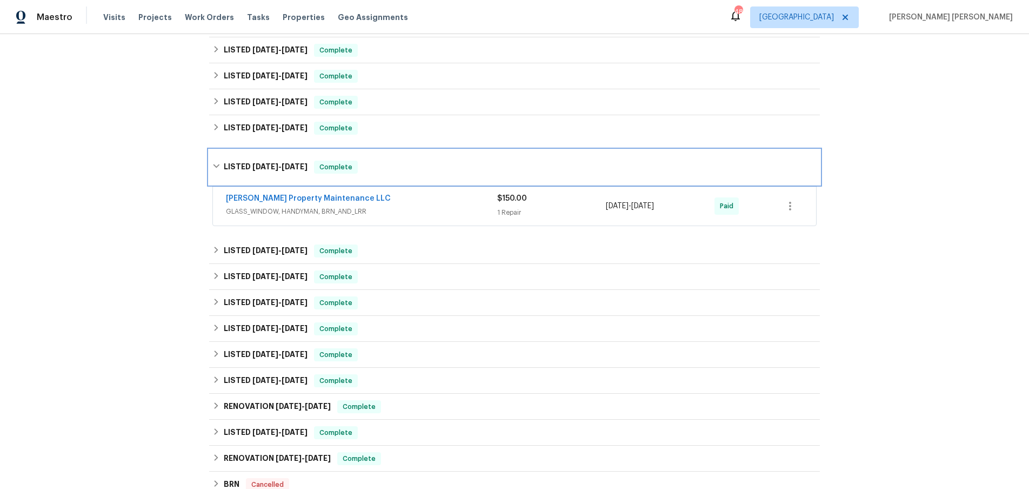
click at [222, 167] on div "LISTED 4/29/25 - 5/1/25 Complete" at bounding box center [514, 167] width 604 height 13
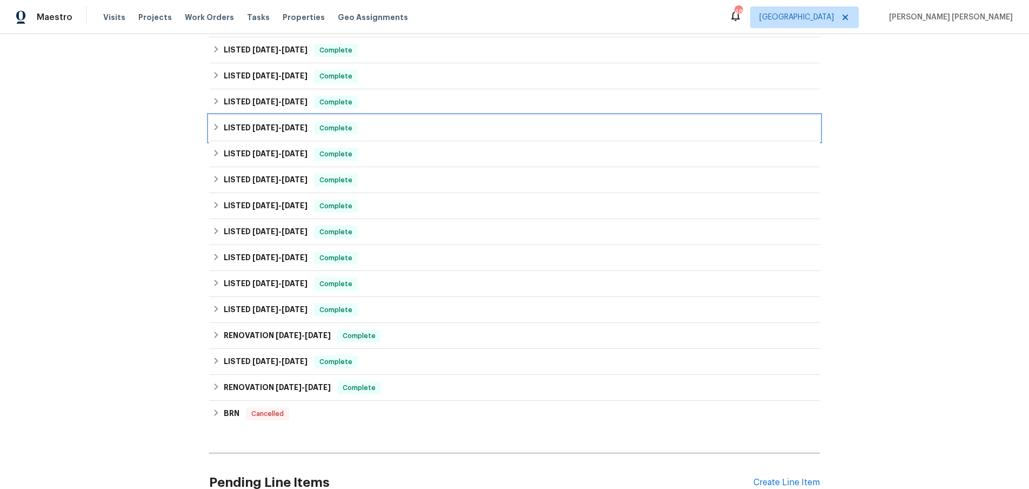
click at [218, 131] on div "LISTED 5/14/25 - 5/27/25 Complete" at bounding box center [514, 128] width 604 height 13
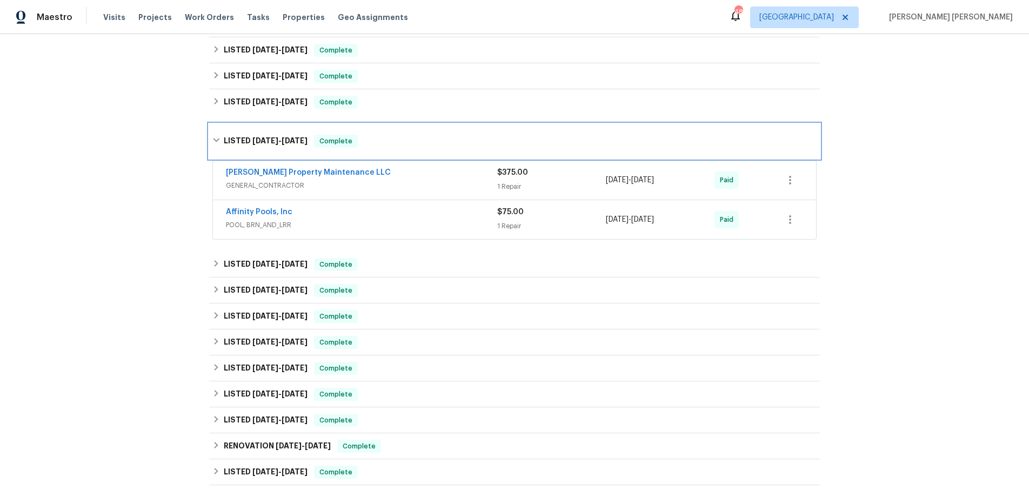
click at [218, 131] on div "LISTED 5/14/25 - 5/27/25 Complete" at bounding box center [514, 141] width 611 height 35
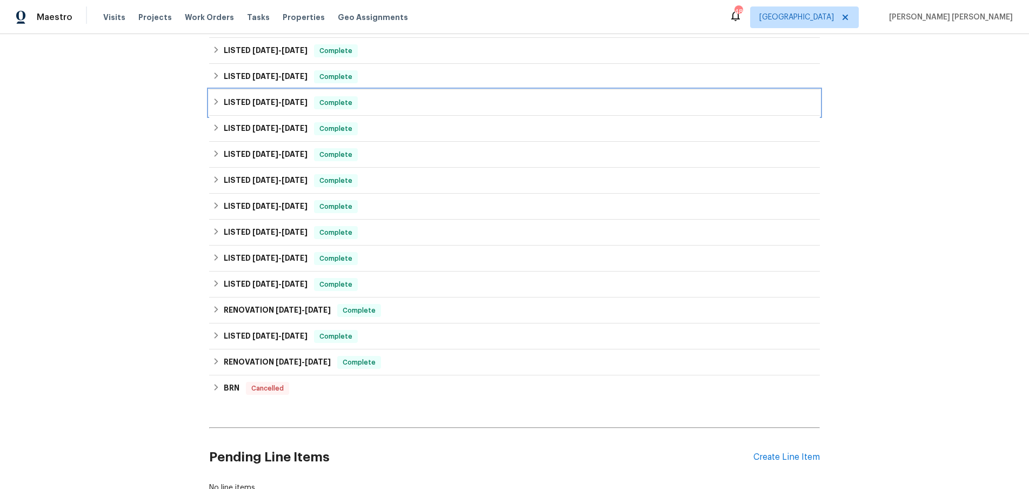
scroll to position [243, 0]
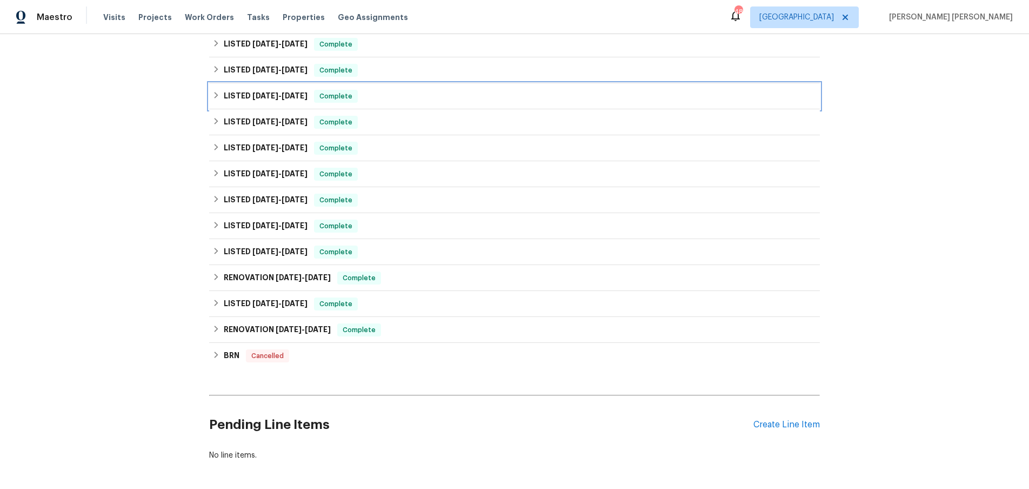
click at [216, 95] on icon at bounding box center [216, 95] width 8 height 8
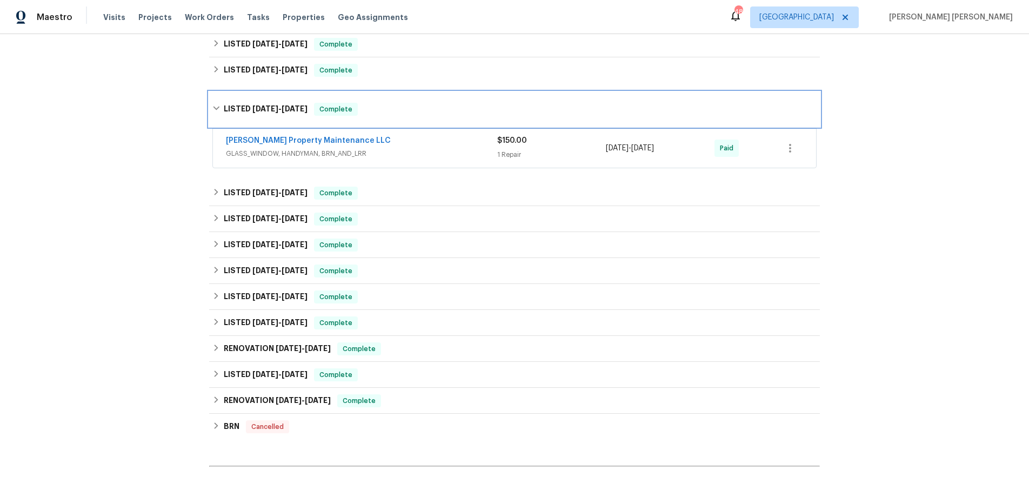
click at [216, 112] on icon at bounding box center [216, 108] width 8 height 8
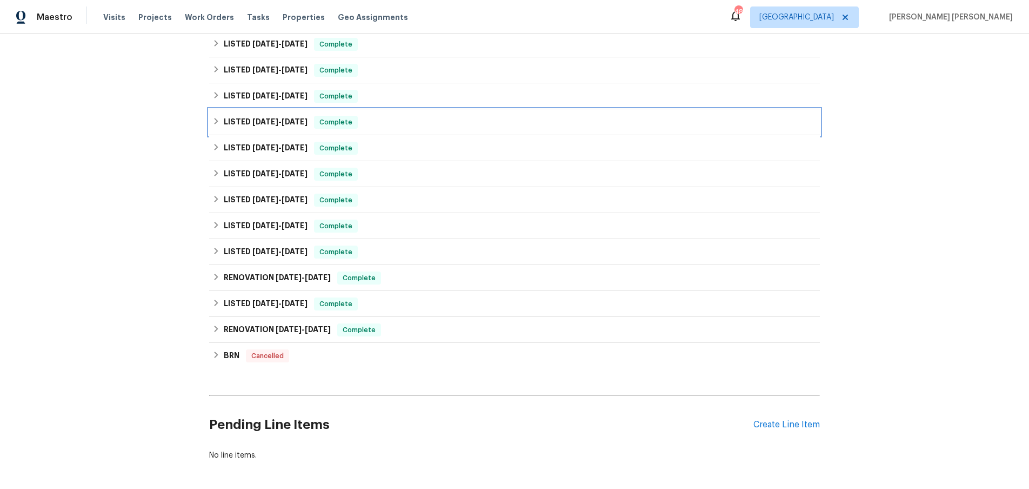
click at [217, 123] on icon at bounding box center [216, 121] width 8 height 8
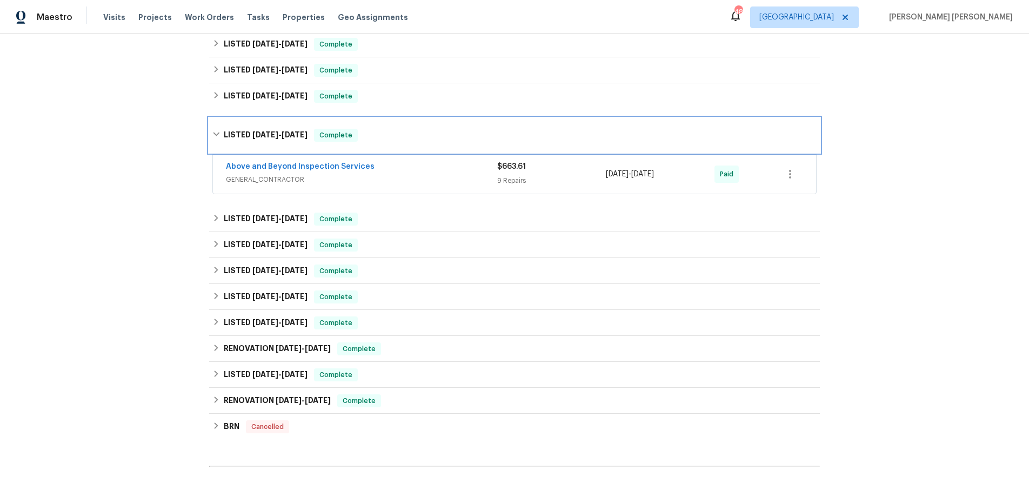
click at [212, 135] on icon at bounding box center [216, 134] width 8 height 8
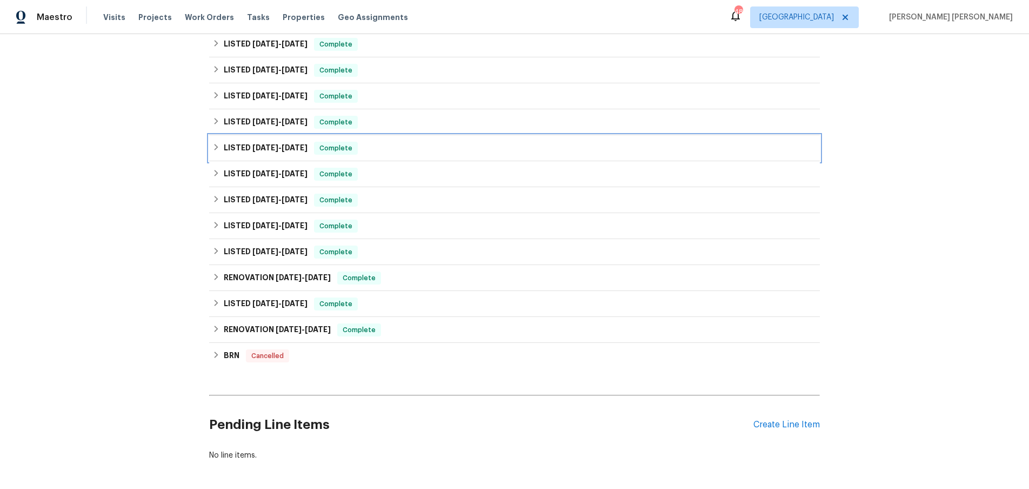
click at [216, 149] on icon at bounding box center [216, 147] width 8 height 8
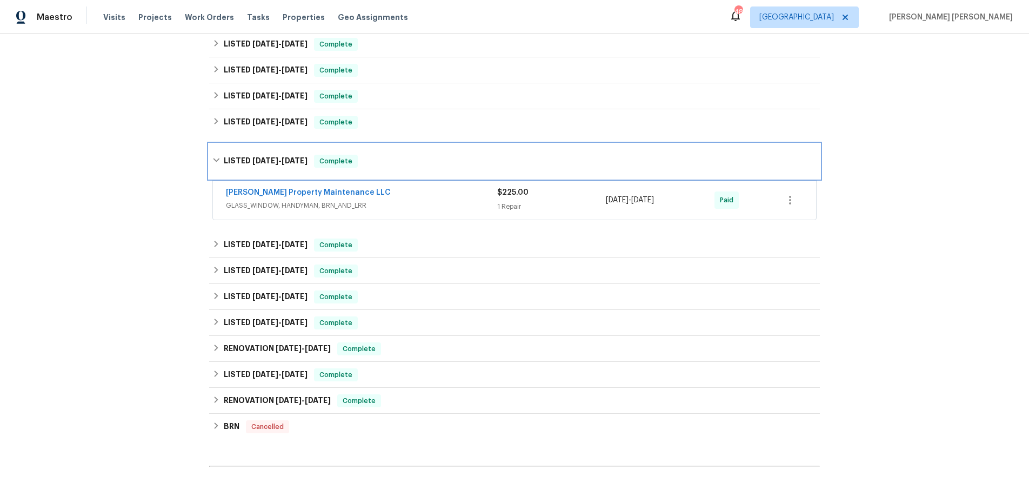
click at [218, 156] on icon at bounding box center [216, 160] width 8 height 8
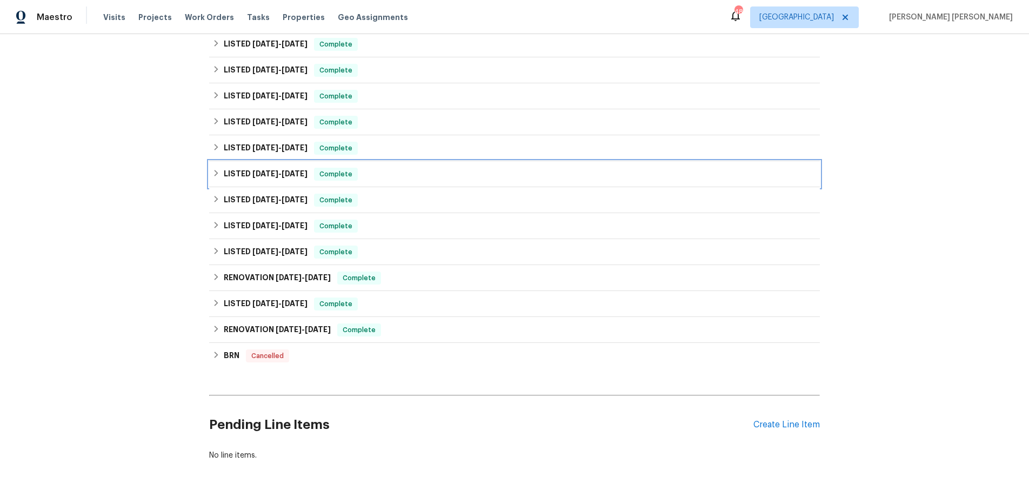
click at [216, 176] on icon at bounding box center [216, 173] width 8 height 8
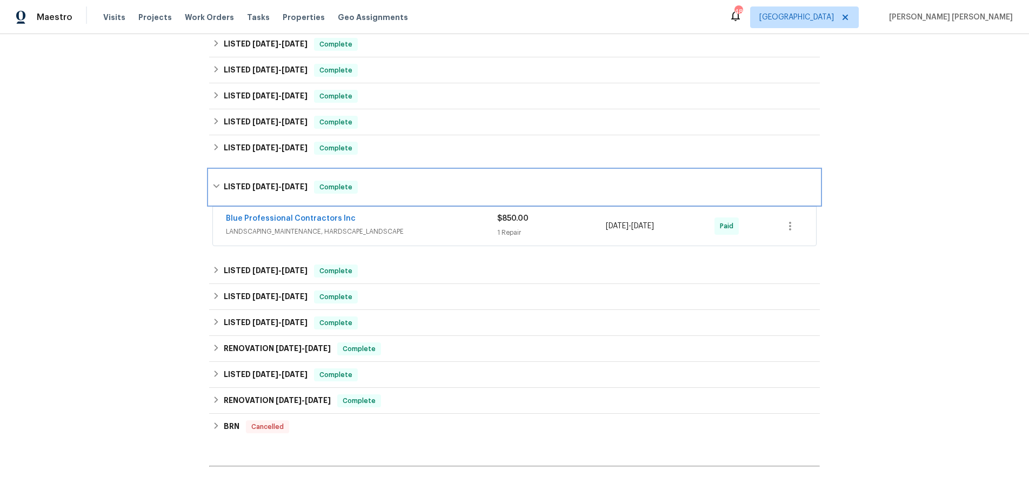
click at [219, 188] on icon at bounding box center [216, 186] width 8 height 8
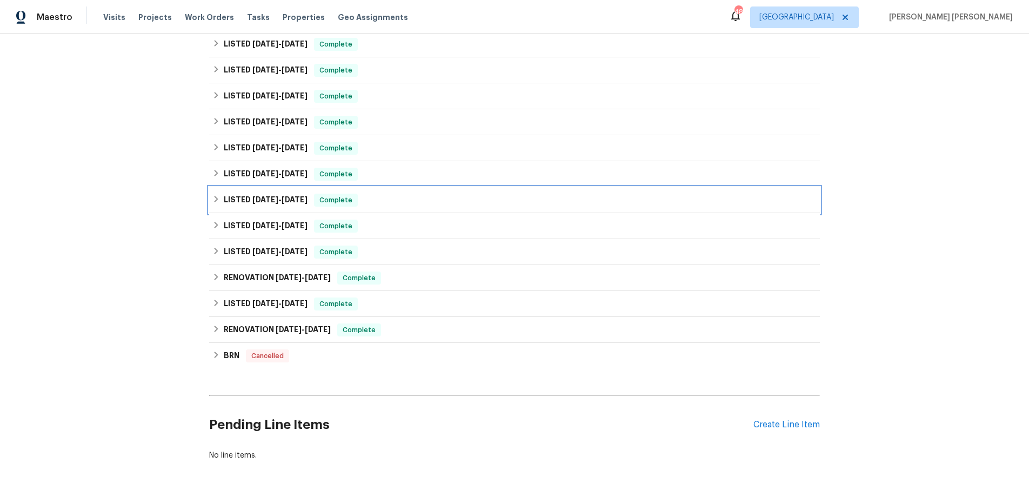
click at [219, 188] on div "LISTED 3/14/25 - 3/17/25 Complete" at bounding box center [514, 200] width 611 height 26
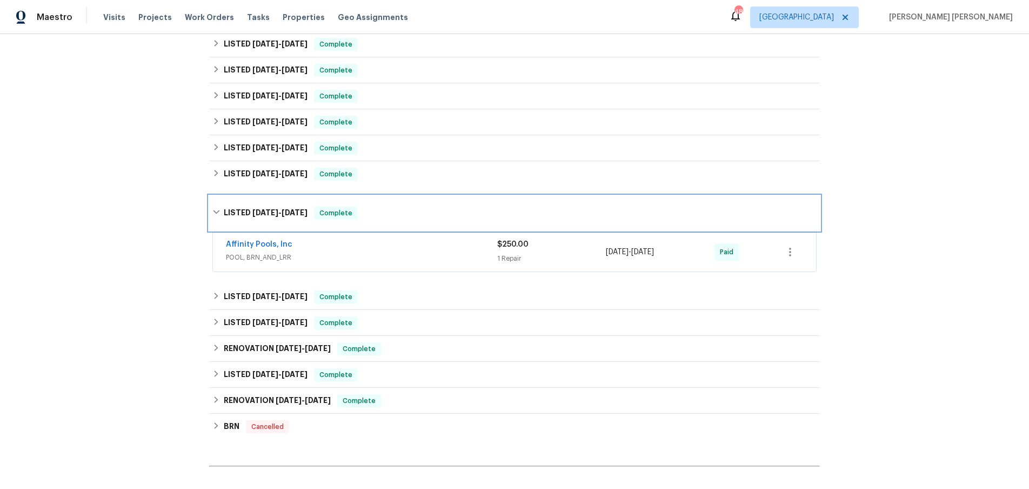
click at [218, 209] on icon at bounding box center [216, 212] width 8 height 8
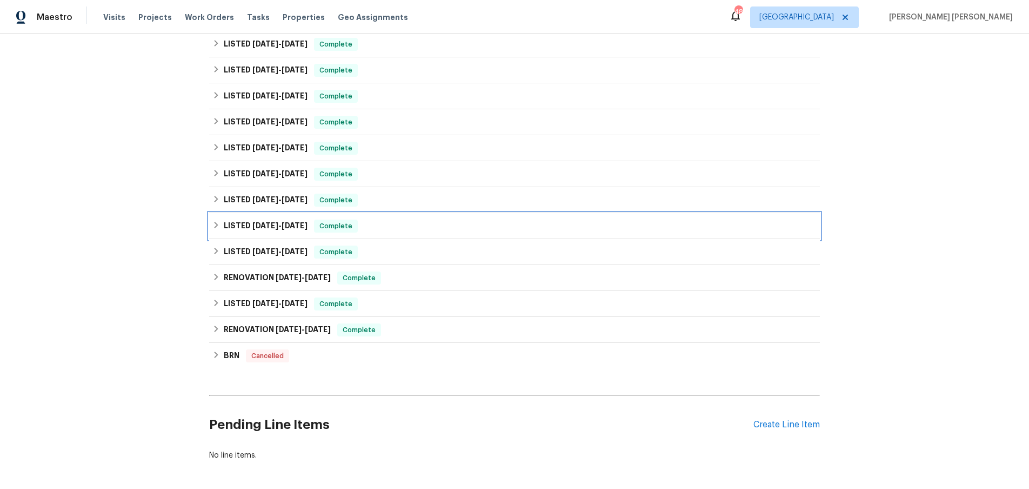
click at [218, 225] on icon at bounding box center [216, 225] width 8 height 8
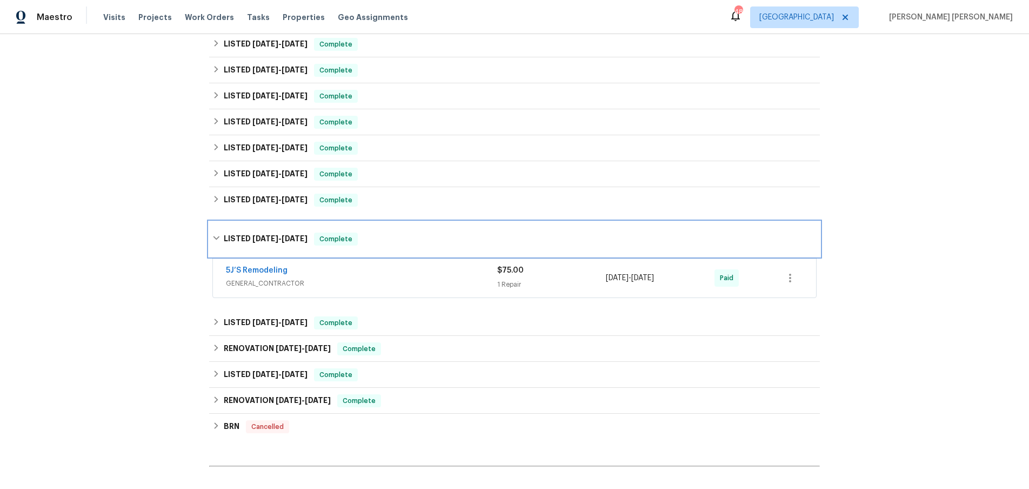
click at [217, 234] on icon at bounding box center [216, 238] width 8 height 8
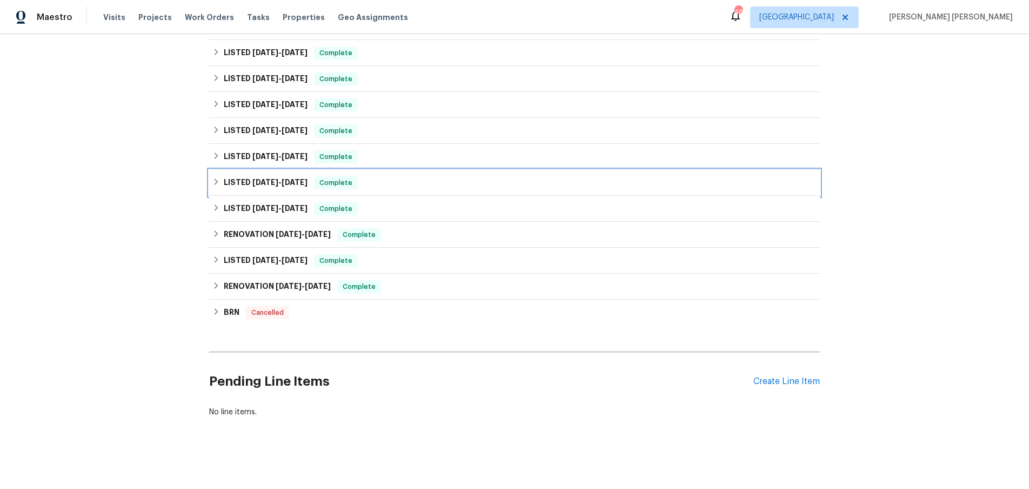
scroll to position [288, 0]
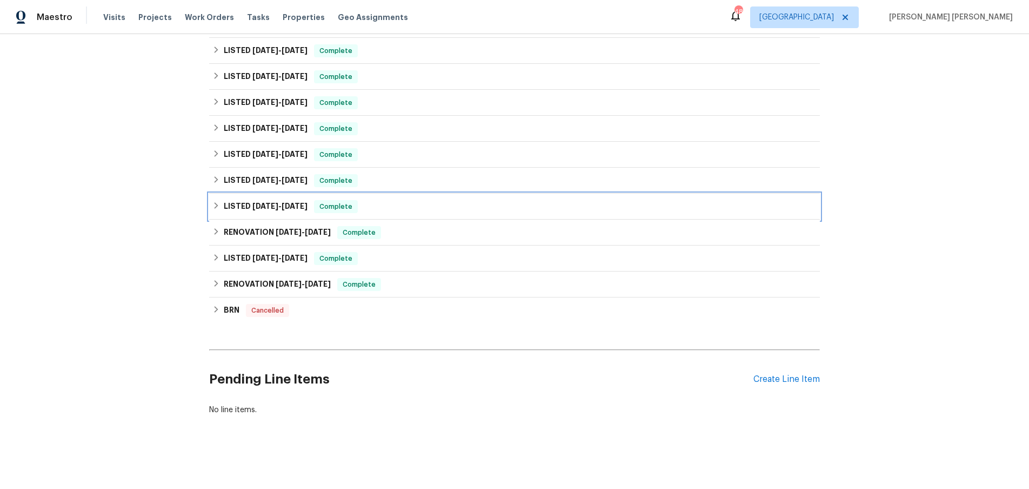
click at [215, 208] on icon at bounding box center [216, 206] width 8 height 8
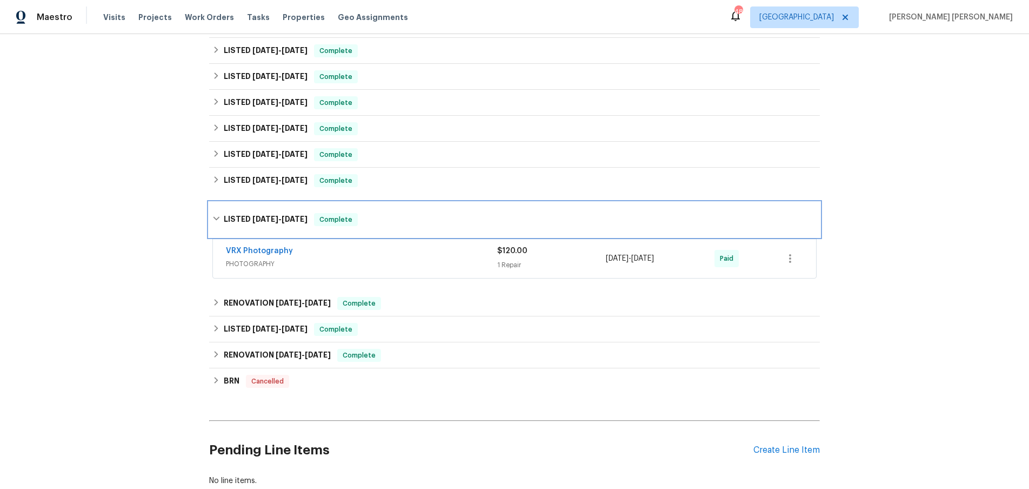
click at [215, 208] on div "LISTED 2/22/25 - 2/24/25 Complete" at bounding box center [514, 219] width 611 height 35
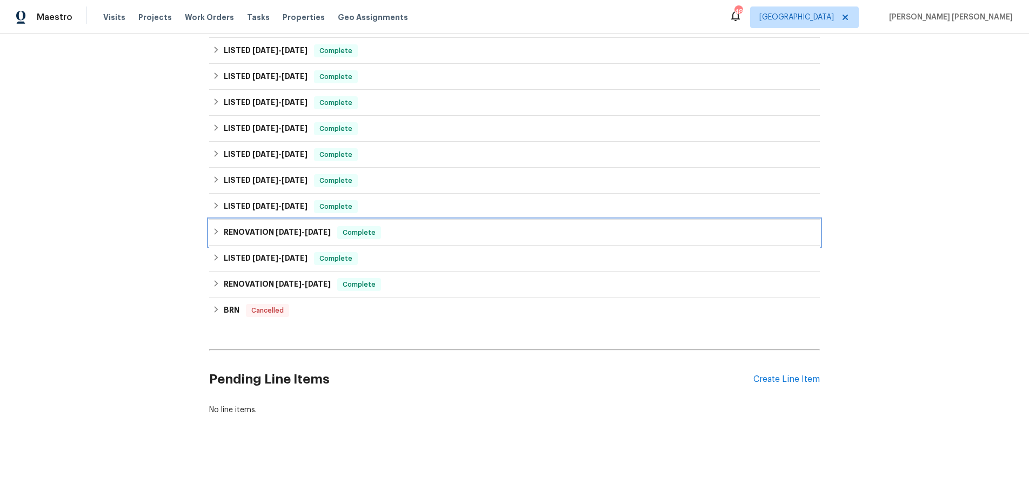
click at [216, 227] on div "RENOVATION 2/12/25 - 2/14/25 Complete" at bounding box center [514, 232] width 604 height 13
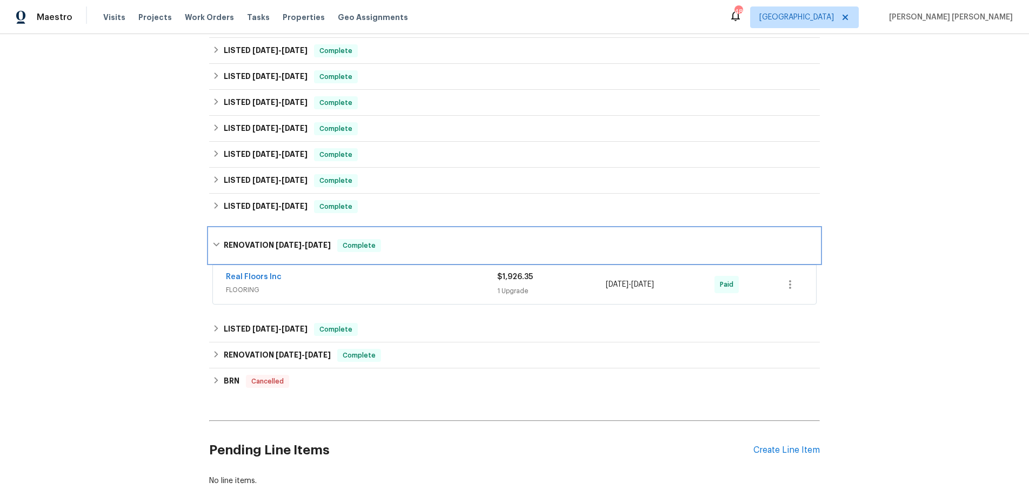
click at [216, 243] on icon at bounding box center [216, 245] width 8 height 8
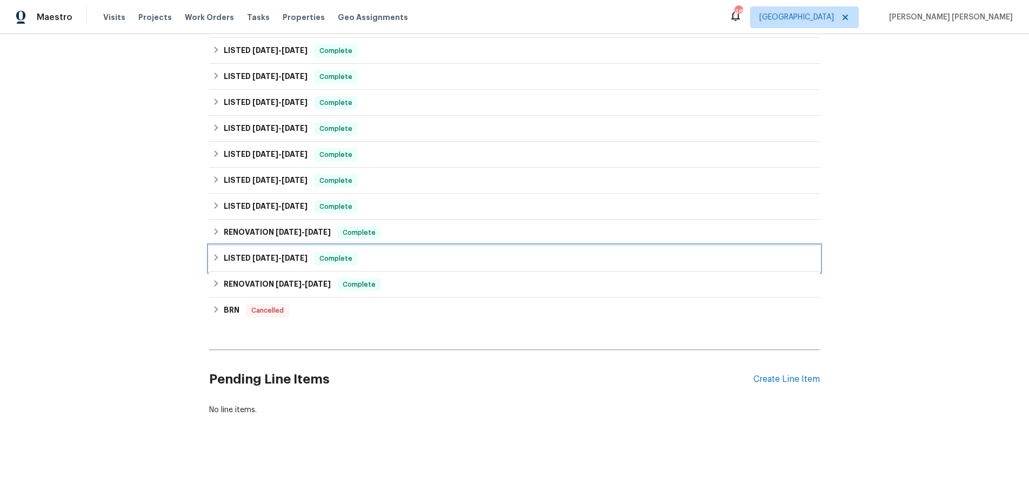
click at [219, 262] on div "LISTED 12/31/24 - 1/7/25 Complete" at bounding box center [514, 258] width 604 height 13
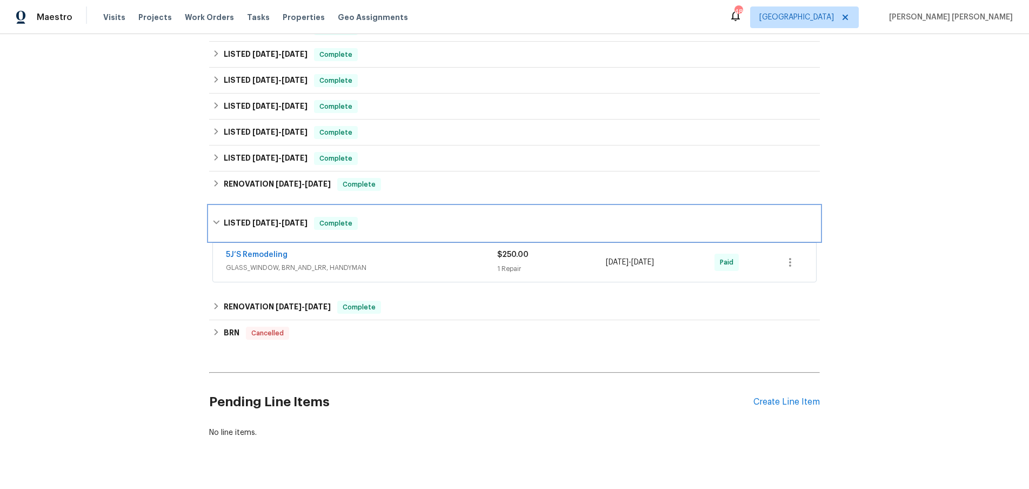
scroll to position [354, 0]
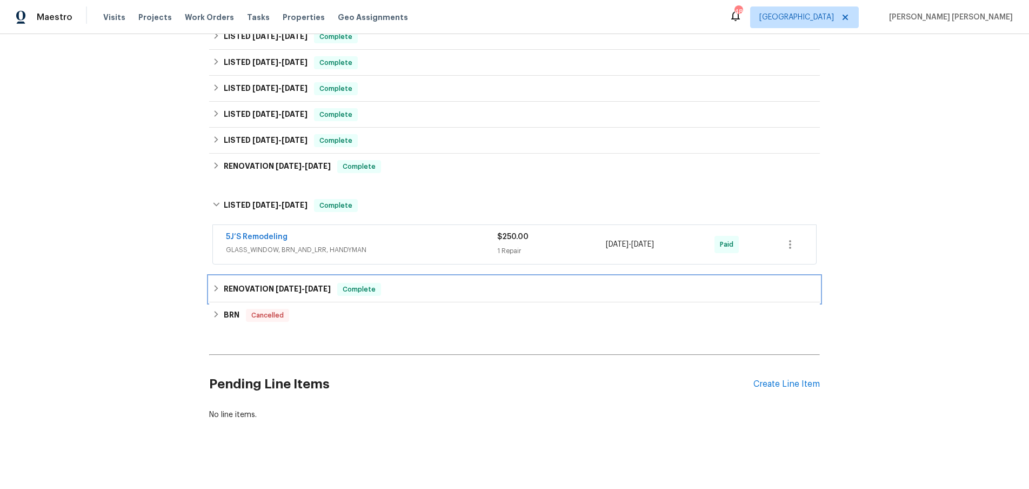
click at [215, 285] on icon at bounding box center [216, 288] width 8 height 8
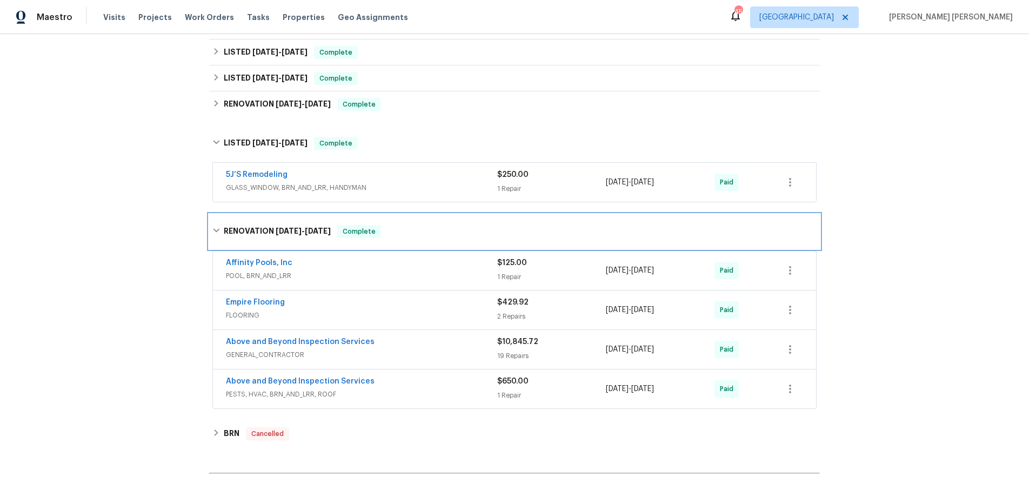
scroll to position [416, 0]
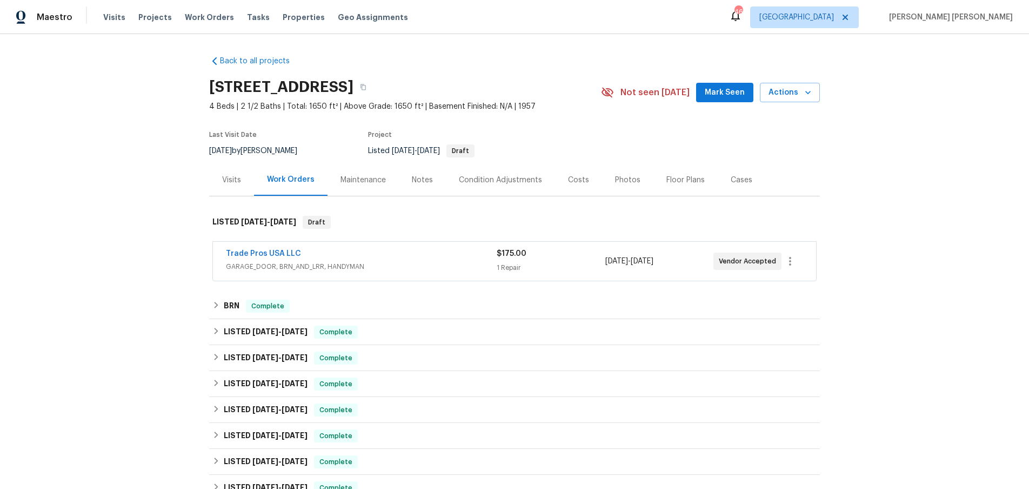
click at [231, 184] on div "Visits" at bounding box center [231, 180] width 19 height 11
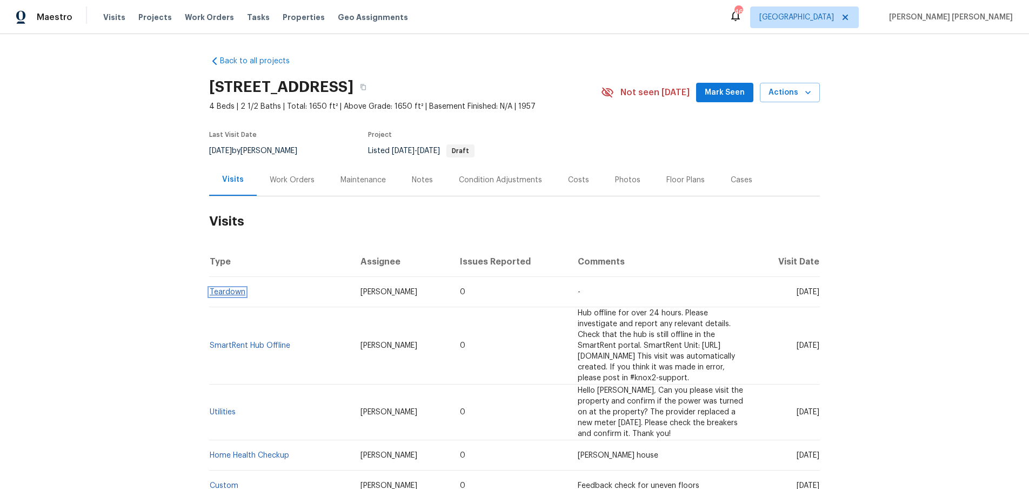
click at [236, 296] on link "Teardown" at bounding box center [228, 292] width 36 height 8
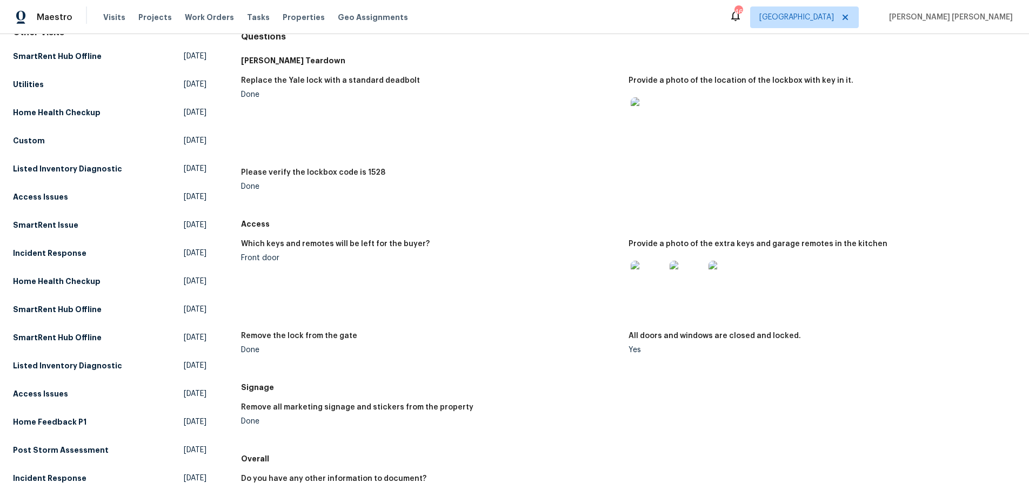
scroll to position [150, 0]
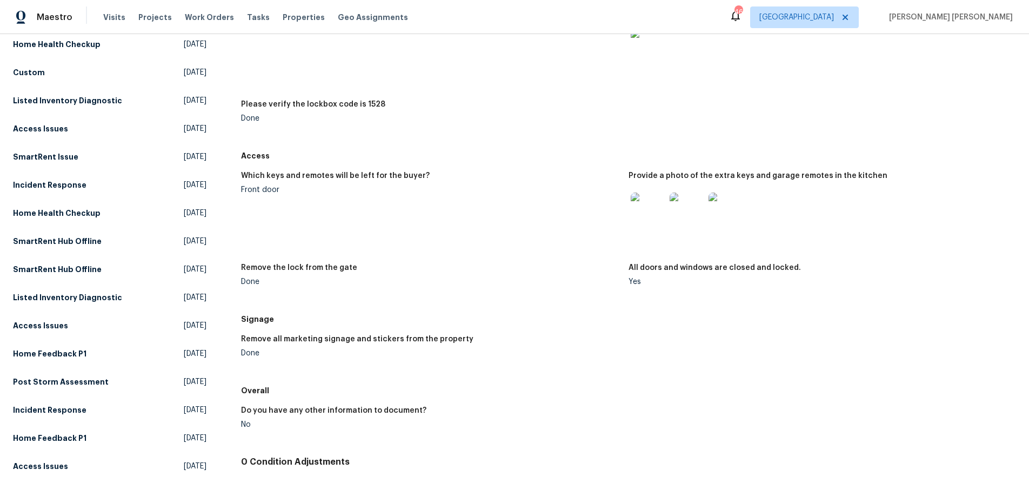
click at [616, 296] on figure "Remove the lock from the gate Done" at bounding box center [435, 283] width 388 height 39
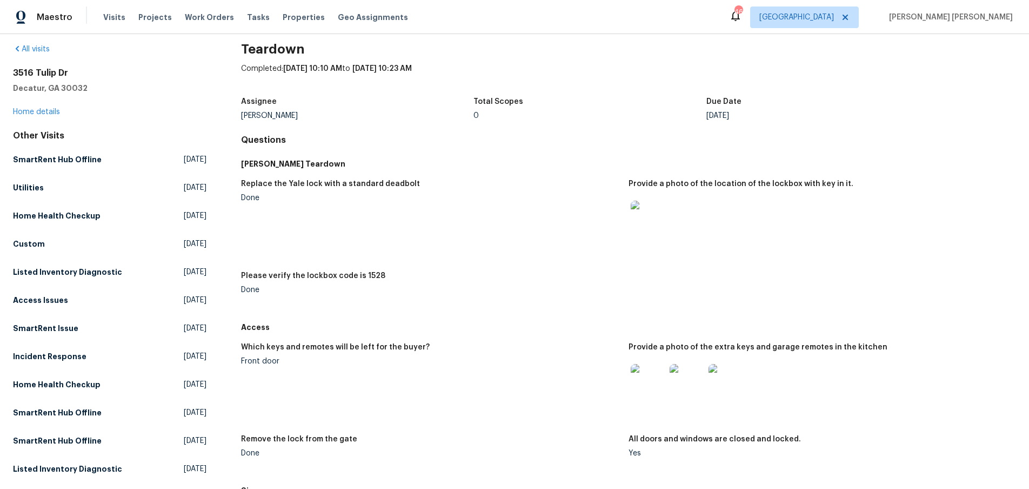
scroll to position [0, 0]
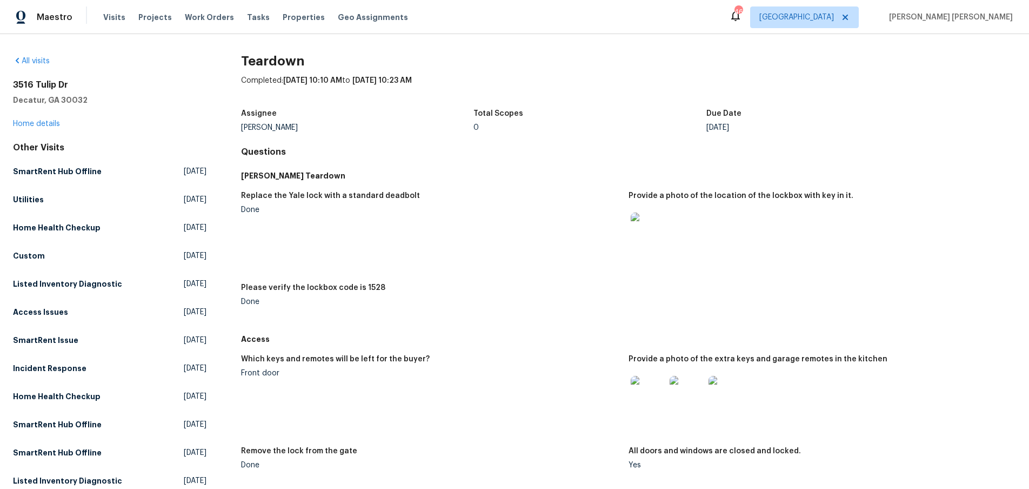
click at [644, 234] on img at bounding box center [648, 229] width 35 height 35
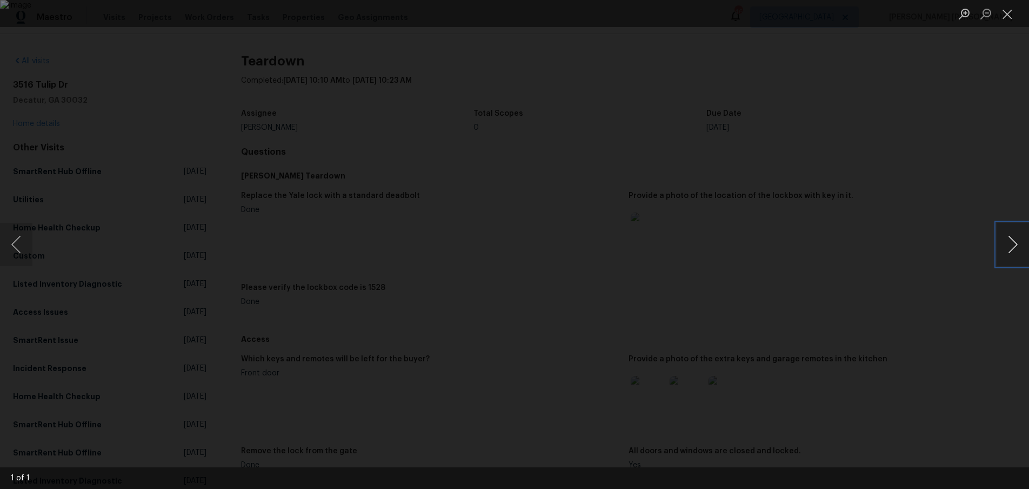
click at [1003, 246] on button "Next image" at bounding box center [1013, 244] width 32 height 43
click at [874, 350] on div "Lightbox" at bounding box center [514, 244] width 1029 height 489
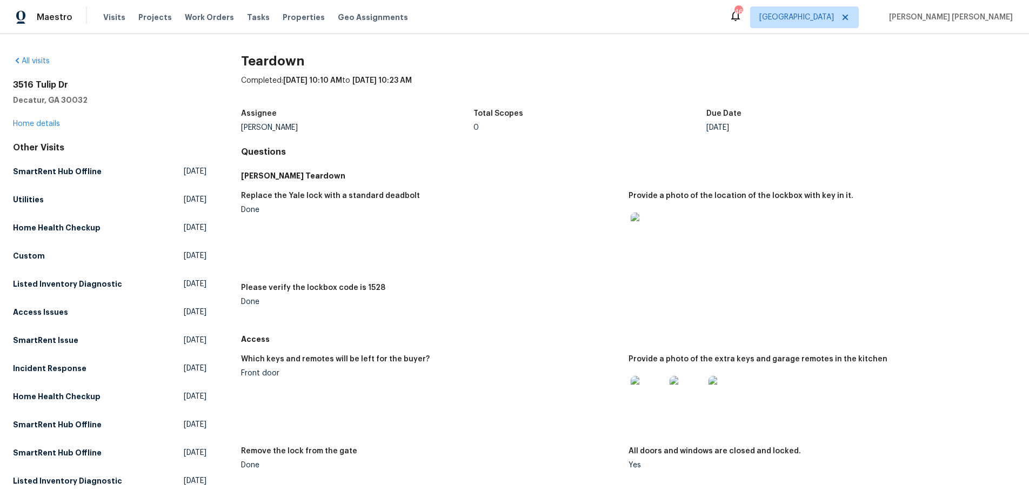
click at [657, 393] on img at bounding box center [648, 393] width 35 height 35
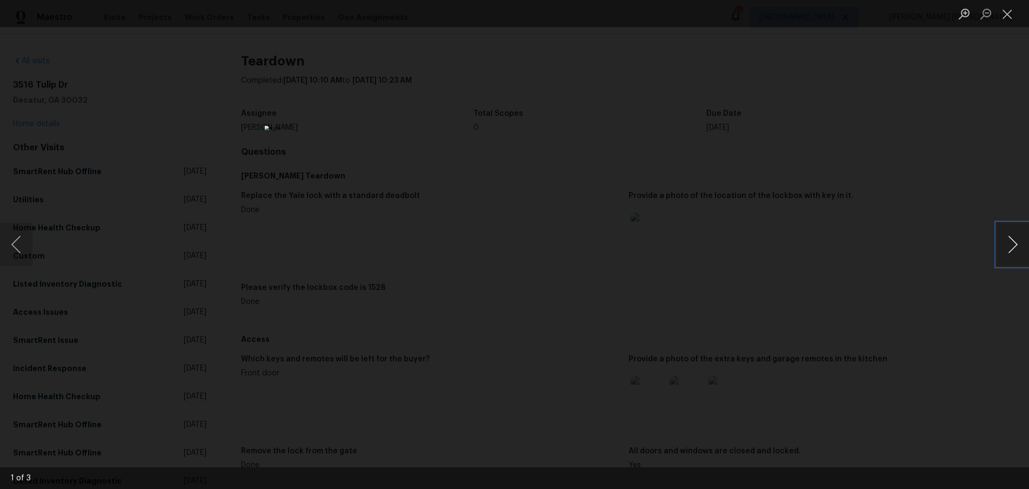
click at [998, 252] on button "Next image" at bounding box center [1013, 244] width 32 height 43
click at [884, 292] on div "Lightbox" at bounding box center [514, 244] width 1029 height 489
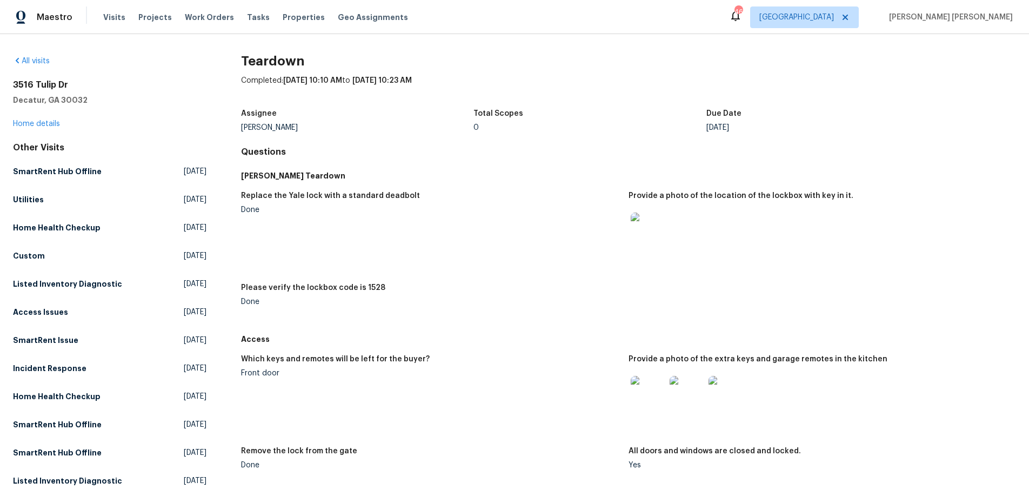
scroll to position [3, 0]
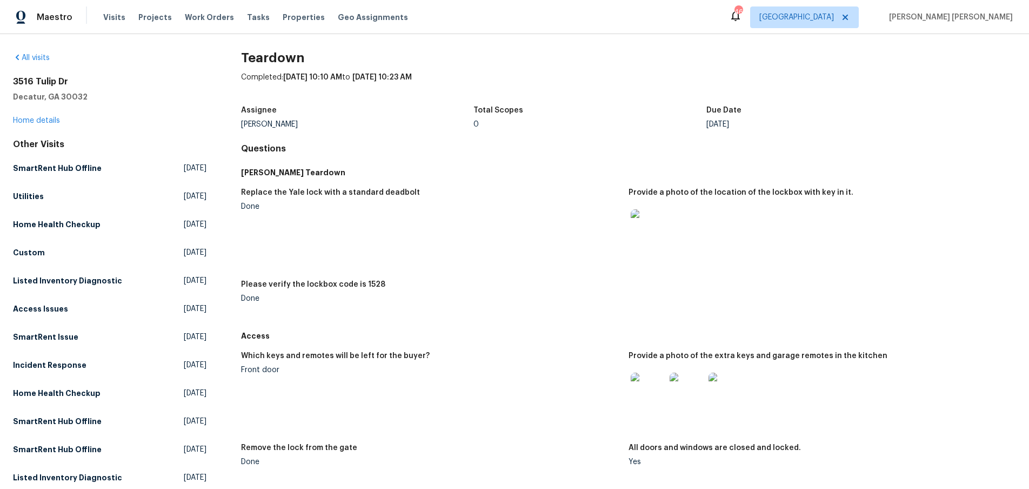
click at [683, 400] on img at bounding box center [687, 389] width 35 height 35
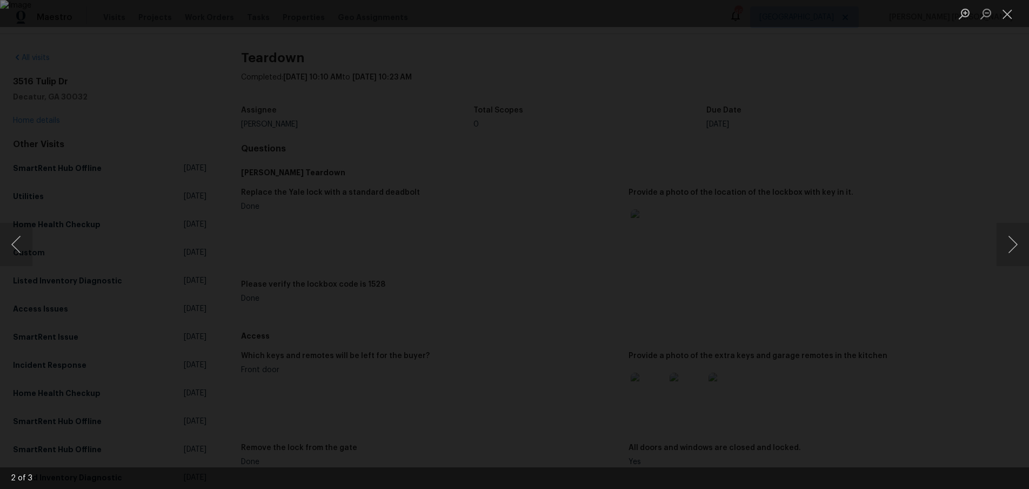
click at [850, 312] on div "Lightbox" at bounding box center [514, 244] width 1029 height 489
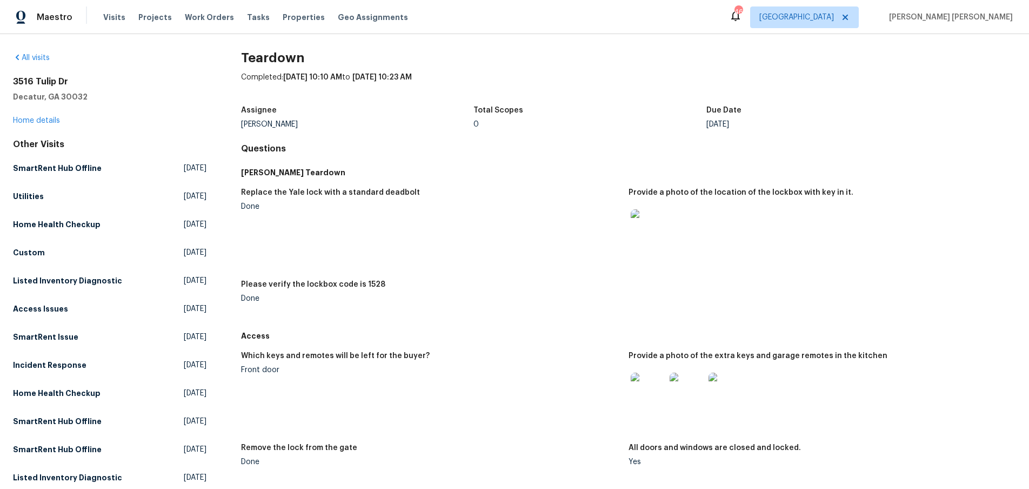
click at [744, 384] on div at bounding box center [726, 390] width 39 height 48
click at [735, 385] on img at bounding box center [726, 389] width 35 height 35
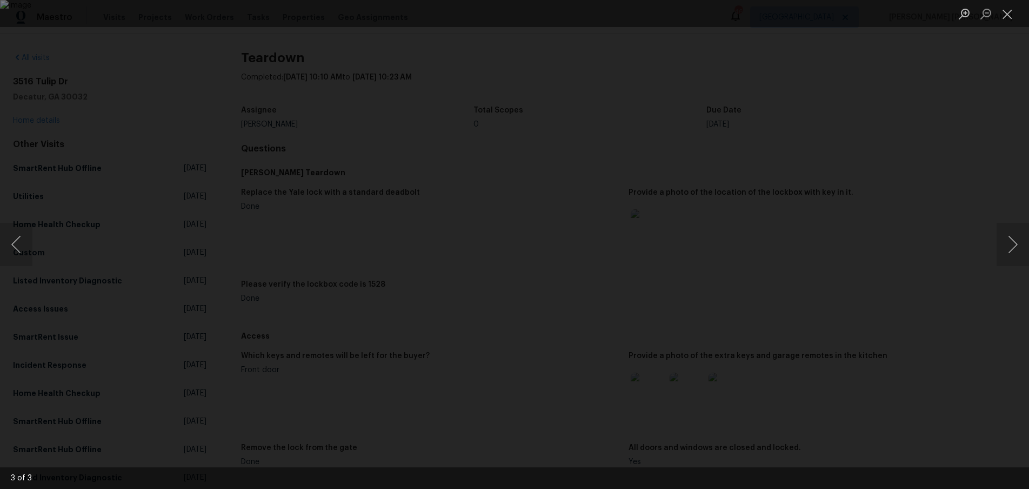
click at [859, 411] on div "Lightbox" at bounding box center [514, 244] width 1029 height 489
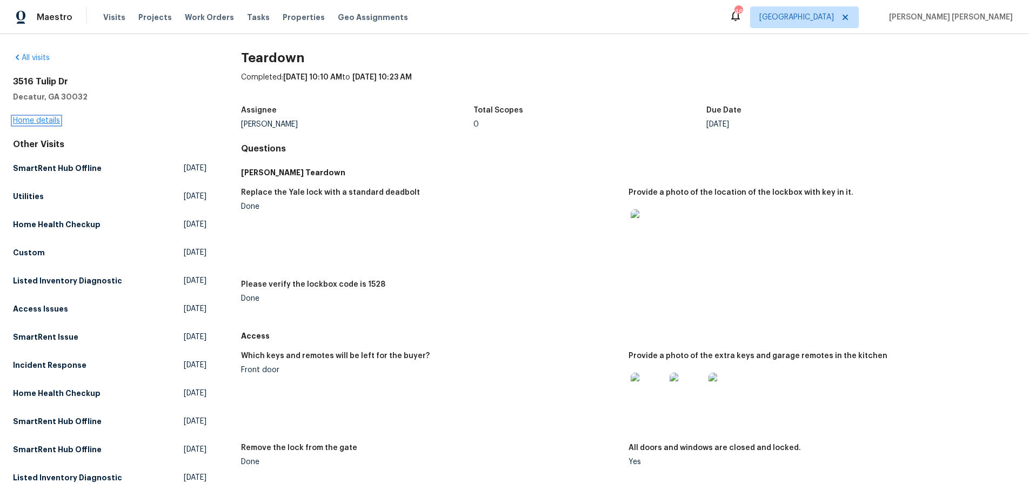
click at [35, 120] on link "Home details" at bounding box center [36, 121] width 47 height 8
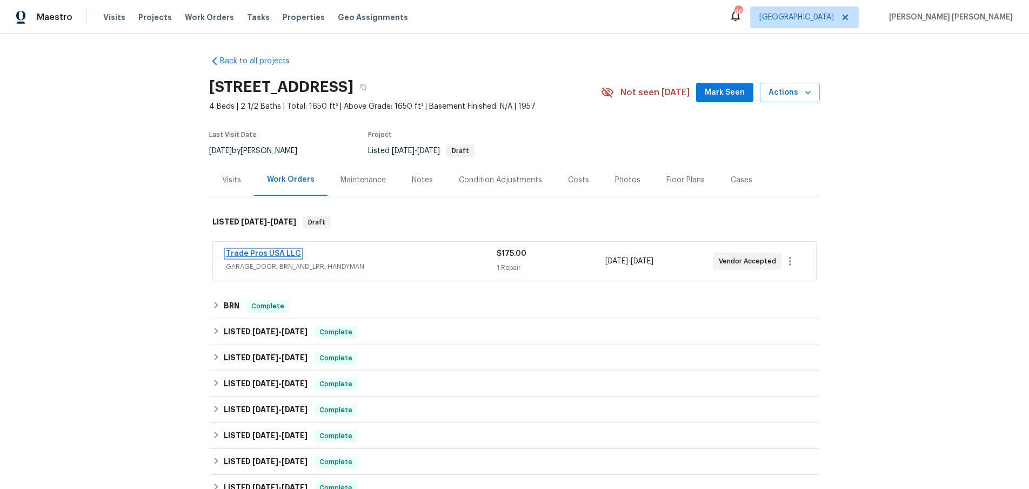
click at [276, 251] on link "Trade Pros USA LLC" at bounding box center [263, 254] width 75 height 8
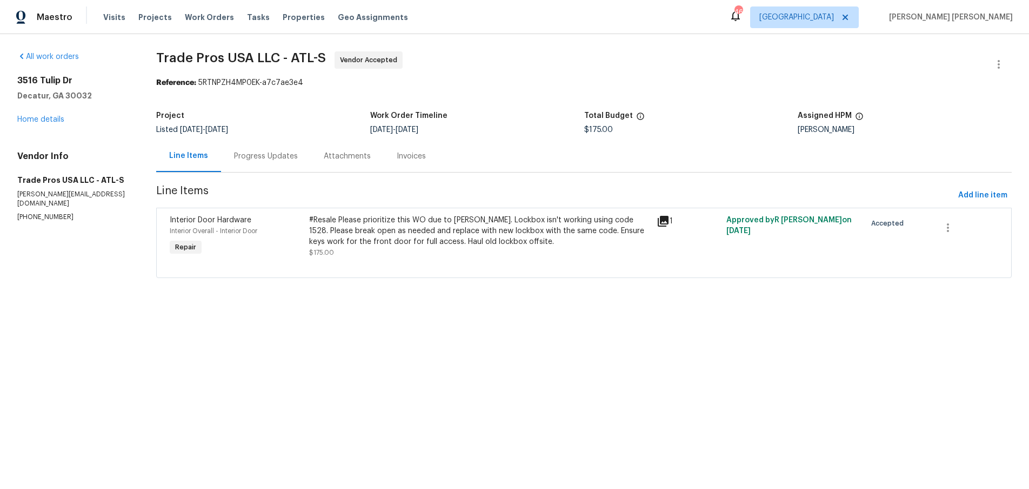
click at [281, 154] on div "Progress Updates" at bounding box center [266, 156] width 64 height 11
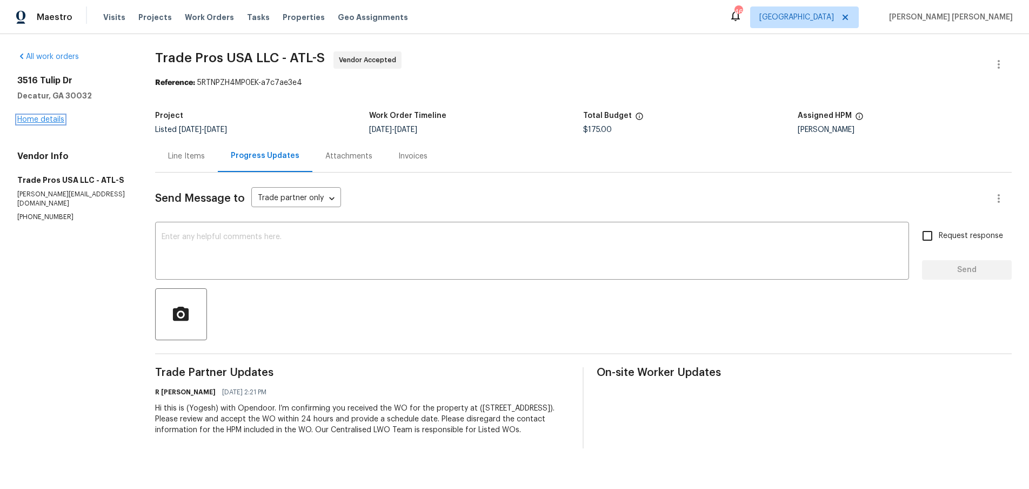
click at [37, 118] on link "Home details" at bounding box center [40, 120] width 47 height 8
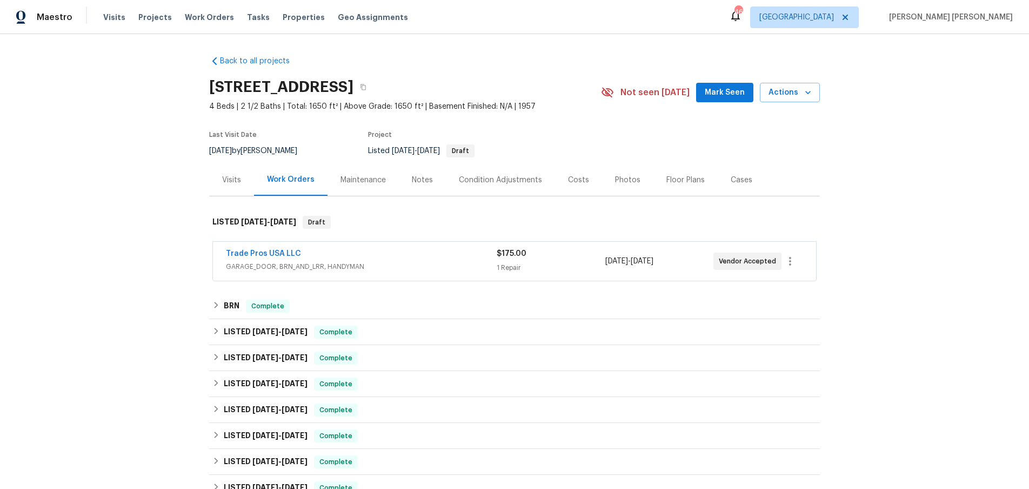
click at [228, 177] on div "Visits" at bounding box center [231, 180] width 19 height 11
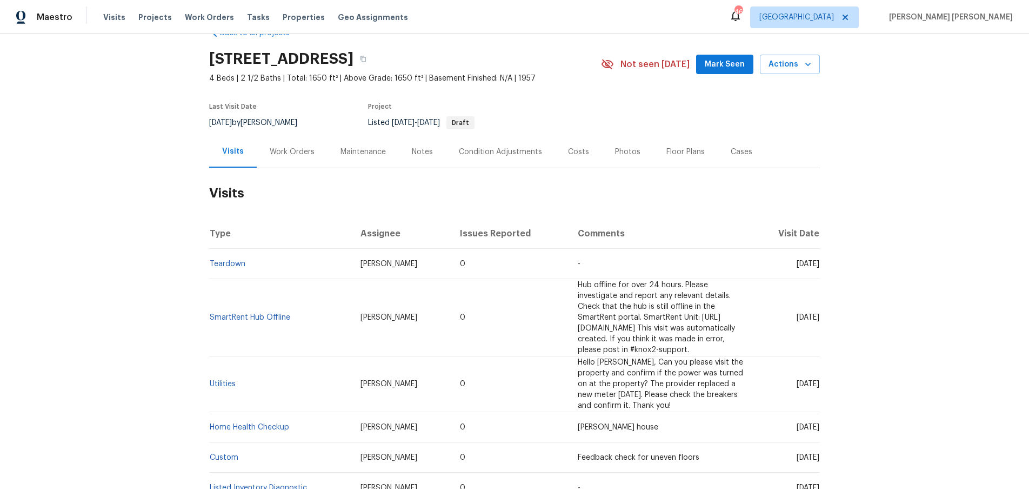
scroll to position [40, 0]
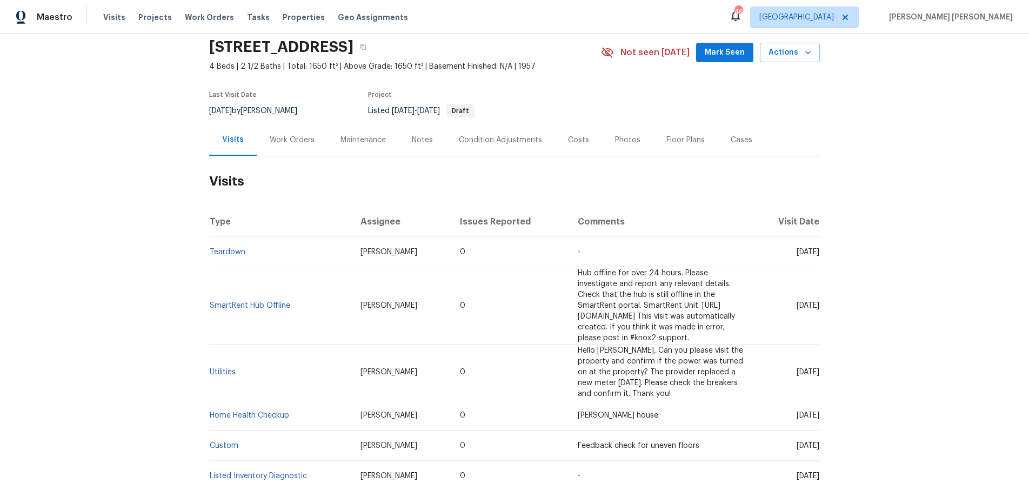
click at [257, 315] on td "SmartRent Hub Offline" at bounding box center [280, 305] width 143 height 77
click at [257, 309] on link "SmartRent Hub Offline" at bounding box center [250, 306] width 81 height 8
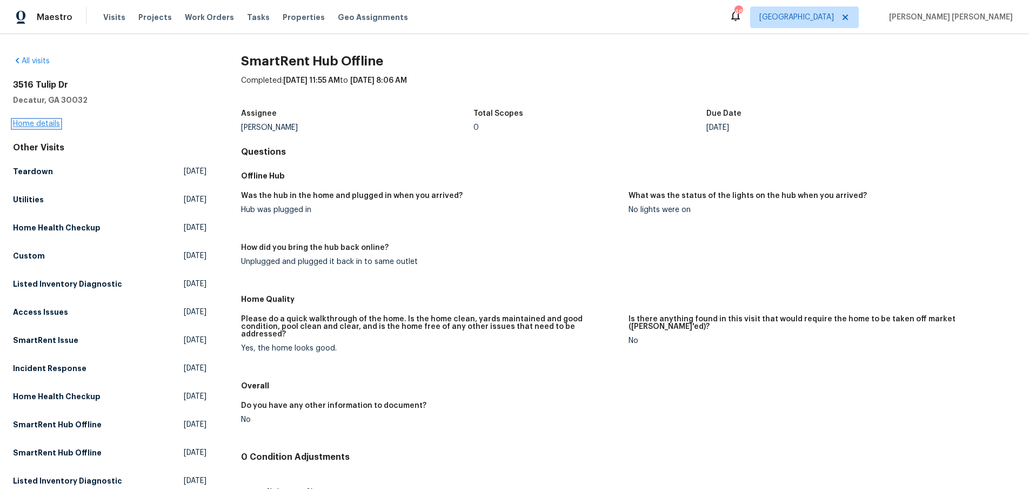
click at [52, 122] on link "Home details" at bounding box center [36, 124] width 47 height 8
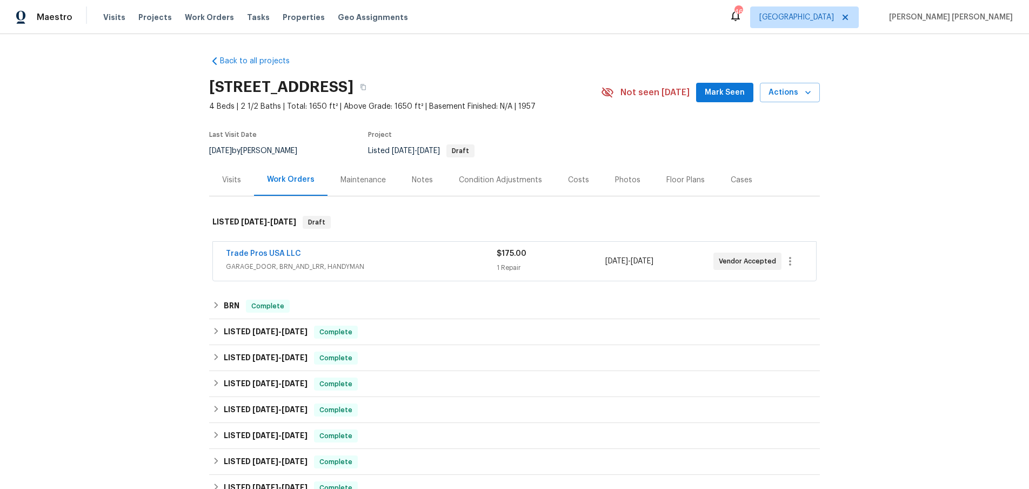
click at [231, 182] on div "Visits" at bounding box center [231, 180] width 19 height 11
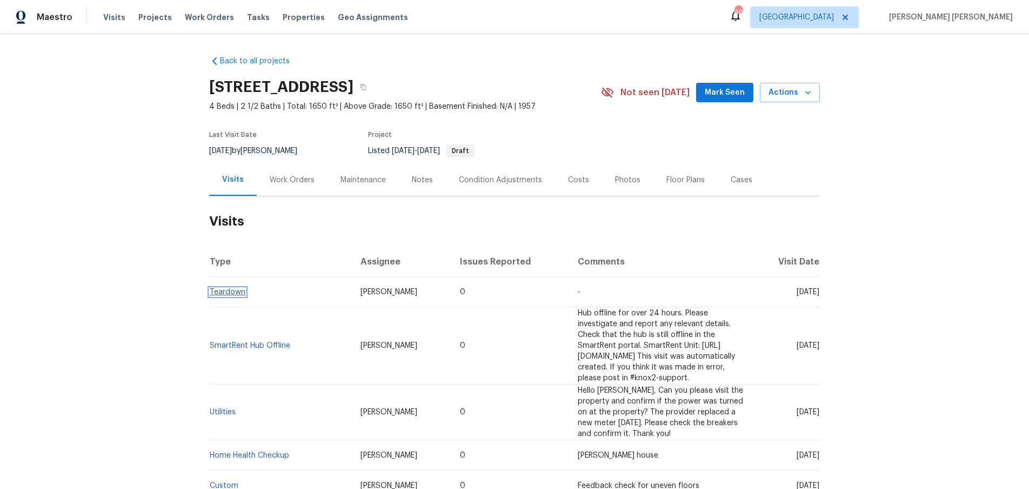
click at [228, 296] on link "Teardown" at bounding box center [228, 292] width 36 height 8
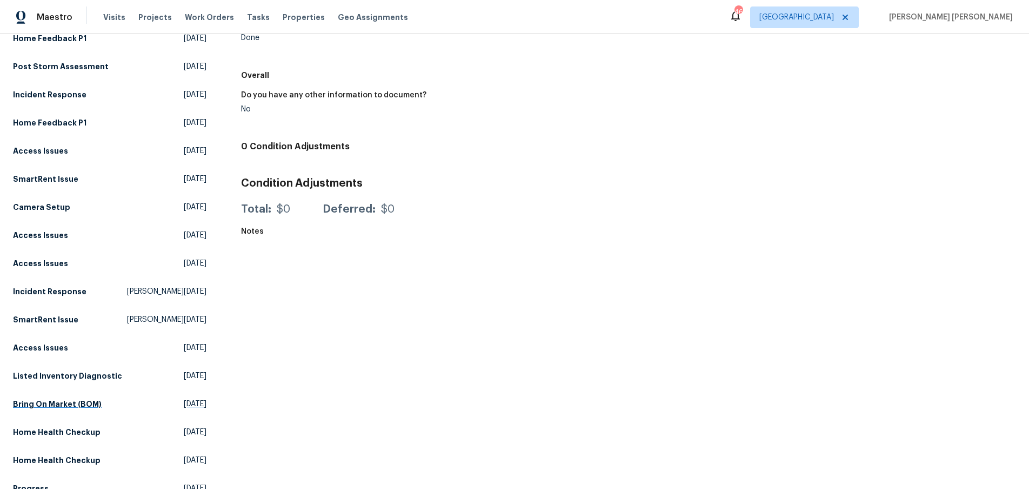
scroll to position [657, 0]
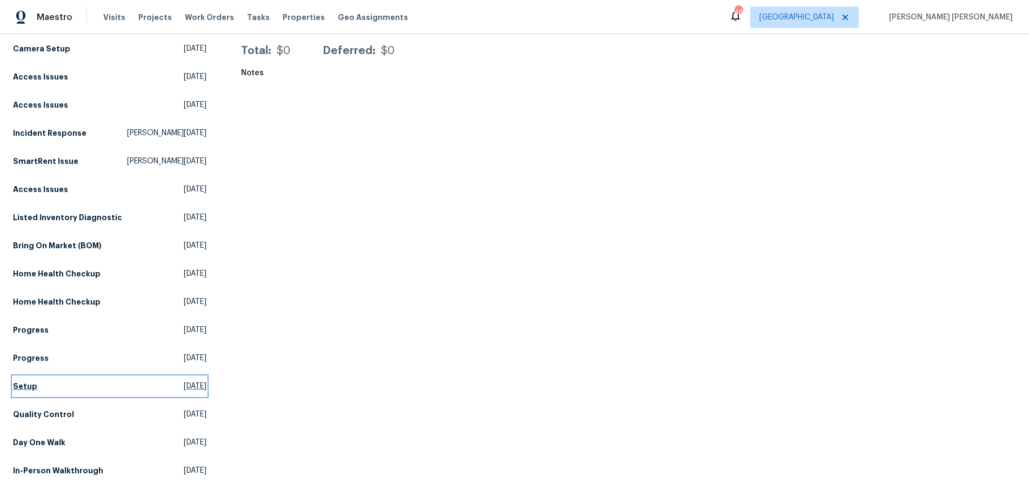
click at [33, 389] on h5 "Setup" at bounding box center [25, 386] width 24 height 11
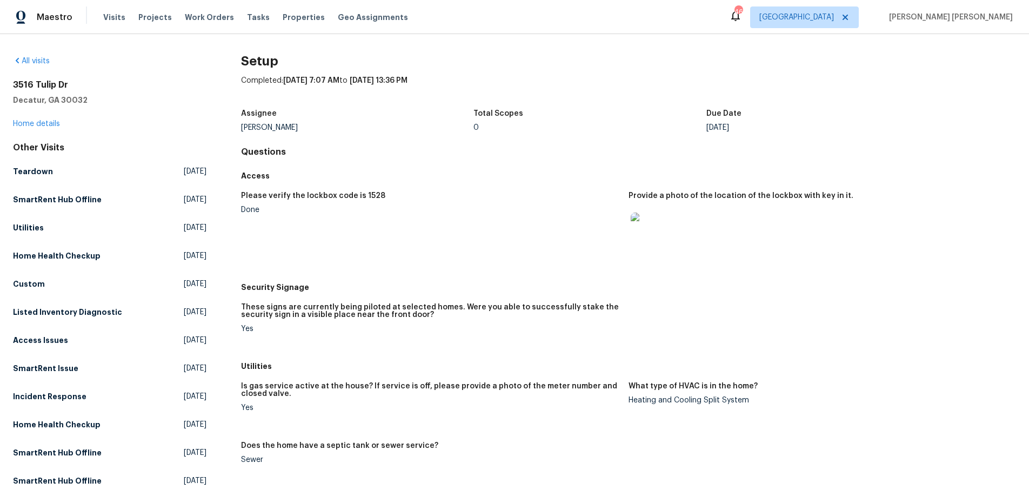
click at [646, 226] on img at bounding box center [648, 229] width 35 height 35
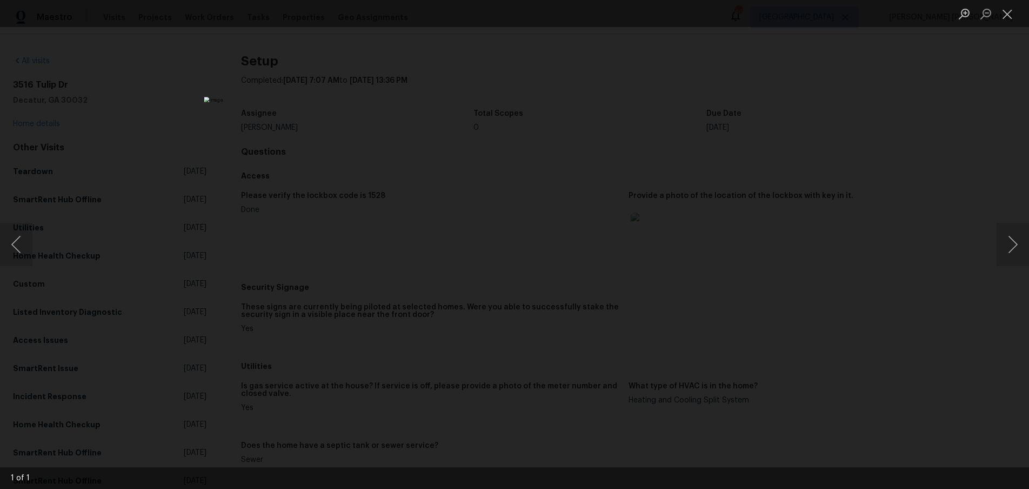
click at [836, 322] on div "Lightbox" at bounding box center [514, 244] width 1029 height 489
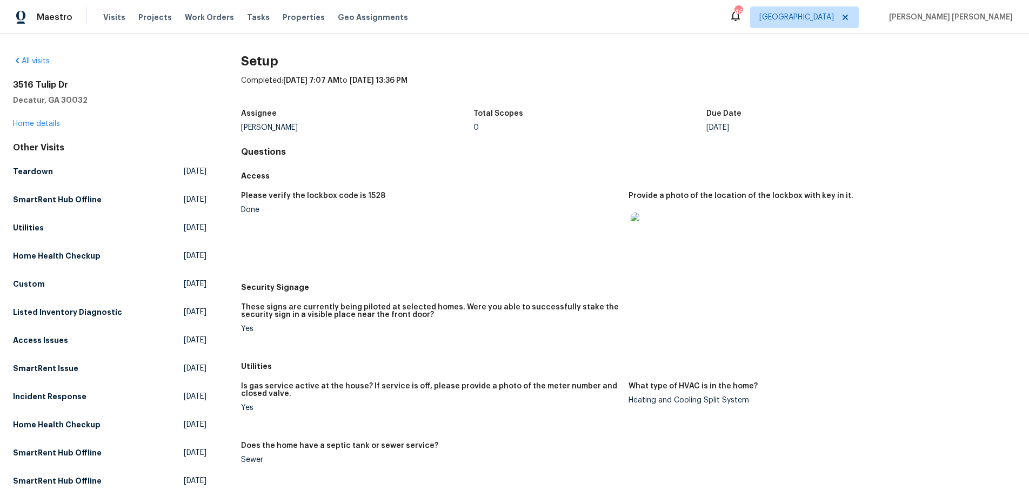
click at [648, 235] on img at bounding box center [648, 229] width 35 height 35
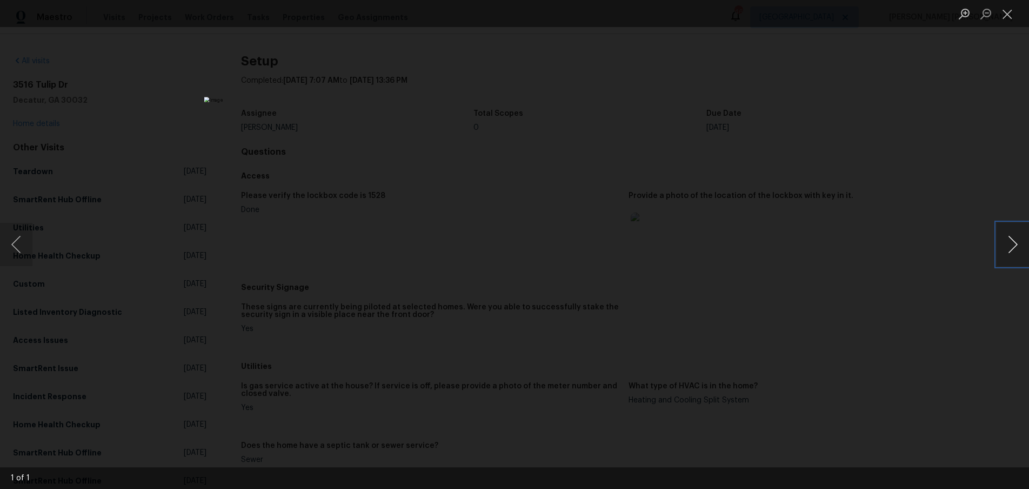
click at [1004, 259] on button "Next image" at bounding box center [1013, 244] width 32 height 43
click at [944, 319] on div "Lightbox" at bounding box center [514, 244] width 1029 height 489
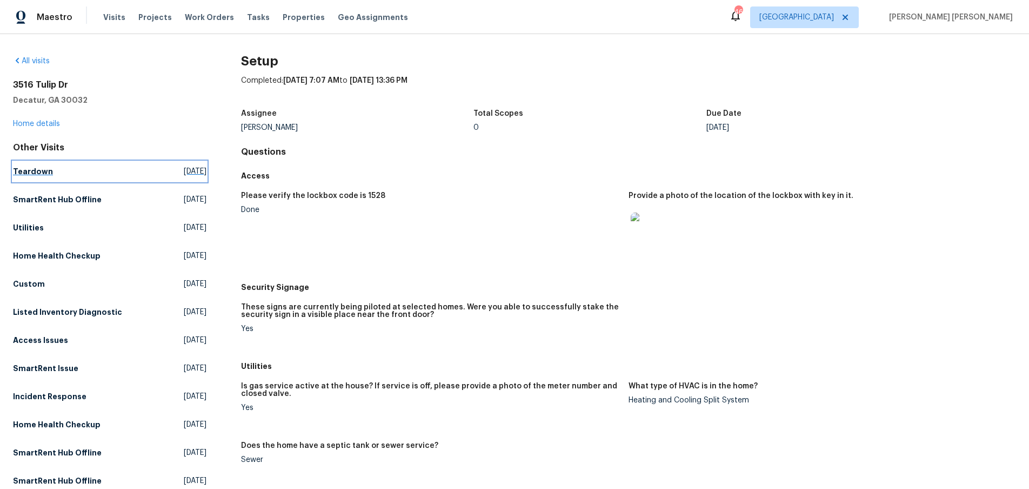
click at [45, 176] on h5 "Teardown" at bounding box center [33, 171] width 40 height 11
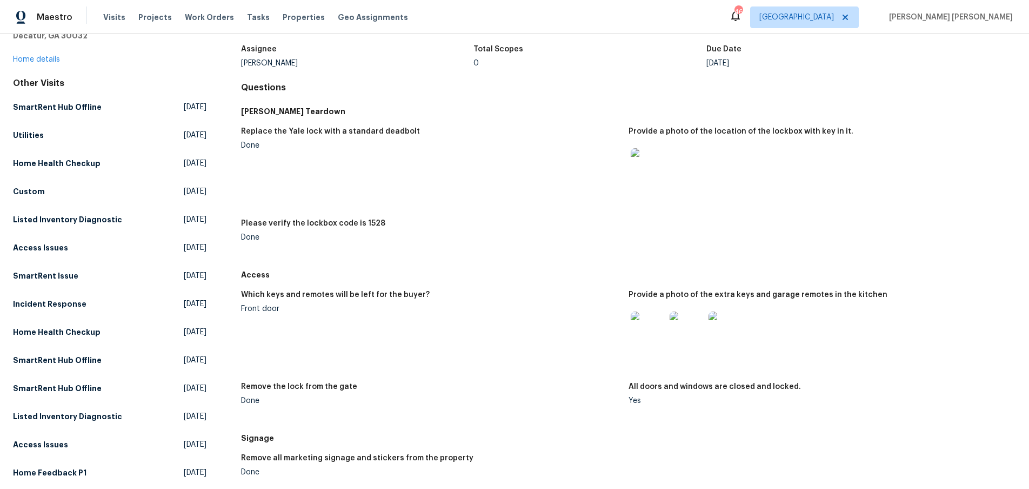
scroll to position [62, 0]
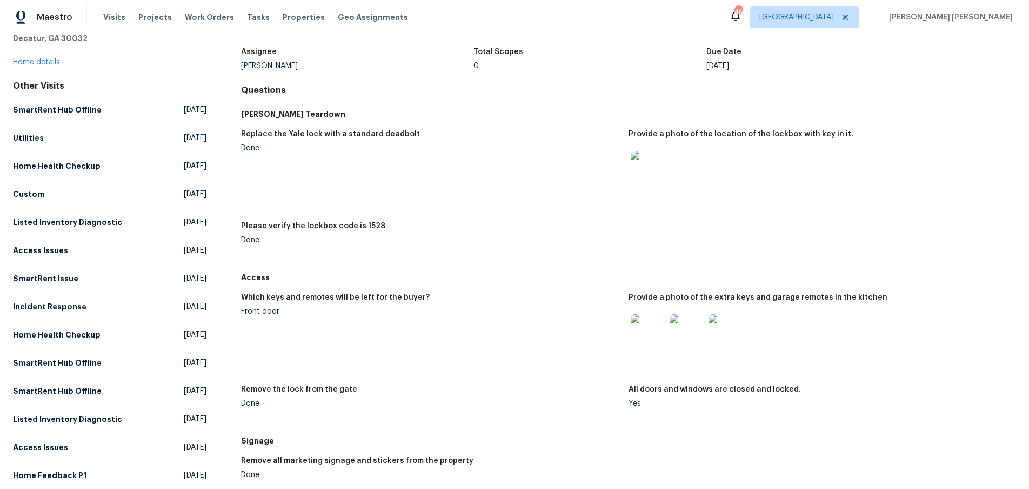
click at [655, 180] on img at bounding box center [648, 168] width 35 height 35
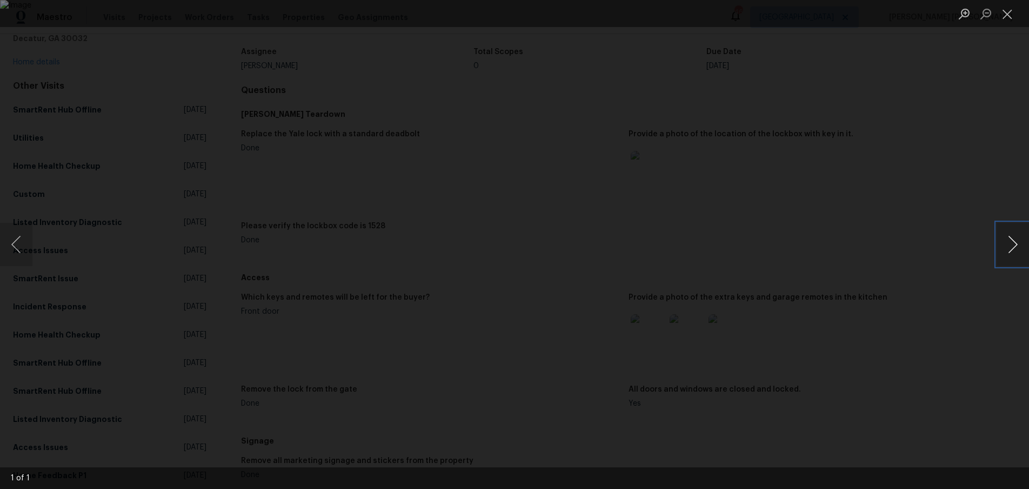
click at [1006, 249] on button "Next image" at bounding box center [1013, 244] width 32 height 43
click at [962, 332] on div "Lightbox" at bounding box center [514, 244] width 1029 height 489
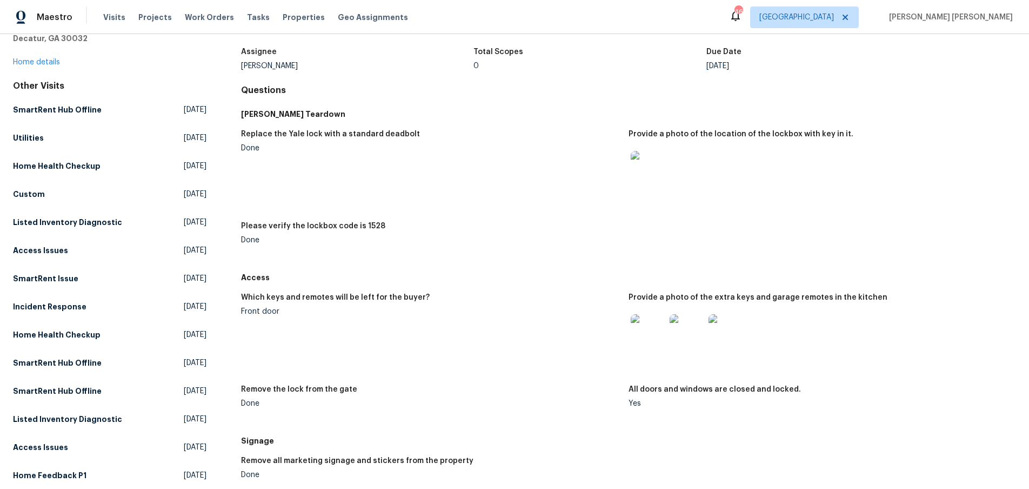
click at [661, 340] on img at bounding box center [648, 331] width 35 height 35
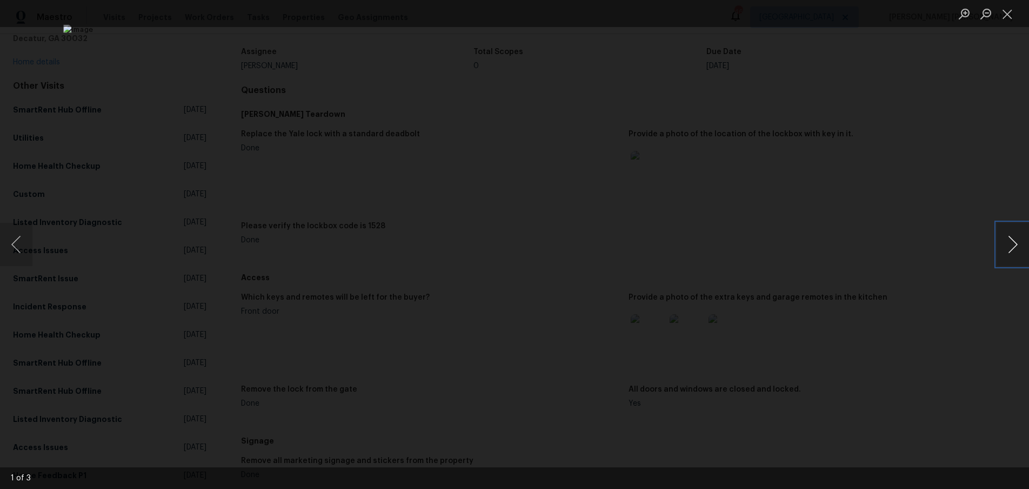
click at [1012, 250] on button "Next image" at bounding box center [1013, 244] width 32 height 43
click at [757, 235] on div "Lightbox" at bounding box center [514, 244] width 1029 height 489
